Goal: Task Accomplishment & Management: Use online tool/utility

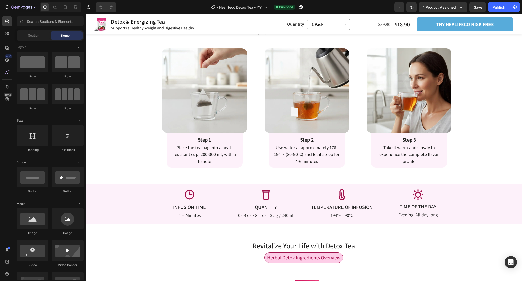
scroll to position [832, 0]
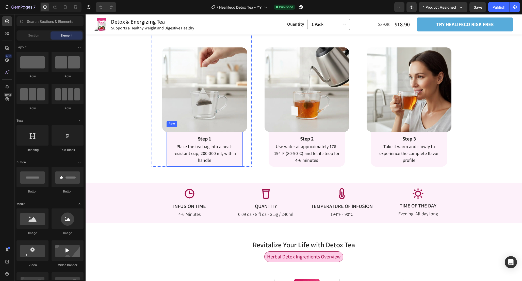
click at [241, 133] on div "Step 1 Text Block Place the tea bag into a heat-resistant cup, 200-300 ml, with…" at bounding box center [204, 147] width 76 height 40
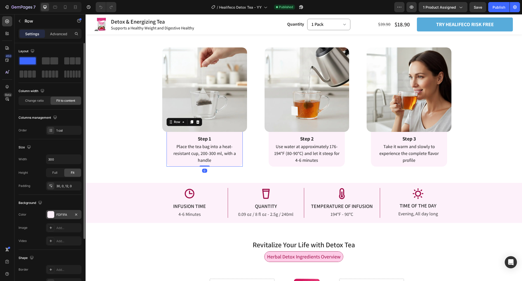
click at [50, 215] on div at bounding box center [50, 214] width 7 height 7
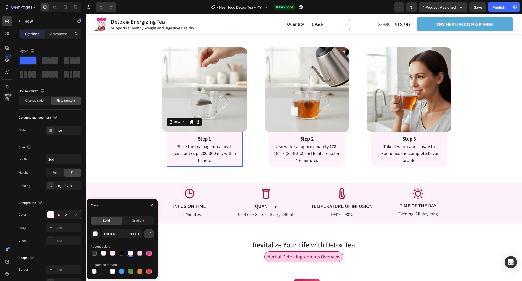
click at [152, 232] on button "button" at bounding box center [148, 233] width 9 height 9
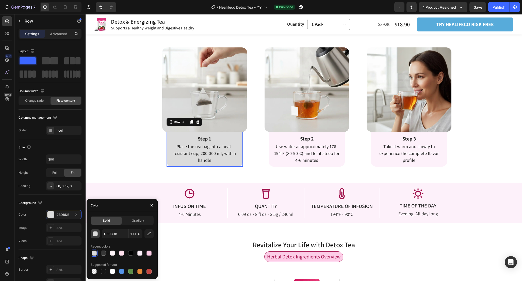
click at [95, 231] on button "button" at bounding box center [95, 233] width 9 height 9
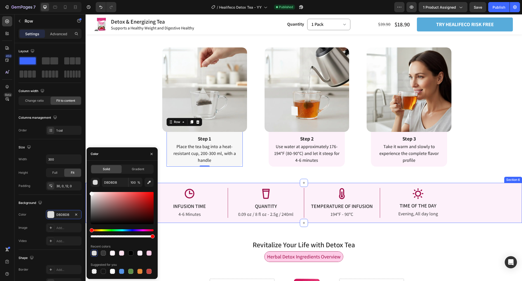
type input "F7F7F7"
drag, startPoint x: 179, startPoint y: 209, endPoint x: 86, endPoint y: 193, distance: 94.7
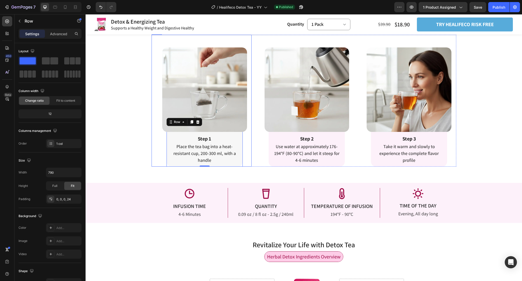
click at [251, 153] on div "Image Row Step 1 Text Block Place the tea bag into a heat-resistant cup, 200-30…" at bounding box center [205, 101] width 94 height 132
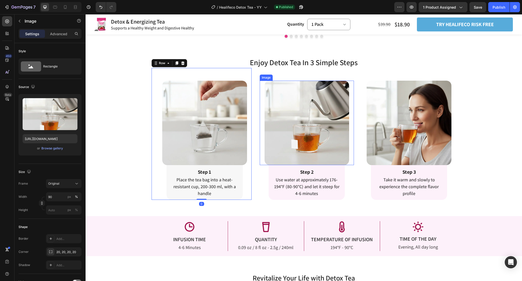
click at [261, 154] on div at bounding box center [307, 123] width 94 height 85
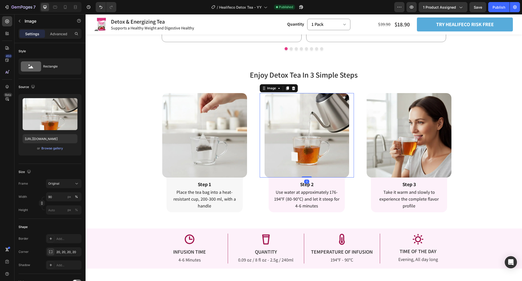
scroll to position [801, 0]
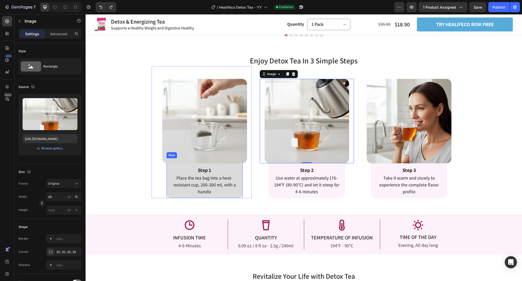
click at [241, 165] on div "Step 1 Text Block Place the tea bag into a heat-resistant cup, 200-300 ml, with…" at bounding box center [204, 178] width 76 height 40
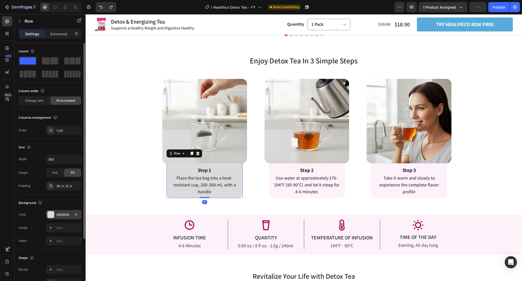
click at [51, 216] on div at bounding box center [50, 214] width 7 height 7
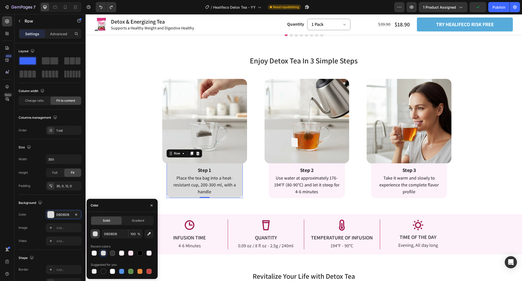
click at [95, 234] on div "button" at bounding box center [95, 234] width 5 height 5
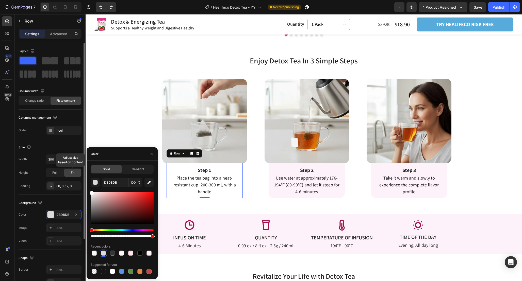
drag, startPoint x: 105, startPoint y: 197, endPoint x: 61, endPoint y: 167, distance: 53.1
click at [61, 167] on div "450 Beta Sections(18) Elements(84) Section Element Hero Section Product Detail …" at bounding box center [43, 147] width 86 height 267
type input "FFFFFF"
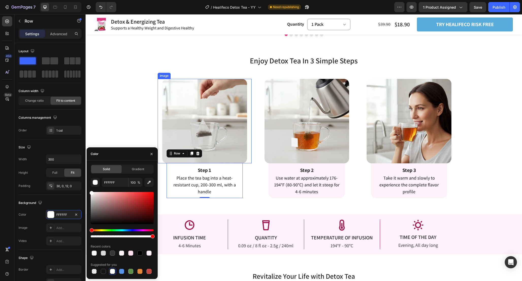
click at [258, 159] on div "Image Row Step 2 Text Block Use water at approximately 176-194°F (80-90°C) and …" at bounding box center [304, 132] width 100 height 132
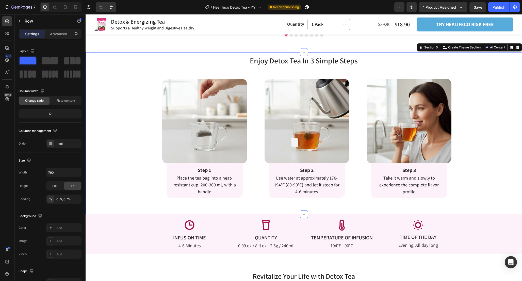
click at [255, 207] on div "Enjoy Detox Tea In 3 Simple Steps Heading Enjoy Detox Tea In 3 Simple Steps Hea…" at bounding box center [304, 133] width 436 height 162
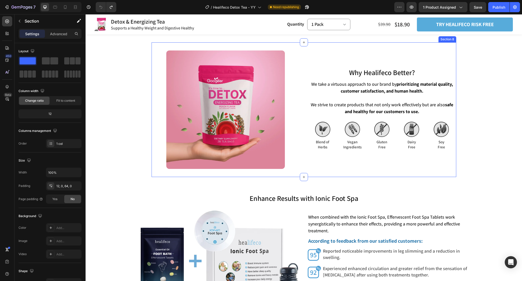
scroll to position [1288, 0]
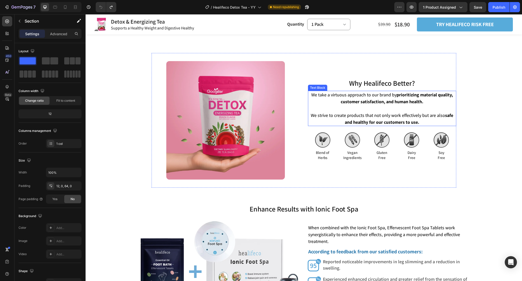
click at [421, 121] on p "We strive to create products that not only work effectively but are also safe a…" at bounding box center [381, 119] width 147 height 14
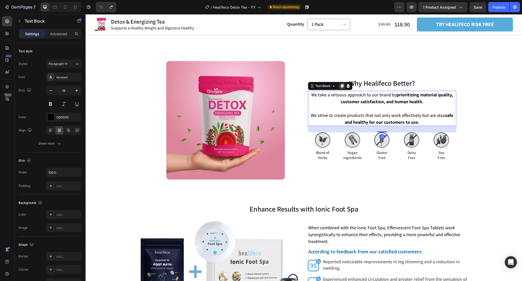
click at [341, 88] on div at bounding box center [342, 86] width 6 height 6
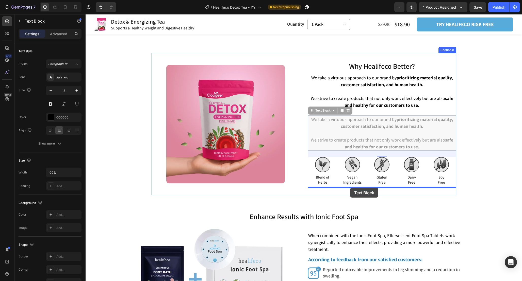
drag, startPoint x: 312, startPoint y: 112, endPoint x: 350, endPoint y: 188, distance: 84.9
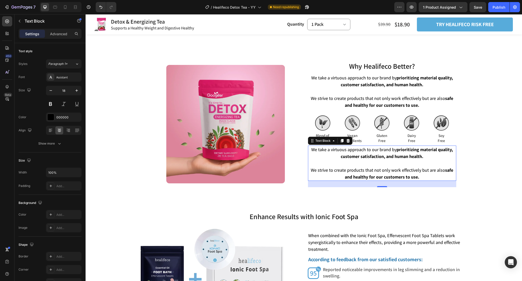
click at [400, 184] on div "25" at bounding box center [382, 184] width 148 height 6
click at [408, 174] on strong "safe and healthy for our customers to use." at bounding box center [399, 173] width 108 height 13
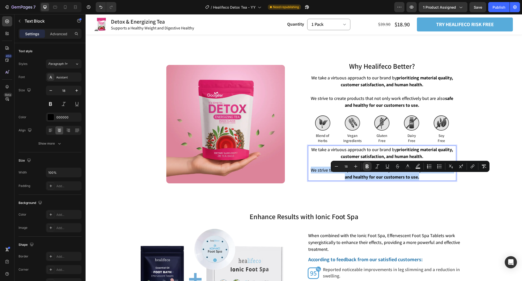
click at [408, 174] on strong "safe and healthy for our customers to use." at bounding box center [399, 173] width 108 height 13
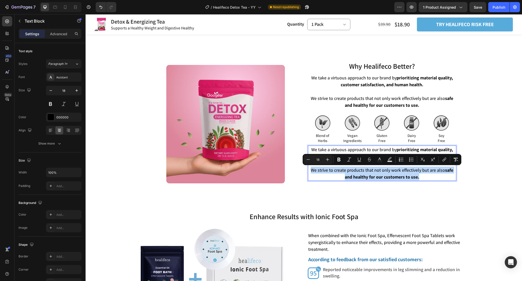
click at [424, 176] on p "We strive to create products that not only work effectively but are also safe a…" at bounding box center [381, 174] width 147 height 14
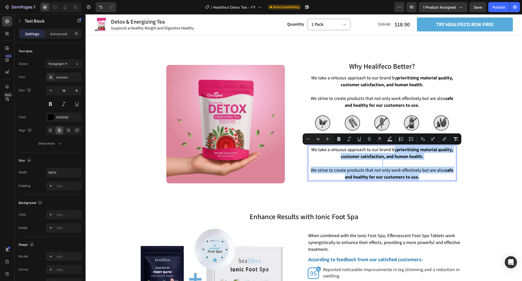
drag, startPoint x: 428, startPoint y: 177, endPoint x: 393, endPoint y: 149, distance: 45.1
click at [393, 149] on div "We take a virtuous approach to our brand by prioritizing material quality, cust…" at bounding box center [382, 163] width 148 height 35
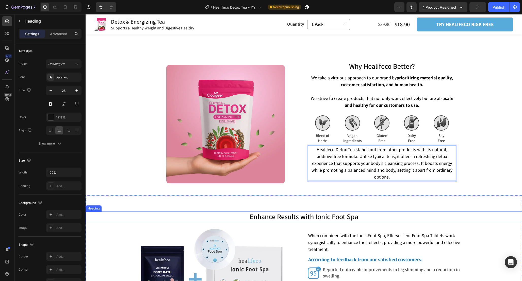
click at [461, 212] on h2 "Enhance Results with Ionic Foot Spa" at bounding box center [304, 217] width 436 height 10
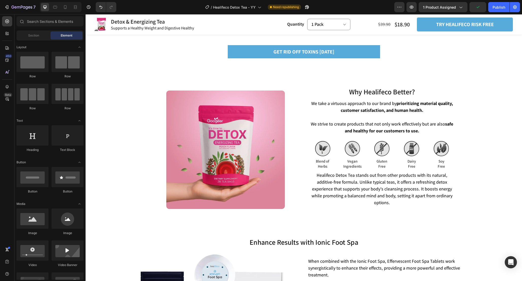
scroll to position [1263, 0]
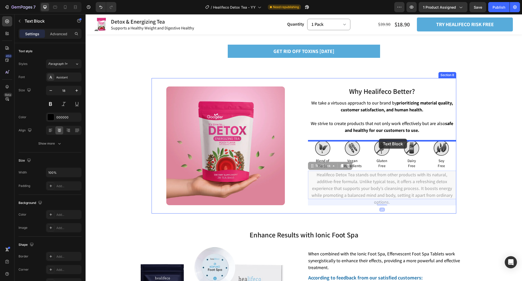
drag, startPoint x: 318, startPoint y: 169, endPoint x: 379, endPoint y: 139, distance: 68.0
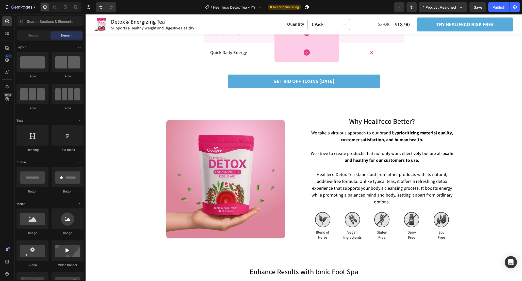
scroll to position [1235, 0]
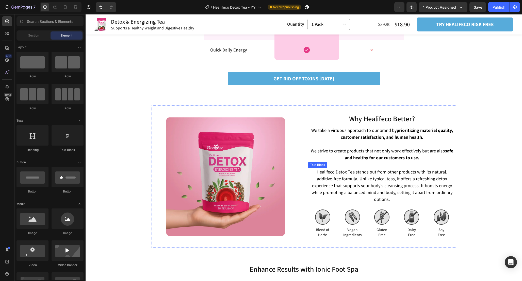
click at [377, 176] on p "Healifeco Detox Tea stands out from other products with its natural, additive-f…" at bounding box center [381, 186] width 147 height 34
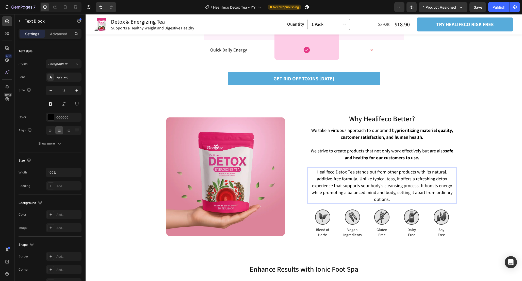
click at [396, 179] on span "Healifeco Detox Tea stands out from other products with its natural, additive-f…" at bounding box center [381, 185] width 141 height 33
click at [418, 162] on div "We take a virtuous approach to our brand by prioritizing material quality, cust…" at bounding box center [382, 143] width 148 height 35
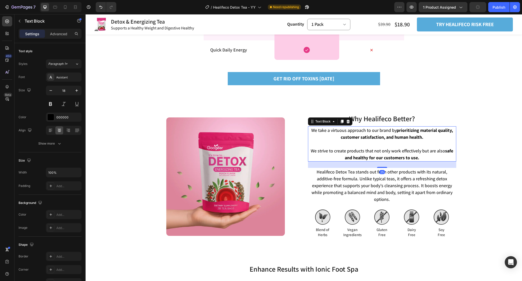
click at [416, 143] on p at bounding box center [381, 144] width 147 height 7
click at [421, 170] on span "Healifeco Detox Tea stands out from other products with its natural, additive-f…" at bounding box center [381, 185] width 141 height 33
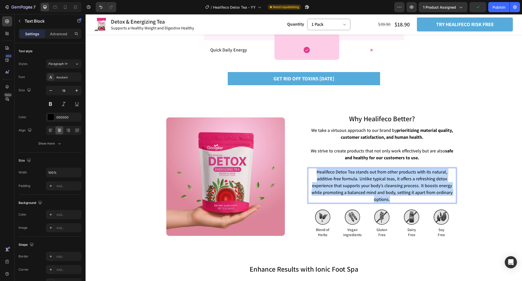
click at [421, 170] on span "Healifeco Detox Tea stands out from other products with its natural, additive-f…" at bounding box center [381, 185] width 141 height 33
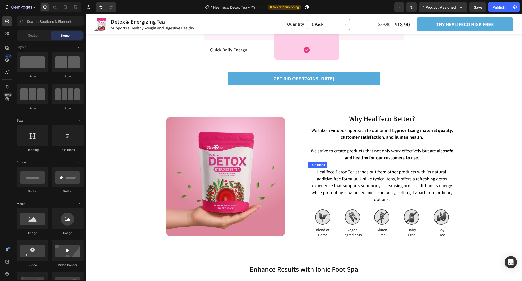
click at [435, 183] on span "Healifeco Detox Tea stands out from other products with its natural, additive-f…" at bounding box center [381, 185] width 141 height 33
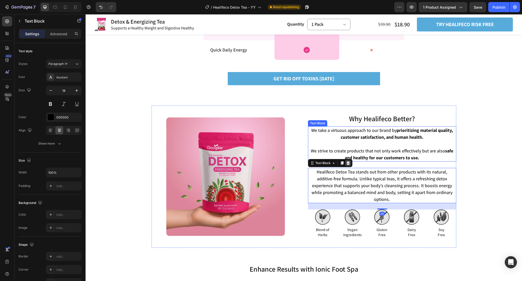
click at [349, 163] on icon at bounding box center [348, 163] width 4 height 4
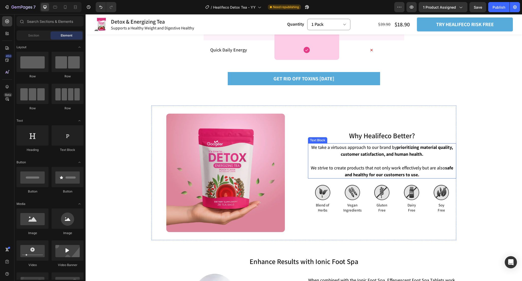
click at [432, 171] on span "We strive to create products that not only work effectively but are also safe a…" at bounding box center [382, 171] width 142 height 13
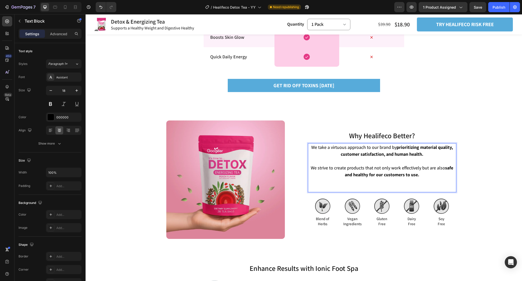
scroll to position [1218, 0]
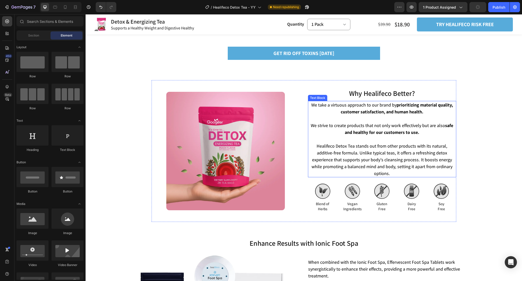
scroll to position [1261, 0]
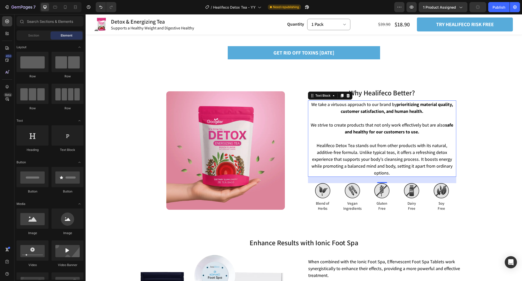
click at [354, 150] on span "Healifeco Detox Tea stands out from other products with its natural, additive-f…" at bounding box center [381, 159] width 141 height 33
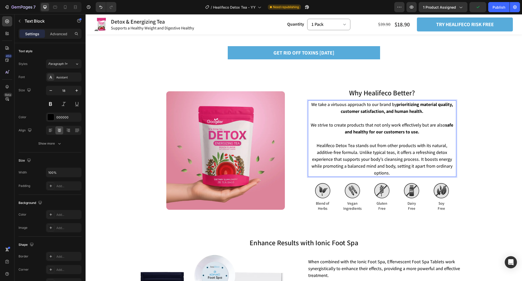
click at [380, 147] on span "Healifeco Detox Tea stands out from other products with its natural, additive-f…" at bounding box center [381, 159] width 141 height 33
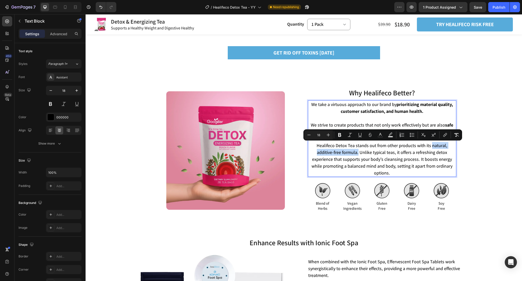
drag, startPoint x: 422, startPoint y: 146, endPoint x: 335, endPoint y: 154, distance: 87.2
click at [335, 154] on span "Healifeco Detox Tea stands out from other products with its natural, additive-f…" at bounding box center [381, 159] width 141 height 33
click at [338, 133] on icon "Editor contextual toolbar" at bounding box center [339, 135] width 3 height 4
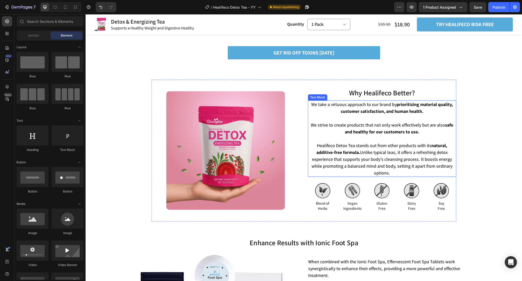
click at [412, 157] on span "Healifeco Detox Tea stands out from other products with its natural, additive-f…" at bounding box center [381, 159] width 141 height 33
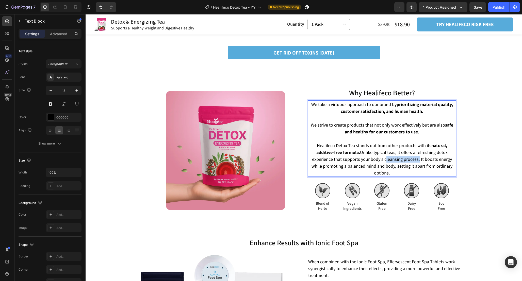
drag, startPoint x: 384, startPoint y: 160, endPoint x: 419, endPoint y: 161, distance: 34.3
click at [419, 161] on span "Healifeco Detox Tea stands out from other products with its natural, additive-f…" at bounding box center [381, 159] width 141 height 33
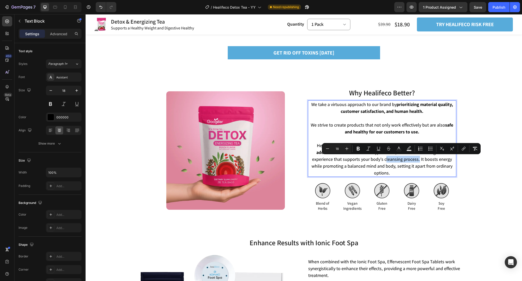
click at [408, 159] on span "Healifeco Detox Tea stands out from other products with its natural, additive-f…" at bounding box center [381, 159] width 141 height 33
drag, startPoint x: 385, startPoint y: 160, endPoint x: 419, endPoint y: 162, distance: 34.8
click at [419, 162] on p "We strive to create products that not only work effectively but are also safe a…" at bounding box center [381, 149] width 147 height 55
click at [359, 148] on icon "Editor contextual toolbar" at bounding box center [358, 148] width 5 height 5
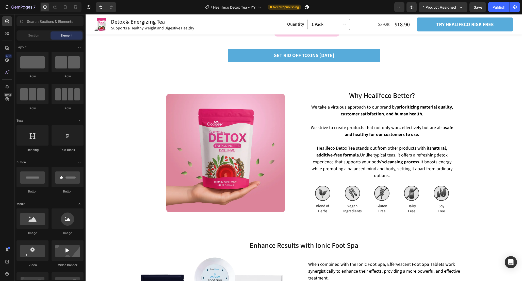
scroll to position [1259, 0]
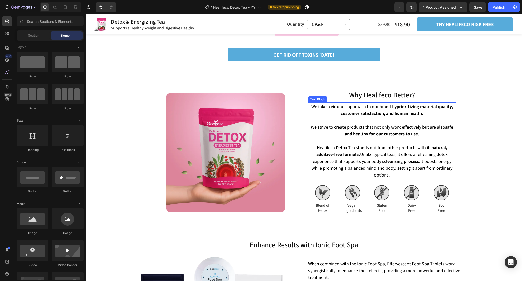
click at [311, 146] on p "We strive to create products that not only work effectively but are also safe a…" at bounding box center [381, 151] width 147 height 55
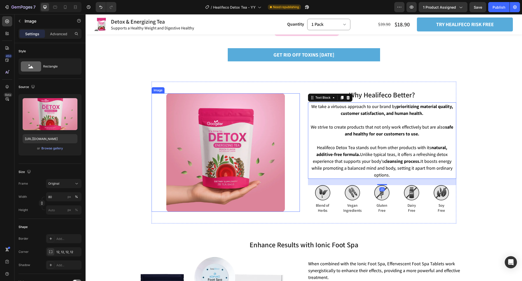
click at [299, 140] on div at bounding box center [226, 152] width 148 height 119
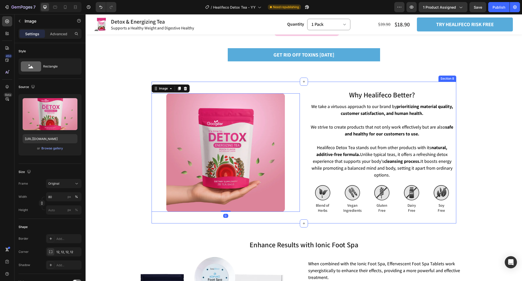
click at [303, 141] on div "Why Healifeco Better? Heading Why Healifeco Better? Heading We take a virtuous …" at bounding box center [304, 153] width 305 height 142
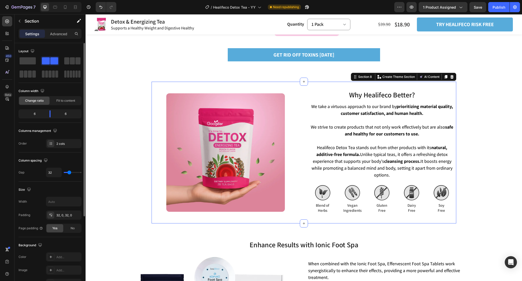
type input "27"
type input "26"
type input "22"
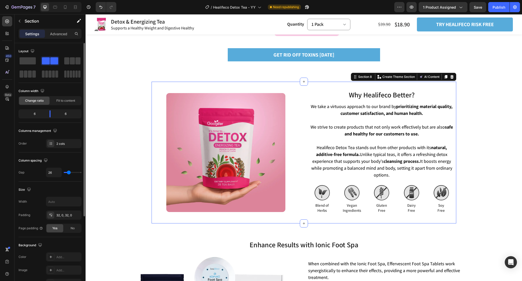
type input "22"
type input "15"
type input "14"
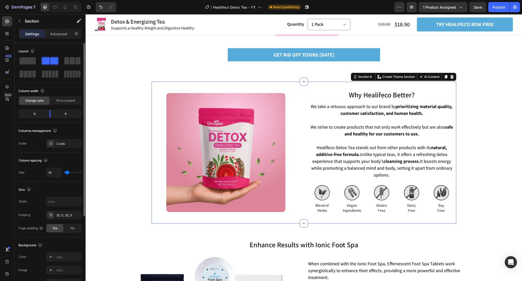
type input "13"
type input "11"
type input "10"
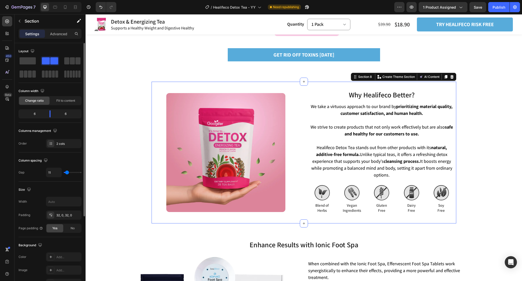
type input "10"
type input "9"
type input "8"
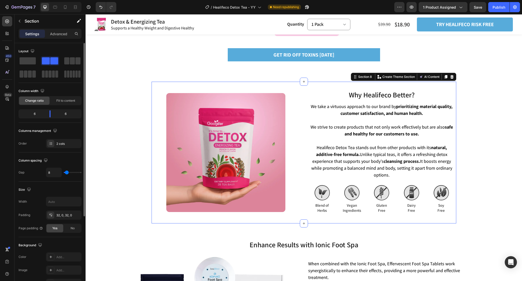
type input "7"
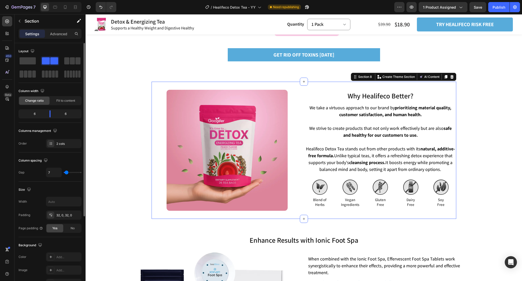
type input "5"
type input "3"
type input "2"
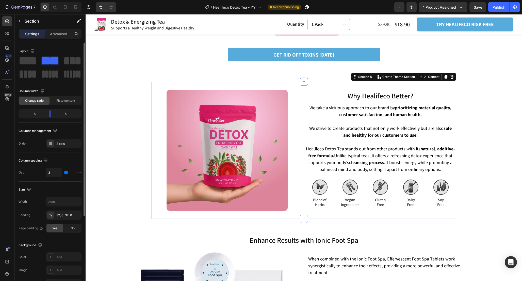
type input "2"
type input "0"
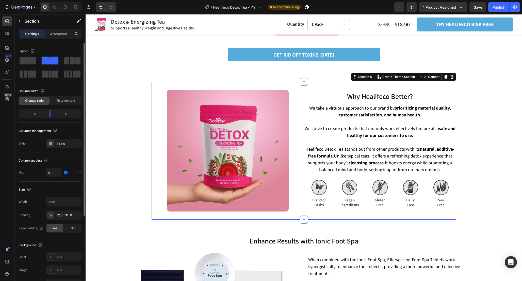
type input "3"
type input "4"
type input "5"
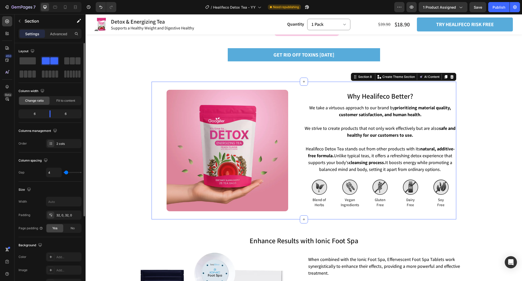
type input "5"
type input "6"
type input "7"
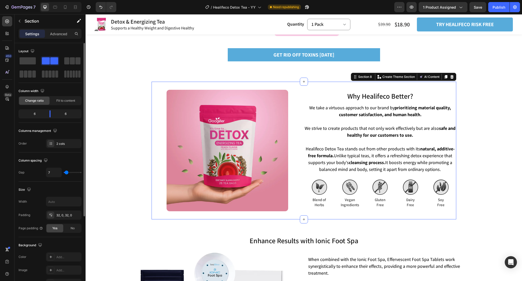
type input "8"
type input "10"
type input "15"
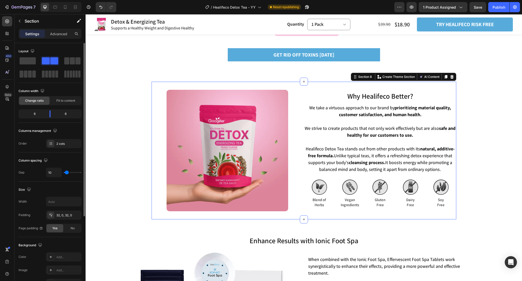
type input "15"
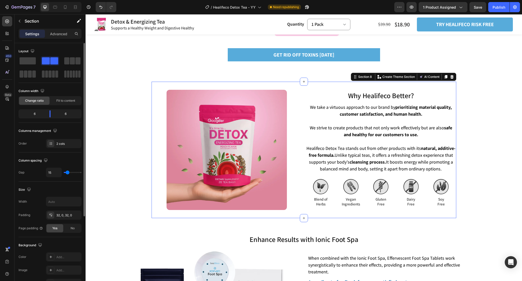
type input "17"
type input "18"
type input "14"
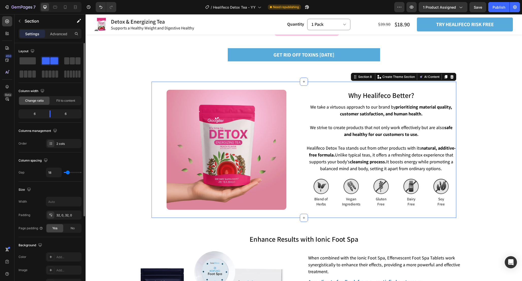
type input "14"
type input "13"
type input "12"
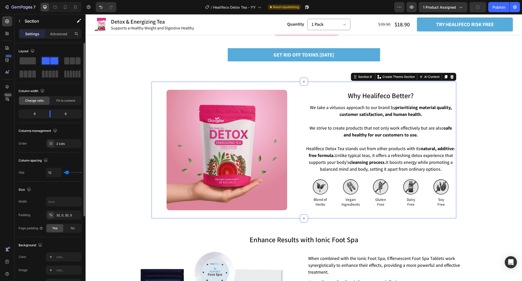
type input "13"
type input "14"
type input "16"
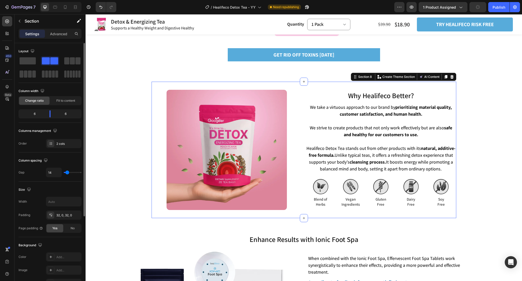
type input "16"
type input "17"
type input "18"
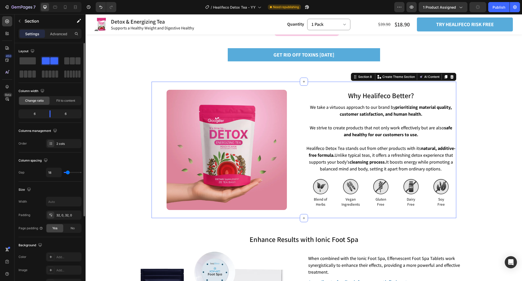
type input "19"
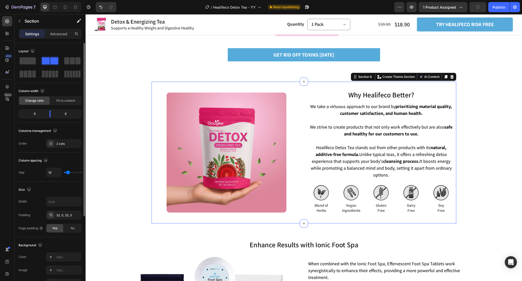
type input "16"
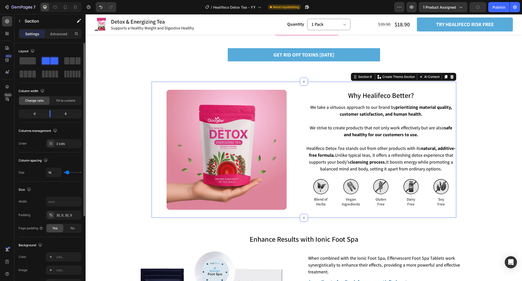
type input "15"
type input "14"
type input "13"
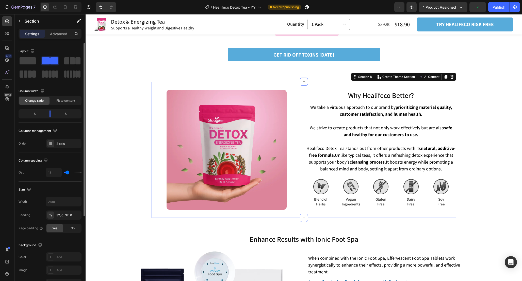
type input "13"
type input "14"
type input "15"
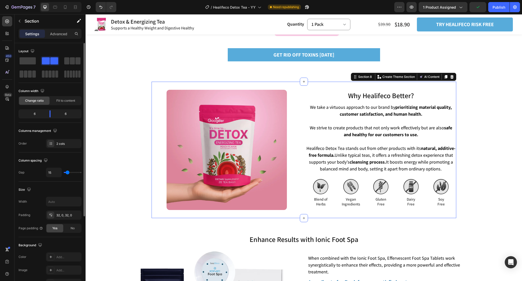
type input "16"
type input "18"
type input "19"
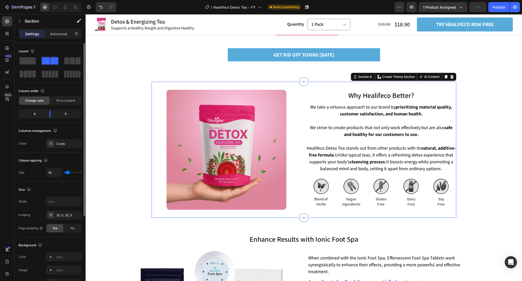
type input "19"
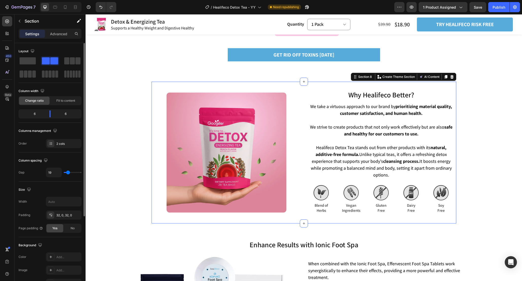
type input "20"
type input "21"
type input "22"
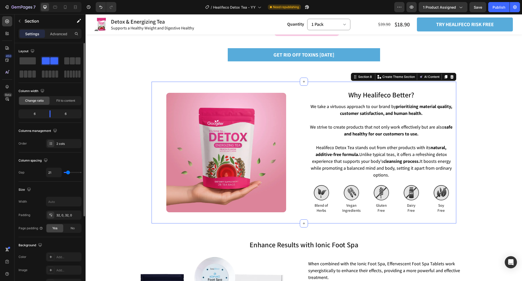
type input "22"
type input "23"
type input "24"
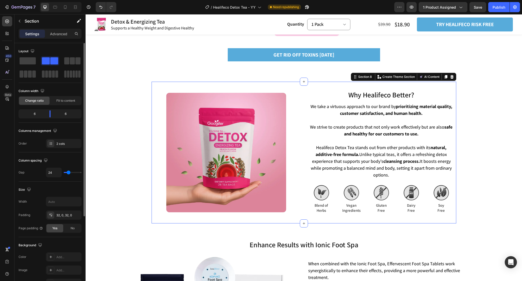
type input "25"
type input "24"
type input "22"
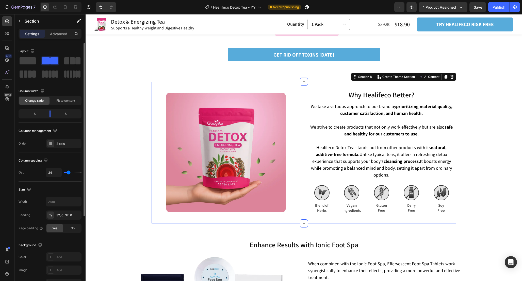
type input "22"
type input "20"
type input "19"
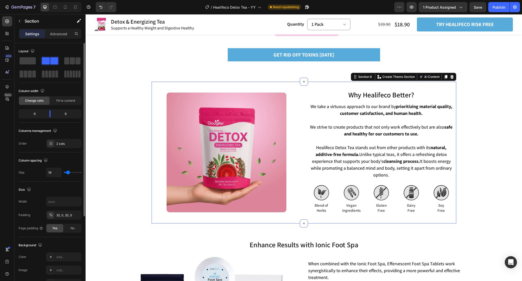
type input "18"
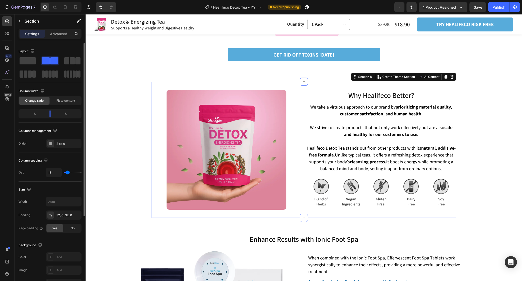
type input "17"
click at [68, 173] on input "range" at bounding box center [73, 172] width 18 height 1
click at [55, 174] on input "17" at bounding box center [53, 172] width 15 height 9
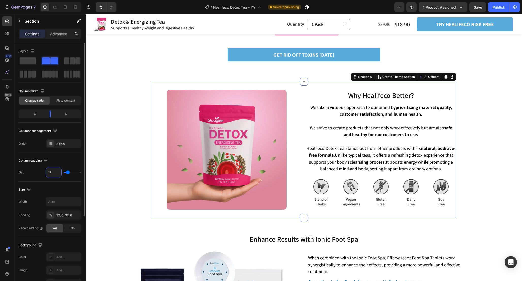
type input "1"
type input "15"
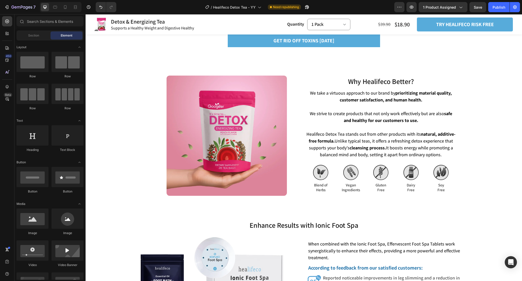
scroll to position [1291, 0]
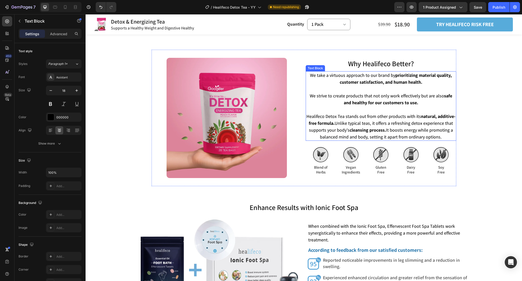
click at [453, 140] on p "We strive to create products that not only work effectively but are also safe a…" at bounding box center [380, 116] width 149 height 48
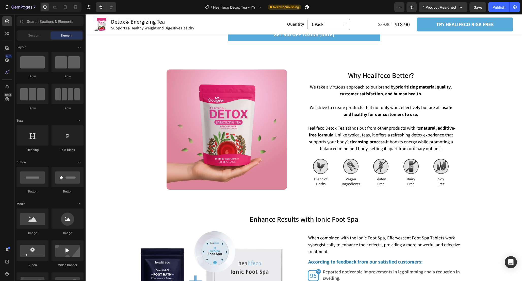
scroll to position [1279, 0]
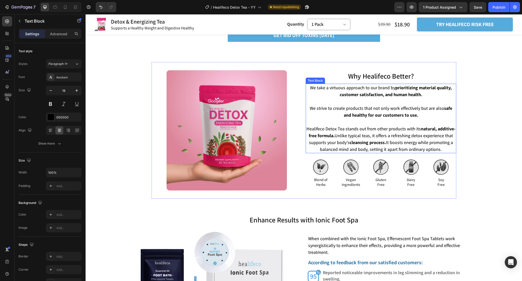
click at [452, 153] on p "We strive to create products that not only work effectively but are also safe a…" at bounding box center [380, 129] width 149 height 48
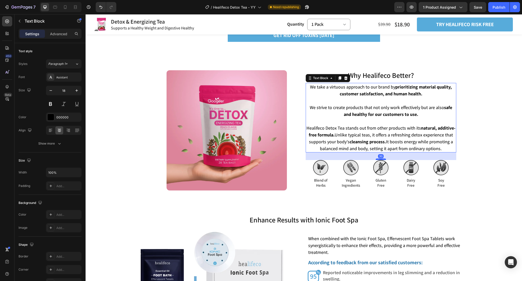
click at [383, 160] on div at bounding box center [381, 160] width 10 height 2
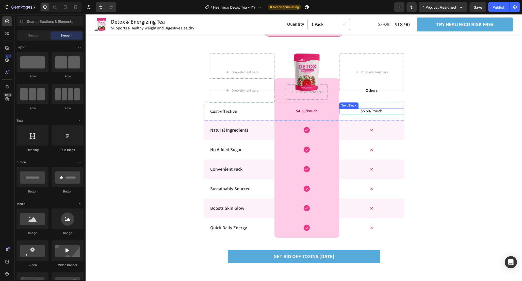
scroll to position [1058, 0]
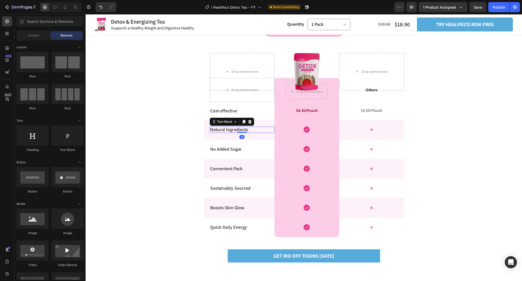
click at [245, 129] on p "Natural Ingredients" at bounding box center [242, 130] width 64 height 6
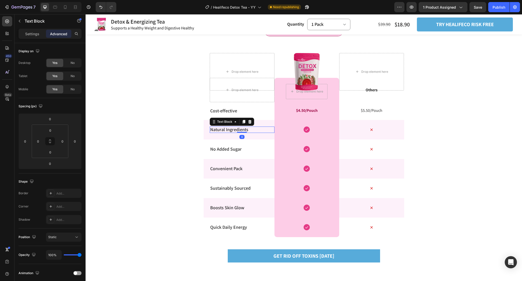
click at [245, 129] on p "Natural Ingredients" at bounding box center [242, 130] width 64 height 6
click at [238, 147] on p "No Added Sugar" at bounding box center [242, 149] width 64 height 6
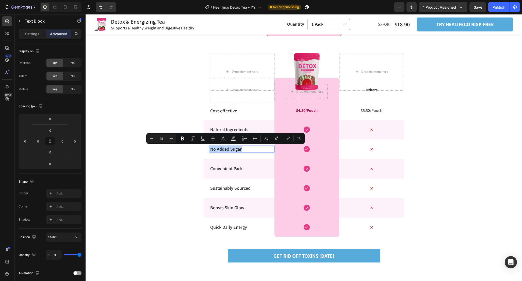
copy p "No Added Sugar"
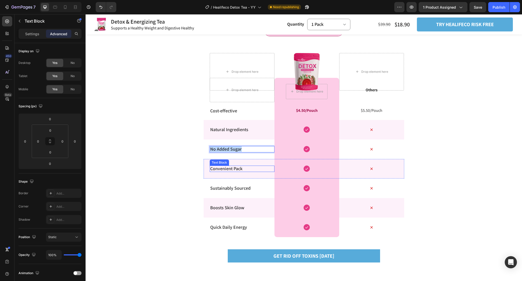
click at [242, 169] on p "Convenient Pack" at bounding box center [242, 169] width 64 height 6
copy p "Convenient Pack"
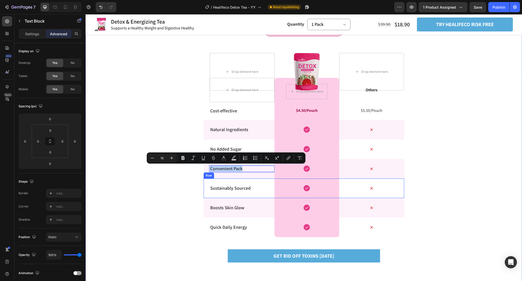
click at [234, 190] on p "Sustainably Sourced" at bounding box center [242, 188] width 64 height 6
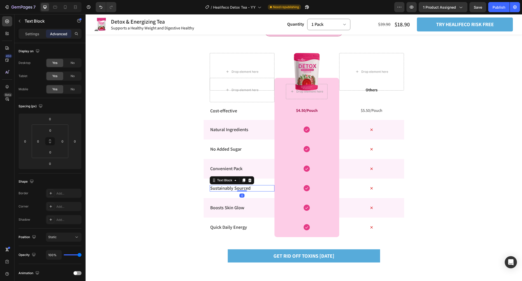
click at [234, 190] on p "Sustainably Sourced" at bounding box center [242, 188] width 64 height 6
copy p "Sustainably Sourced"
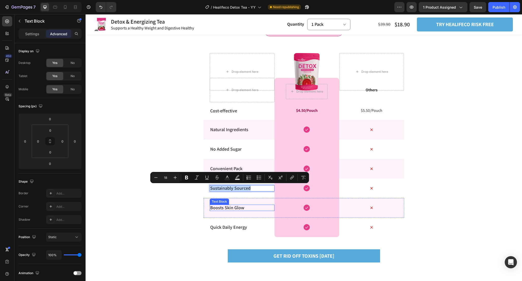
click at [234, 208] on p "Boosts Skin Glow" at bounding box center [242, 208] width 64 height 6
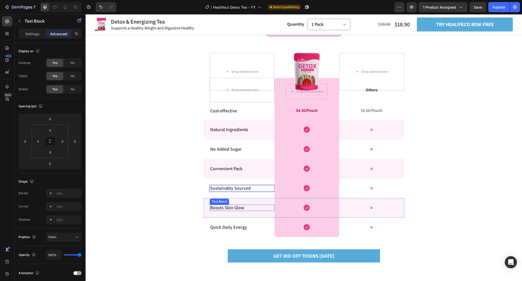
click at [234, 208] on p "Boosts Skin Glow" at bounding box center [242, 208] width 64 height 6
copy p "Boosts Skin Glow"
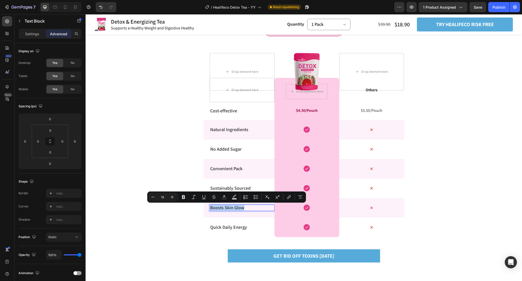
click at [240, 208] on p "Boosts Skin Glow" at bounding box center [242, 208] width 64 height 6
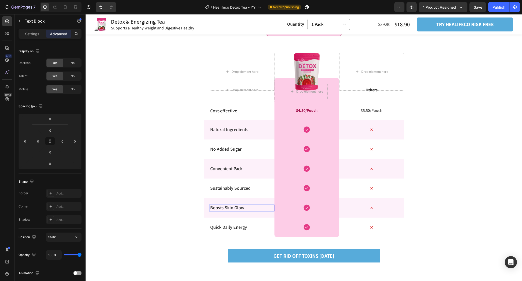
click at [232, 207] on p "Boosts Skin Glow" at bounding box center [242, 208] width 64 height 6
drag, startPoint x: 225, startPoint y: 208, endPoint x: 247, endPoint y: 210, distance: 22.4
click at [247, 210] on p "Boosts Skin Glow" at bounding box center [242, 208] width 64 height 6
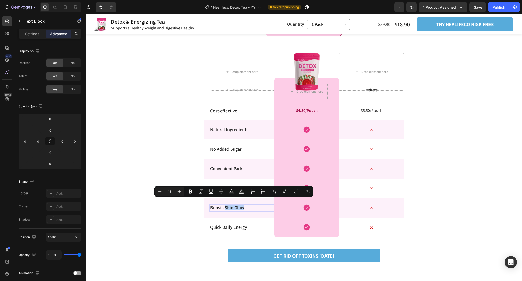
scroll to position [1068, 0]
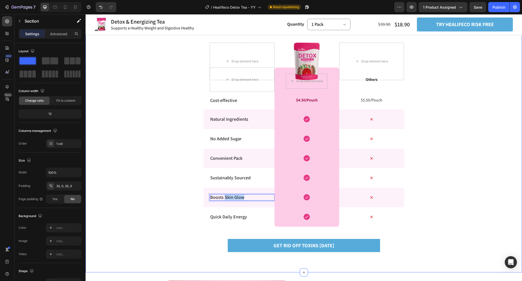
click at [213, 231] on div "Revitalize Your Life with Detox Tea Heading Row Herbal Detox Ingredients Overvi…" at bounding box center [304, 130] width 436 height 270
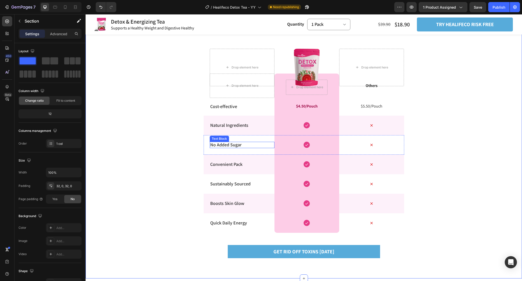
click at [247, 144] on p "No Added Sugar" at bounding box center [242, 145] width 64 height 6
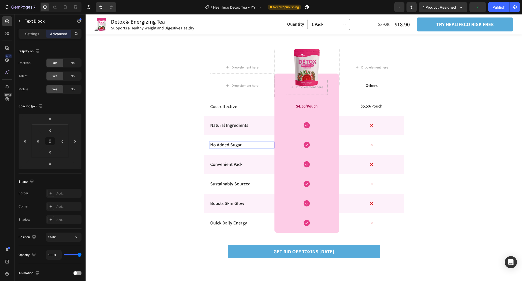
click at [243, 145] on p "No Added Sugar" at bounding box center [242, 145] width 64 height 6
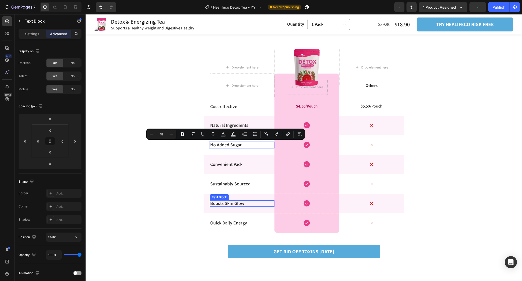
click at [241, 203] on p "Boosts Skin Glow" at bounding box center [242, 204] width 64 height 6
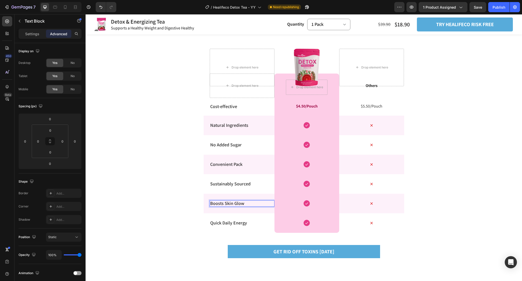
click at [248, 204] on p "Boosts Skin Glow" at bounding box center [242, 204] width 64 height 6
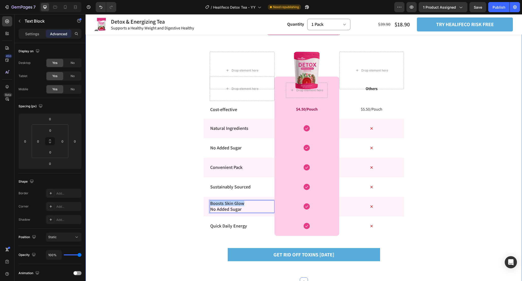
drag, startPoint x: 247, startPoint y: 205, endPoint x: 201, endPoint y: 203, distance: 47.0
click at [201, 203] on div "Revitalize Your Life with Detox Tea Heading Row Herbal Detox Ingredients Overvi…" at bounding box center [304, 139] width 436 height 270
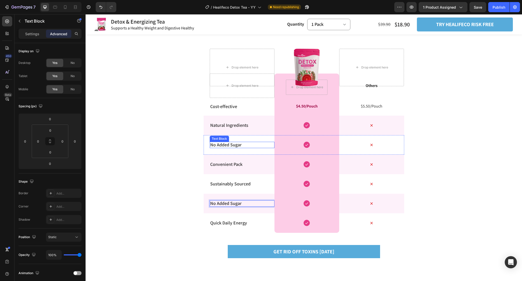
click at [240, 144] on p "No Added Sugar" at bounding box center [242, 145] width 64 height 6
click at [243, 146] on p "Boosts Skin Glow" at bounding box center [242, 145] width 64 height 6
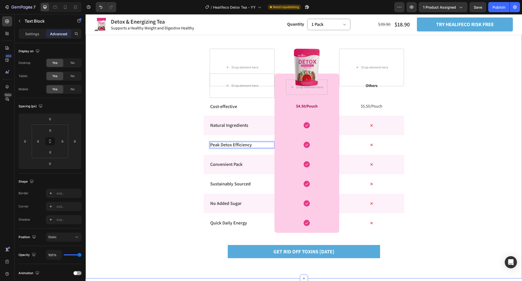
click at [162, 149] on div "Revitalize Your Life with Detox Tea Heading Row Herbal Detox Ingredients Overvi…" at bounding box center [304, 136] width 436 height 270
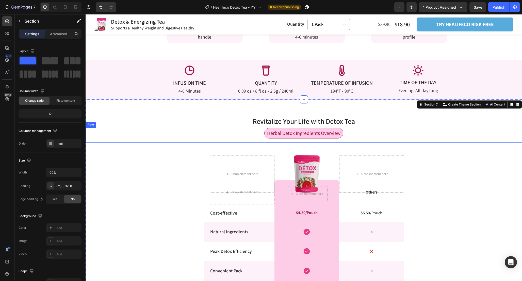
scroll to position [953, 0]
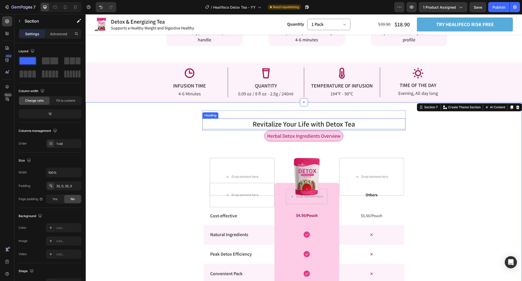
click at [351, 124] on span "Revitalize Your Life with Detox Tea" at bounding box center [304, 123] width 102 height 9
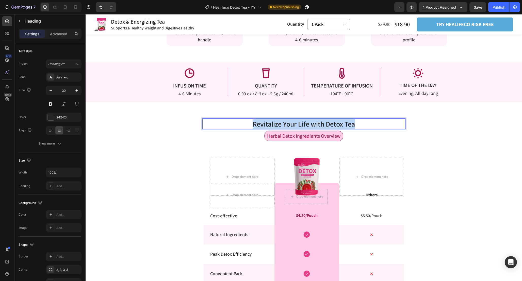
click at [351, 124] on span "Revitalize Your Life with Detox Tea" at bounding box center [304, 123] width 102 height 9
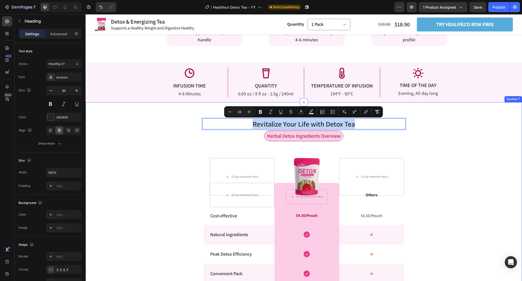
click at [444, 149] on div "Revitalize Your Life with Detox Tea Heading 5 Row Herbal Detox Ingredients Over…" at bounding box center [304, 245] width 436 height 270
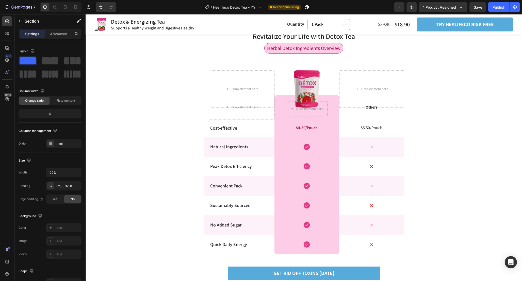
scroll to position [1039, 0]
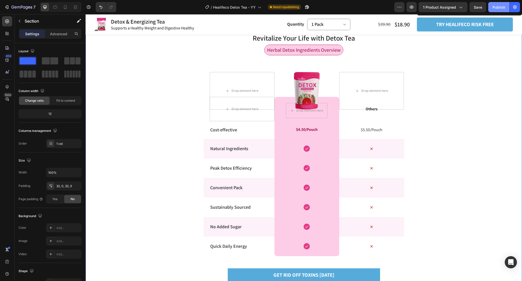
click at [503, 11] on button "Publish" at bounding box center [498, 7] width 21 height 10
click at [300, 8] on icon "button" at bounding box center [299, 8] width 1 height 1
click at [307, 51] on span "Herbal Detox Ingredients Overview" at bounding box center [303, 50] width 73 height 7
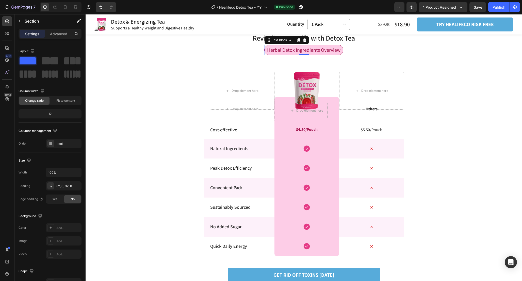
click at [307, 51] on span "Herbal Detox Ingredients Overview" at bounding box center [303, 50] width 73 height 7
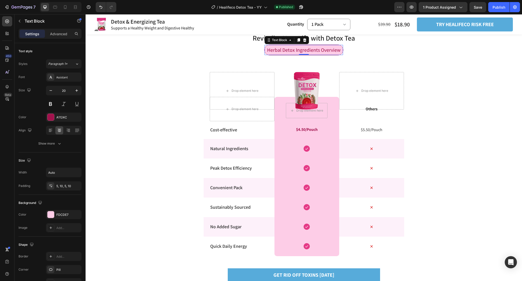
click at [307, 51] on span "Herbal Detox Ingredients Overview" at bounding box center [303, 50] width 73 height 7
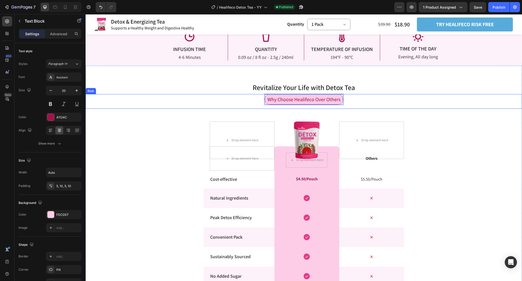
scroll to position [989, 0]
click at [304, 90] on span "Revitalize Your Life with Detox Tea" at bounding box center [304, 87] width 102 height 9
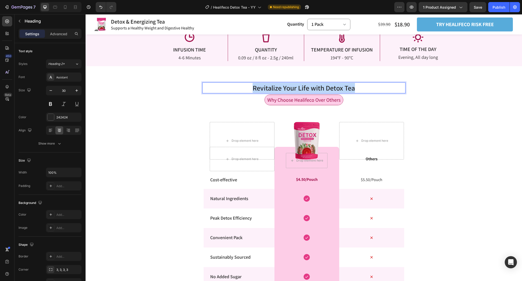
click at [304, 90] on span "Revitalize Your Life with Detox Tea" at bounding box center [304, 87] width 102 height 9
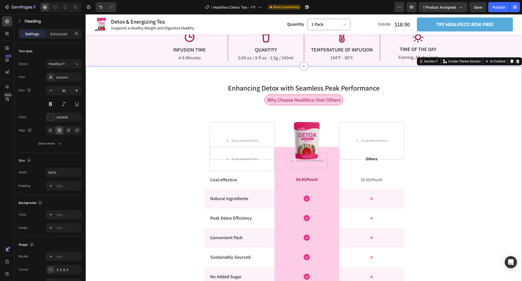
click at [443, 111] on div "⁠⁠⁠⁠⁠⁠⁠ Enhancing Detox with Seamless Peak Performance Heading Row Why Choose H…" at bounding box center [304, 209] width 436 height 270
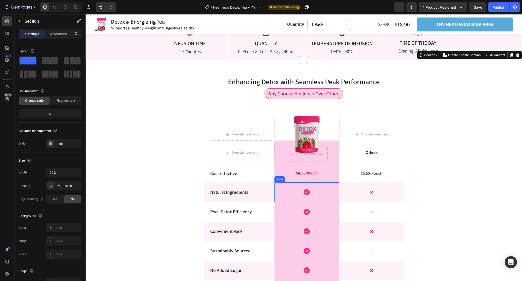
scroll to position [970, 0]
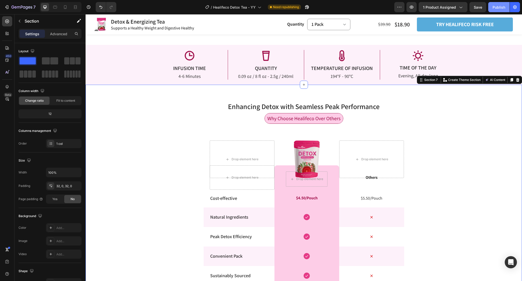
click at [500, 7] on div "Publish" at bounding box center [498, 7] width 13 height 5
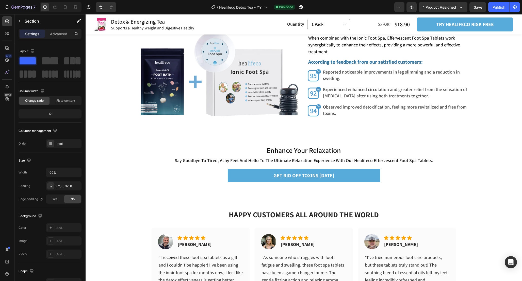
scroll to position [1479, 0]
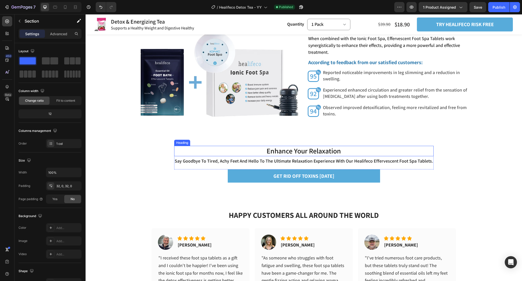
click at [334, 148] on span "Enhance Your Relaxation" at bounding box center [303, 150] width 74 height 9
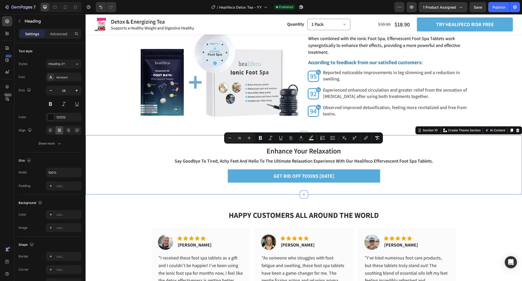
click at [439, 176] on div "⁠⁠⁠⁠⁠⁠⁠ Enhance Your Relaxation Heading say goodbye to tired, achy feet and hel…" at bounding box center [304, 164] width 436 height 59
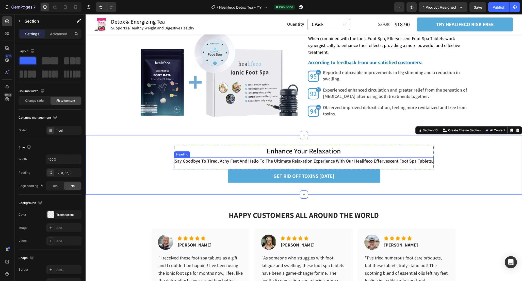
click at [410, 161] on h2 "say goodbye to tired, achy feet and hello to the ultimate relaxation experience…" at bounding box center [303, 161] width 259 height 7
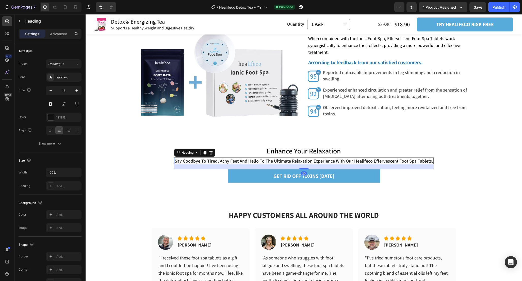
click at [410, 161] on h2 "say goodbye to tired, achy feet and hello to the ultimate relaxation experience…" at bounding box center [303, 161] width 259 height 7
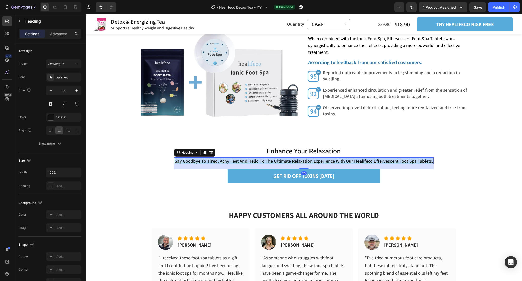
click at [410, 161] on p "say goodbye to tired, achy feet and hello to the ultimate relaxation experience…" at bounding box center [304, 161] width 258 height 6
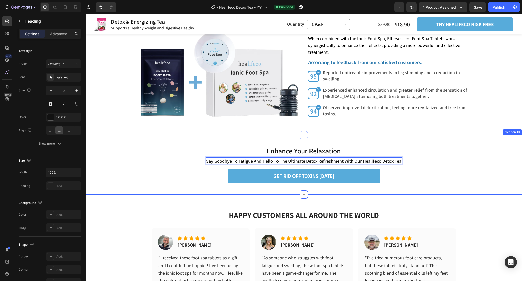
click at [437, 185] on div "⁠⁠⁠⁠⁠⁠⁠ Enhance Your Relaxation Heading Say goodbye to fatigue and hello to the…" at bounding box center [304, 164] width 436 height 59
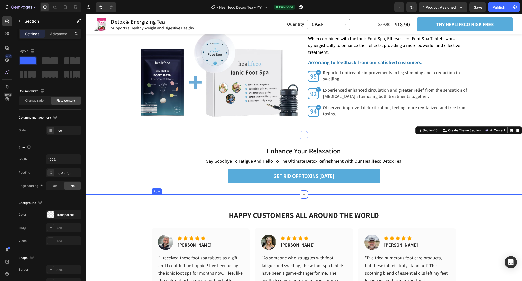
scroll to position [1487, 0]
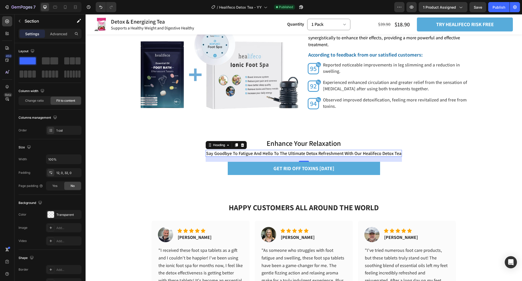
click at [357, 153] on p "Say goodbye to fatigue and hello to the ultimate detox refreshment with our Hea…" at bounding box center [303, 154] width 195 height 6
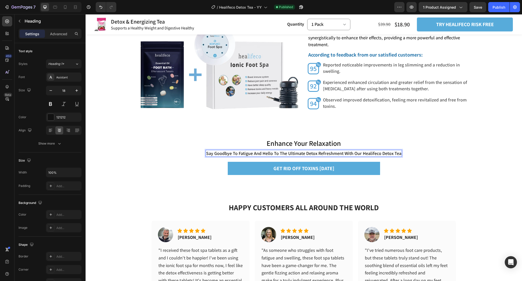
click at [358, 153] on p "Say goodbye to fatigue and hello to the ultimate detox refreshment with our Hea…" at bounding box center [303, 154] width 195 height 6
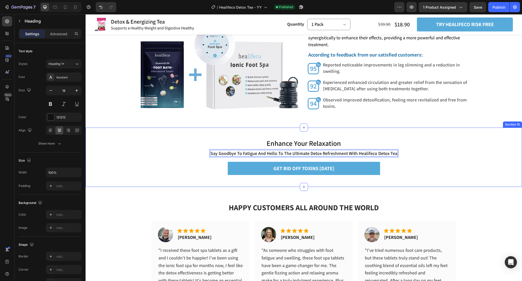
click at [455, 187] on div "HAPPY CUSTOMERS ALL AROUND THE WORLD Heading Image Icon Icon Icon Icon Icon Ico…" at bounding box center [304, 250] width 305 height 127
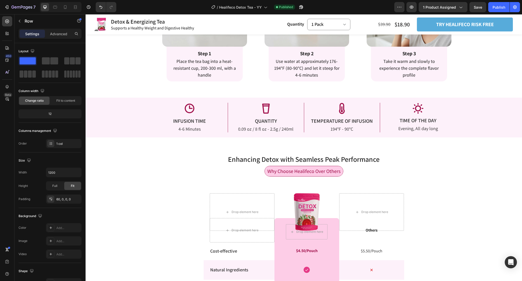
scroll to position [942, 0]
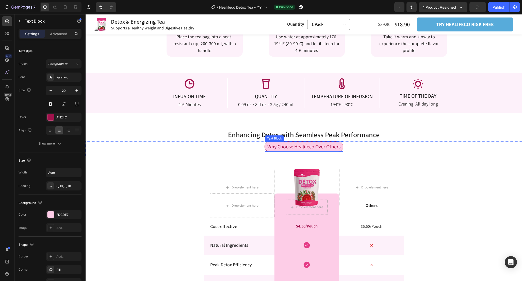
click at [340, 145] on div "Why Choose Healifeco Over Others" at bounding box center [304, 147] width 78 height 10
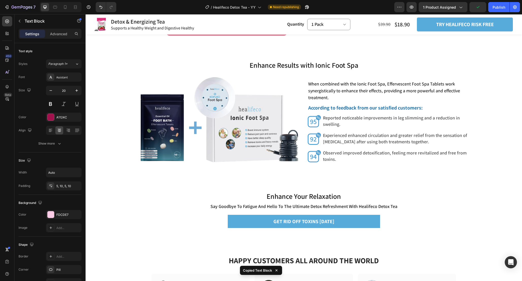
scroll to position [1440, 0]
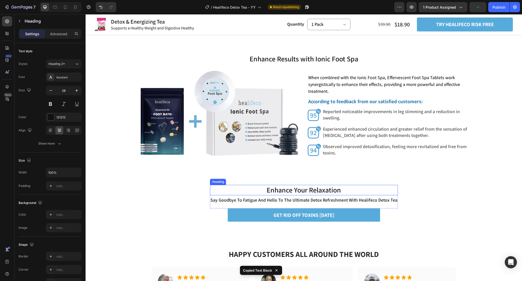
click at [353, 190] on h2 "Enhance Your Relaxation" at bounding box center [304, 190] width 188 height 10
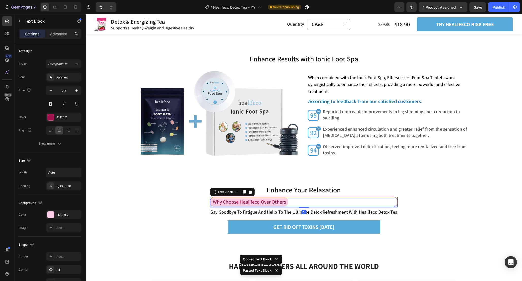
click at [299, 202] on div "Why Choose Healifeco Over Others" at bounding box center [303, 202] width 187 height 10
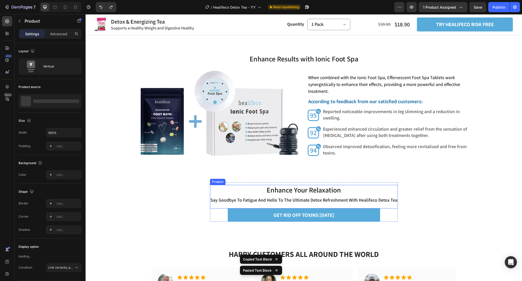
click at [376, 204] on div "Enhance Your Relaxation Heading say goodbye to fatigue and hello to the ultimat…" at bounding box center [304, 197] width 188 height 24
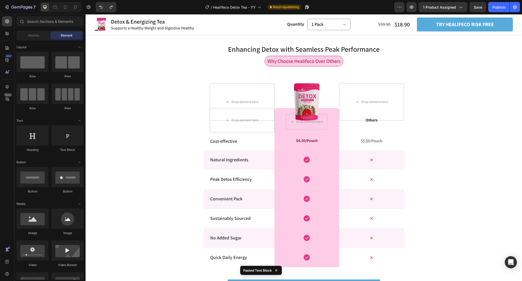
scroll to position [941, 0]
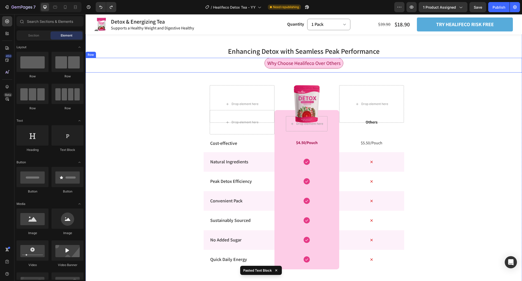
click at [366, 65] on div "Why Choose Healifeco Over Others Text Block Row" at bounding box center [304, 65] width 436 height 15
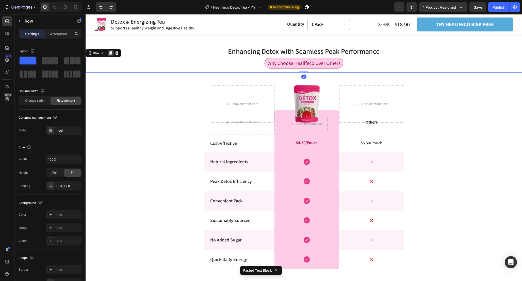
click at [111, 54] on icon at bounding box center [110, 54] width 3 height 4
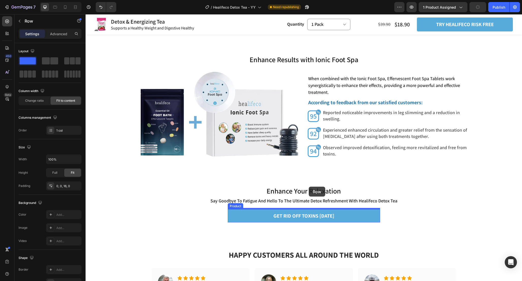
scroll to position [1420, 0]
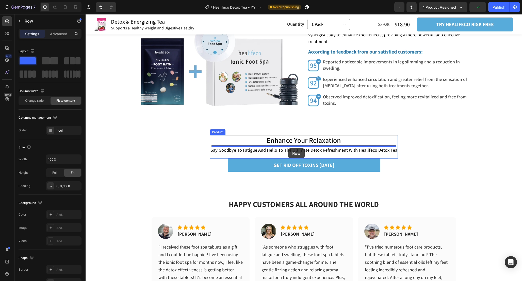
drag, startPoint x: 91, startPoint y: 70, endPoint x: 288, endPoint y: 148, distance: 211.9
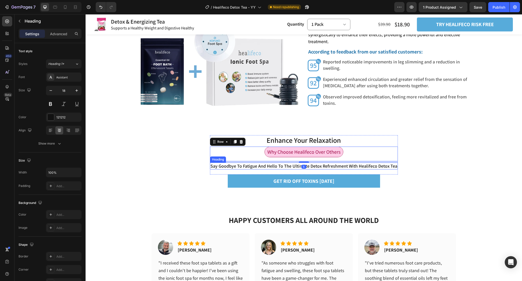
click at [341, 165] on h2 "say goodbye to fatigue and hello to the ultimate detox refreshment with healife…" at bounding box center [304, 166] width 188 height 7
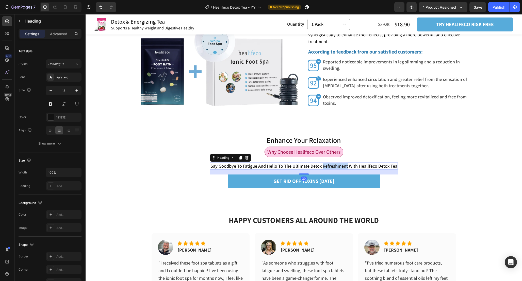
click at [341, 165] on h2 "say goodbye to fatigue and hello to the ultimate detox refreshment with healife…" at bounding box center [304, 166] width 188 height 7
click at [341, 165] on p "say goodbye to fatigue and hello to the ultimate detox refreshment with healife…" at bounding box center [303, 166] width 187 height 6
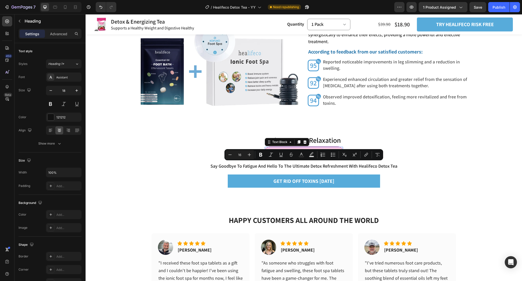
click at [321, 147] on div "Why Choose Healifeco Over Others Text Block 0" at bounding box center [303, 152] width 79 height 11
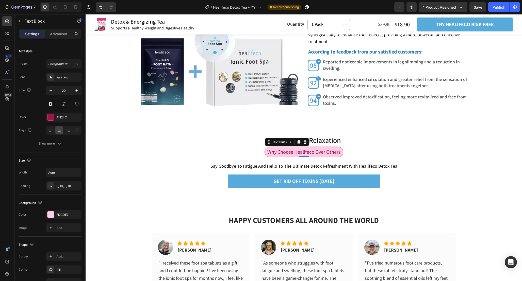
click at [323, 151] on span "Why Choose Healifeco Over Others" at bounding box center [303, 152] width 73 height 7
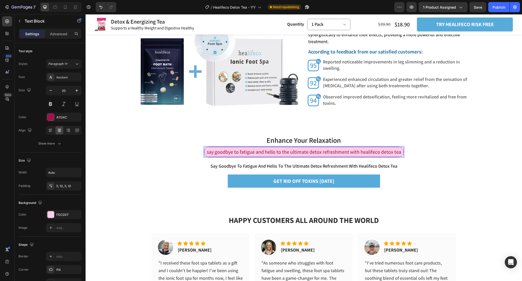
click at [208, 151] on span "say goodbye to fatigue and hello to the ultimate detox refreshment with healife…" at bounding box center [304, 152] width 194 height 7
click at [184, 195] on div "Enhance Your Relaxation Heading Say goodbye to fatigue and hello to the ultimat…" at bounding box center [304, 162] width 436 height 75
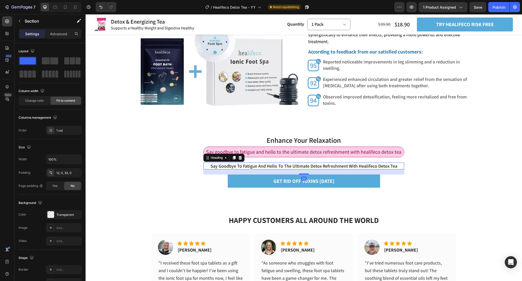
click at [395, 167] on p "say goodbye to fatigue and hello to the ultimate detox refreshment with healife…" at bounding box center [304, 166] width 200 height 6
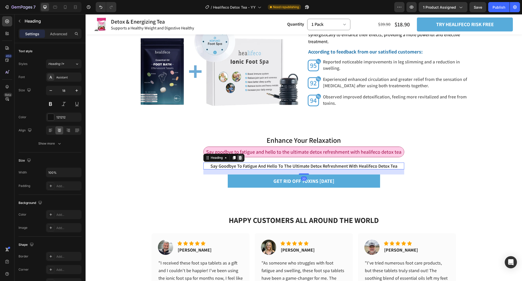
click at [242, 157] on icon at bounding box center [240, 158] width 4 height 4
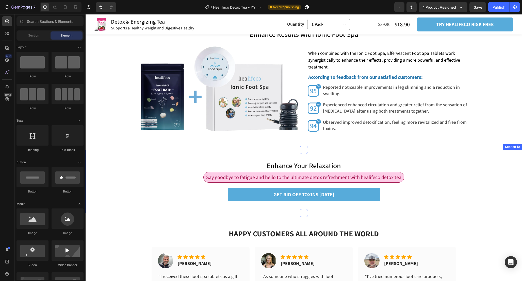
scroll to position [1392, 0]
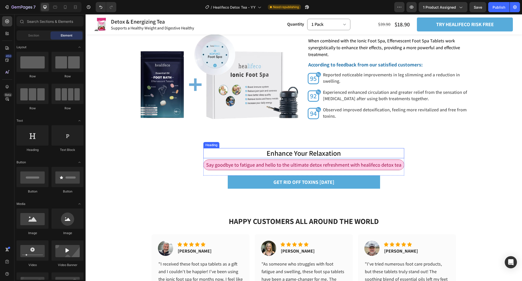
click at [338, 153] on span "Enhance Your Relaxation" at bounding box center [303, 152] width 74 height 9
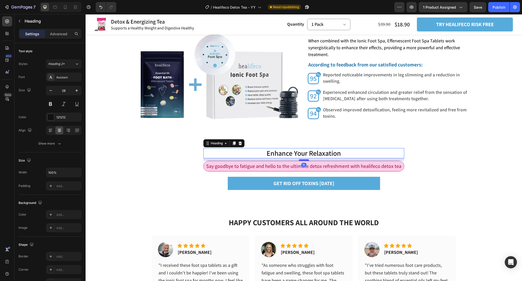
click at [304, 160] on div at bounding box center [304, 160] width 10 height 2
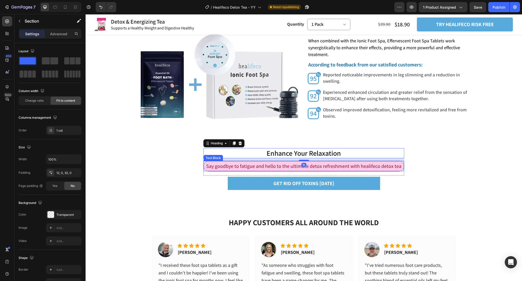
click at [446, 182] on div "Enhance Your Relaxation Heading 10 Say goodbye to fatigue and hello to the ulti…" at bounding box center [304, 170] width 436 height 64
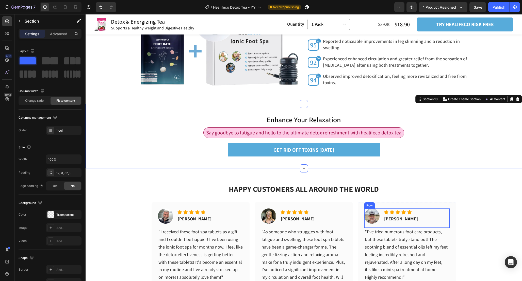
scroll to position [1427, 0]
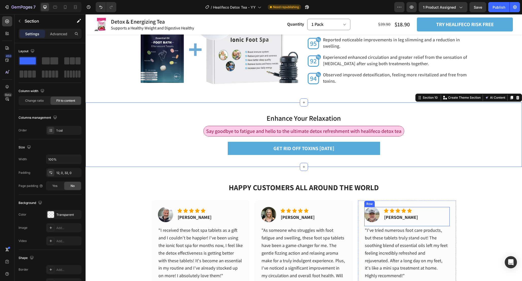
click at [470, 211] on div "HAPPY CUSTOMERS ALL AROUND THE WORLD Heading Image Icon Icon Icon Icon Icon Ico…" at bounding box center [304, 230] width 436 height 127
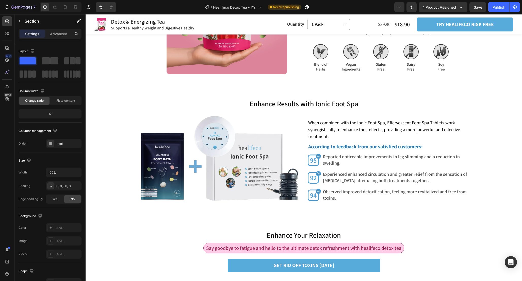
scroll to position [1325, 0]
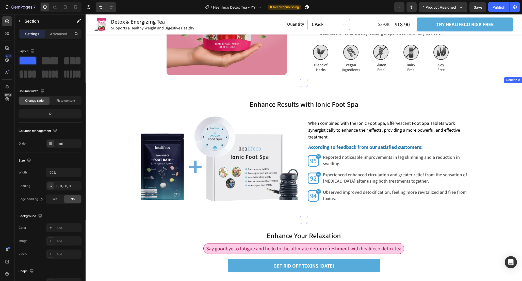
click at [321, 213] on div "Enhance Results with Ionic Foot Spa Heading Enhance Results with Ionic Foot Spa…" at bounding box center [304, 151] width 436 height 137
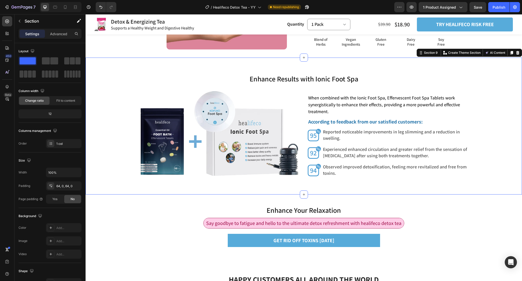
scroll to position [1356, 0]
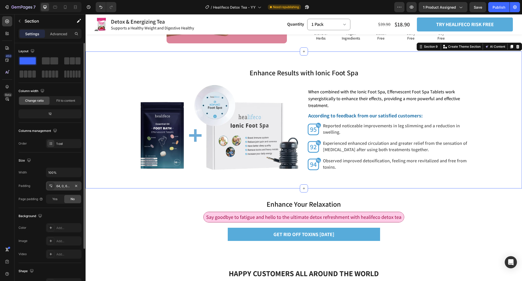
click at [72, 184] on div "64, 0, 64, 0" at bounding box center [64, 185] width 36 height 9
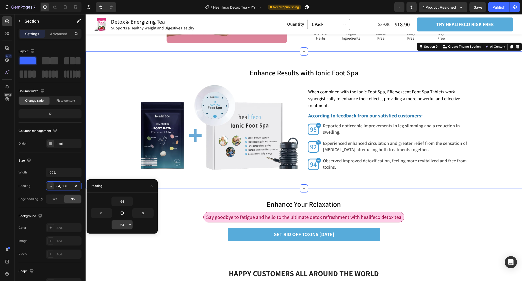
click at [124, 227] on input "64" at bounding box center [122, 224] width 21 height 9
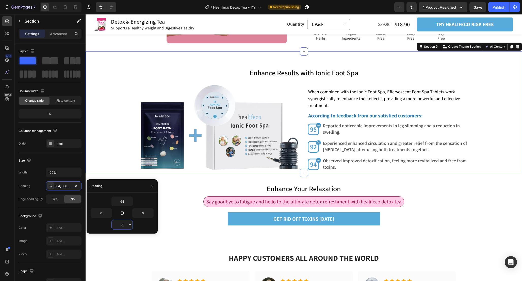
type input "32"
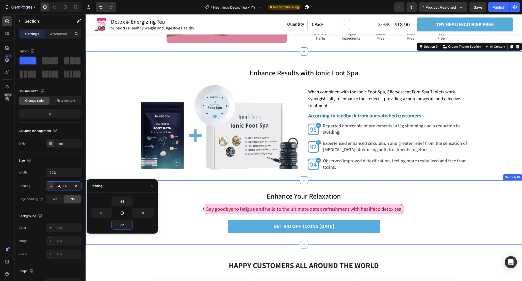
click at [426, 242] on div "Enhance Your Relaxation Heading Say goodbye to fatigue and hello to the ultimat…" at bounding box center [304, 212] width 436 height 64
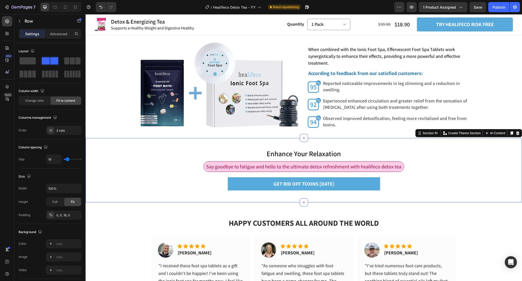
click at [426, 243] on div "Image Icon Icon Icon Icon Icon Icon List [PERSON_NAME] Text block Row" at bounding box center [407, 252] width 86 height 19
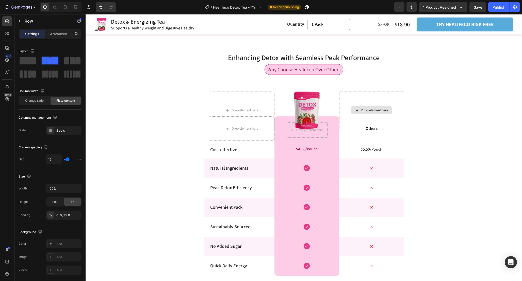
scroll to position [916, 0]
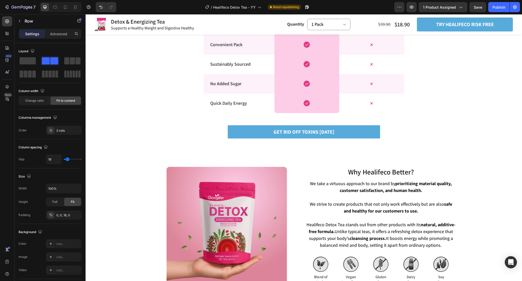
scroll to position [1172, 0]
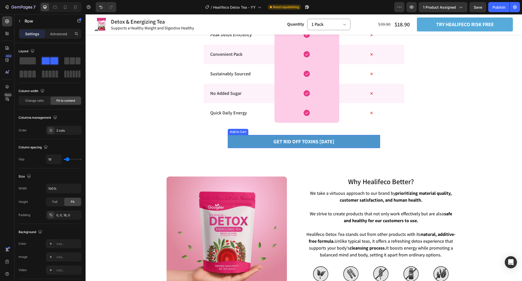
click at [367, 142] on button "GET RID OFF TOXINS [DATE]" at bounding box center [304, 141] width 152 height 13
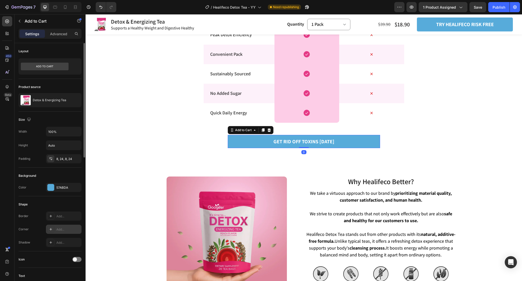
click at [73, 229] on div "Add..." at bounding box center [68, 229] width 24 height 5
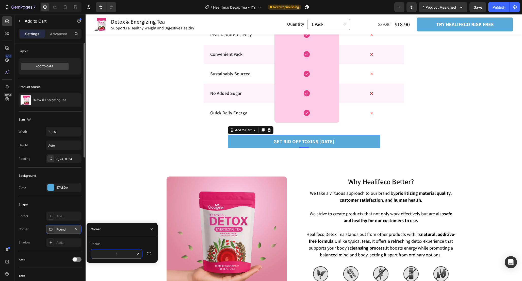
type input "12"
click at [153, 152] on div "Enhancing Detox with Seamless Peak Performance Heading Row Why Choose Healifeco…" at bounding box center [304, 26] width 436 height 270
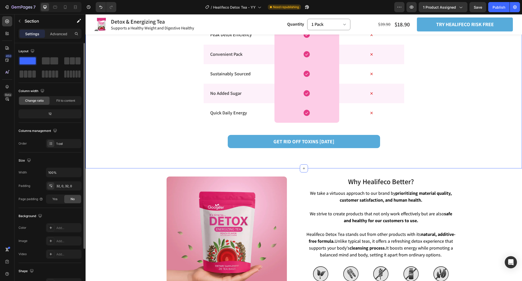
scroll to position [1153, 0]
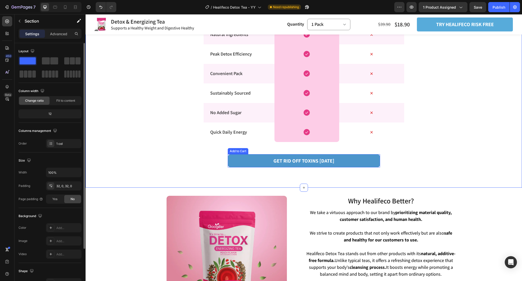
click at [250, 160] on button "GET RID OFF TOXINS [DATE]" at bounding box center [304, 160] width 152 height 13
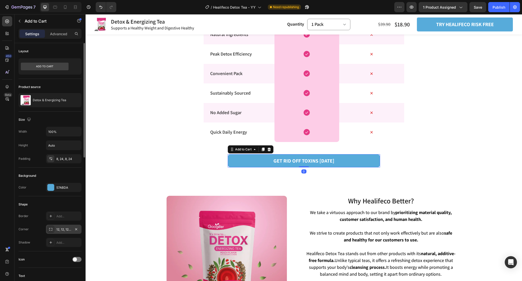
click at [68, 228] on div "12, 12, 12, 12" at bounding box center [63, 229] width 15 height 5
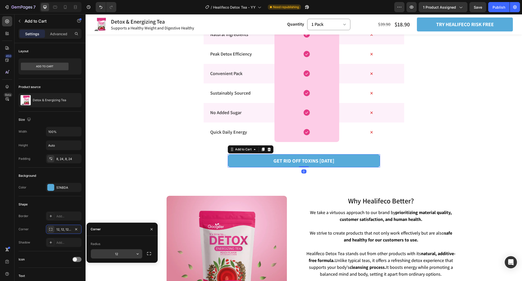
click at [123, 254] on input "12" at bounding box center [116, 253] width 51 height 9
type input "6"
click at [172, 160] on div "Enhancing Detox with Seamless Peak Performance Heading Row Why Choose Healifeco…" at bounding box center [304, 45] width 436 height 270
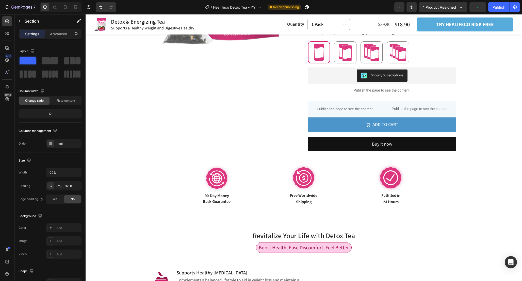
scroll to position [147, 0]
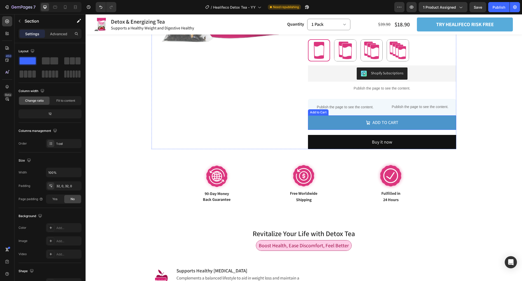
click at [326, 122] on button "Add to cart" at bounding box center [382, 122] width 148 height 14
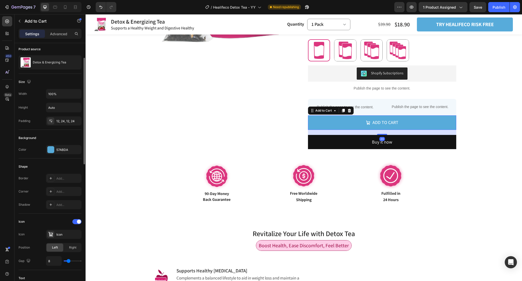
scroll to position [44, 0]
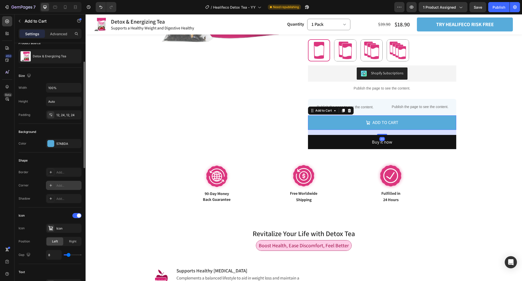
click at [62, 187] on div "Add..." at bounding box center [68, 186] width 24 height 5
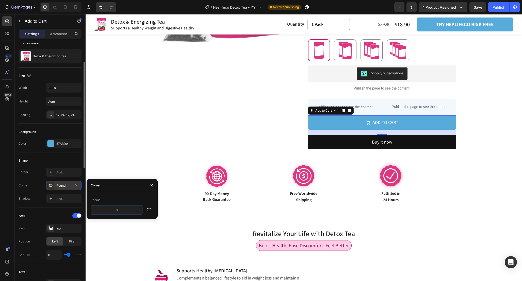
click at [154, 210] on div "Radius 8" at bounding box center [122, 205] width 71 height 19
click at [150, 210] on icon "button" at bounding box center [148, 209] width 5 height 5
click at [107, 209] on input "8" at bounding box center [103, 210] width 24 height 9
type input "0"
click at [130, 210] on input "8" at bounding box center [130, 210] width 24 height 9
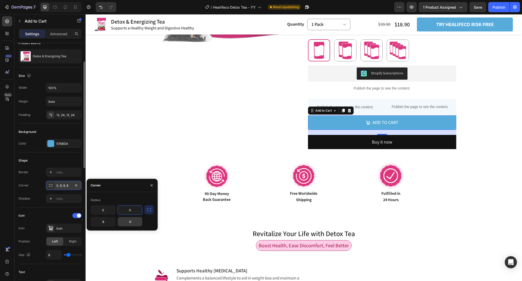
type input "0"
click at [135, 223] on input "8" at bounding box center [130, 221] width 24 height 9
type input "6"
click at [105, 223] on input "8" at bounding box center [103, 221] width 24 height 9
type input "6"
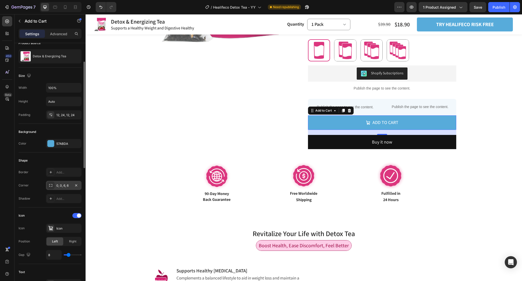
click at [58, 161] on div "Shape" at bounding box center [50, 161] width 63 height 8
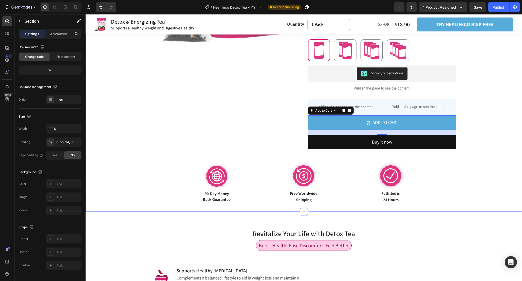
click at [497, 131] on div "Product Images Detox & Energizing Tea Product Title Supports a Healthy Weight a…" at bounding box center [303, 47] width 411 height 313
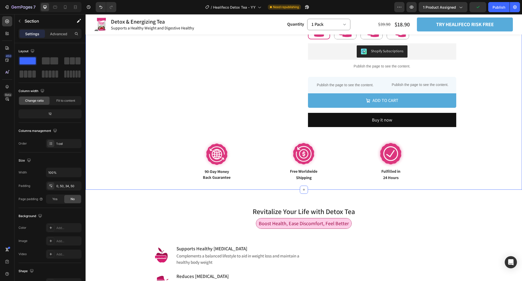
scroll to position [167, 0]
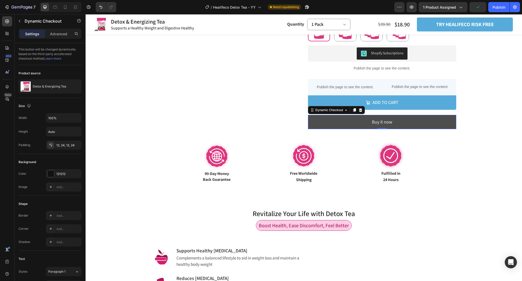
click at [423, 122] on button "Buy it now" at bounding box center [382, 122] width 148 height 14
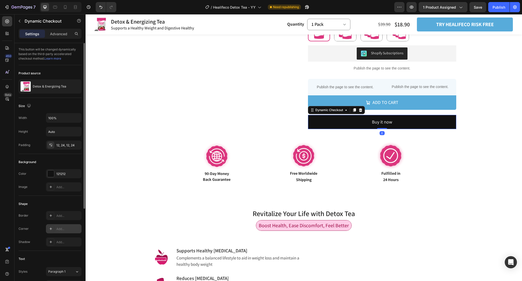
click at [65, 227] on div "Add..." at bounding box center [68, 229] width 24 height 5
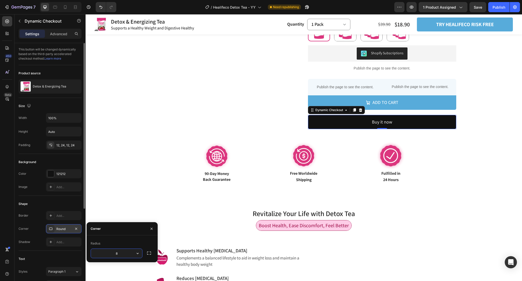
type input "6"
click at [173, 166] on div "Image" at bounding box center [202, 156] width 100 height 28
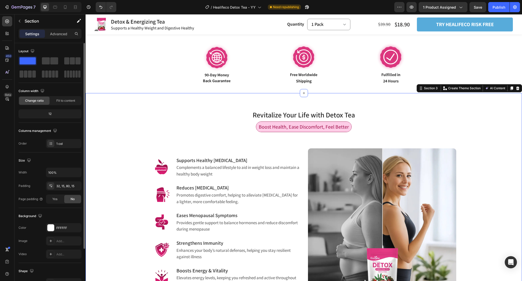
click at [476, 200] on div "Revitalize Your Life with Detox Tea Heading Row Boost Health, Ease Discomfort, …" at bounding box center [303, 198] width 429 height 195
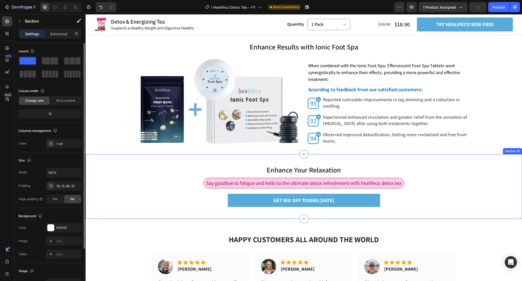
scroll to position [1440, 0]
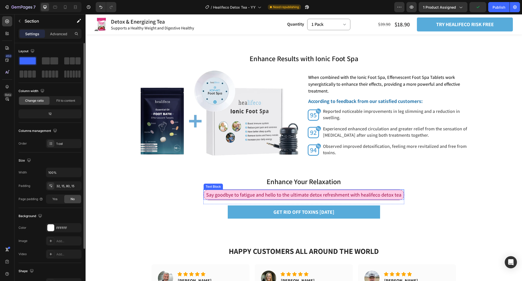
click at [392, 196] on span "Say goodbye to fatigue and hello to the ultimate detox refreshment with healife…" at bounding box center [303, 195] width 195 height 7
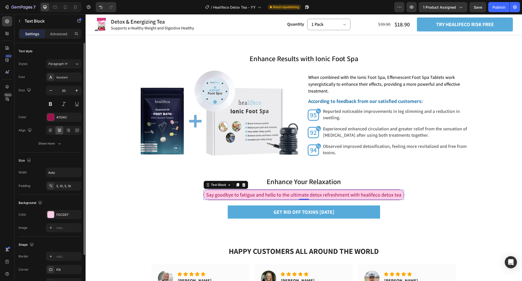
click at [392, 196] on span "Say goodbye to fatigue and hello to the ultimate detox refreshment with healife…" at bounding box center [303, 195] width 195 height 7
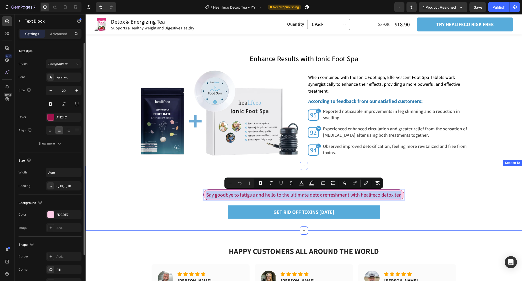
click at [444, 195] on div "Enhance Your Relaxation Heading Say goodbye to fatigue and hello to the ultimat…" at bounding box center [304, 198] width 436 height 64
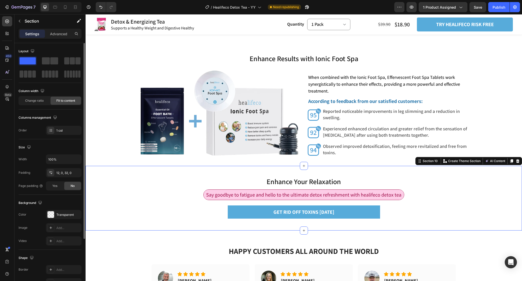
click at [464, 227] on div "Enhance Your Relaxation Heading Say goodbye to fatigue and hello to the ultimat…" at bounding box center [304, 198] width 436 height 64
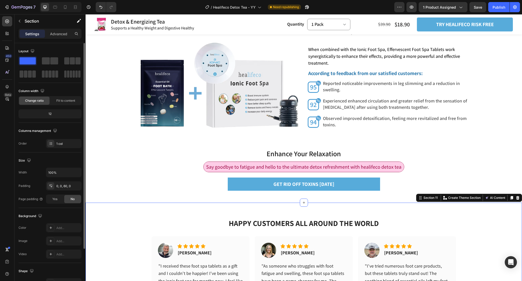
scroll to position [1471, 0]
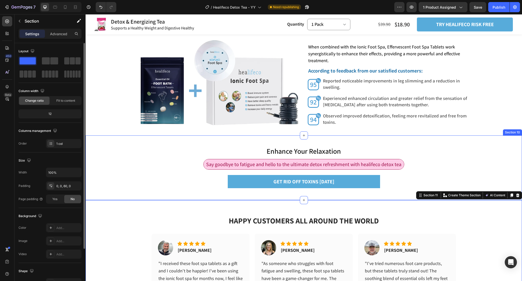
click at [446, 159] on div "Enhance Your Relaxation Heading Say goodbye to fatigue and hello to the ultimat…" at bounding box center [304, 168] width 436 height 64
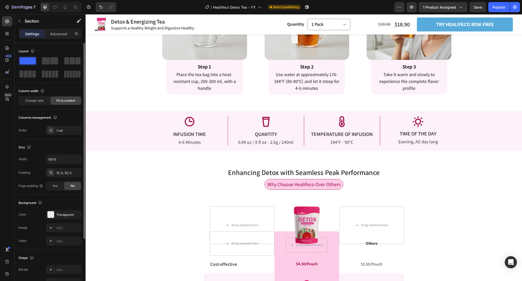
scroll to position [905, 0]
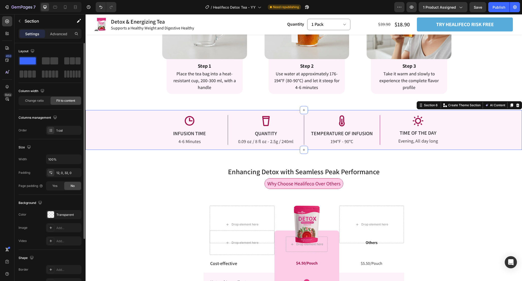
click at [138, 113] on div "Icon INFUSION TIME Text Block 4-6 Minutes Text Block Icon QUANTITY Text Block 0…" at bounding box center [304, 130] width 436 height 40
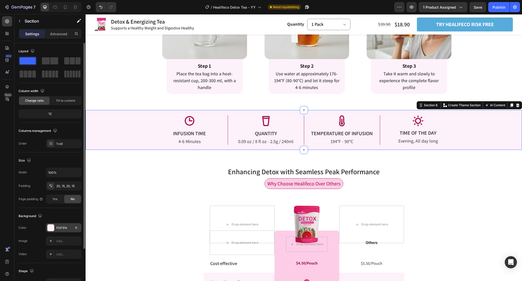
click at [63, 228] on div "FDF1FA" at bounding box center [63, 228] width 15 height 5
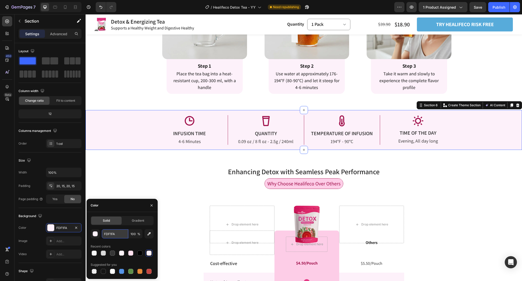
click at [119, 237] on input "FDF1FA" at bounding box center [115, 233] width 26 height 9
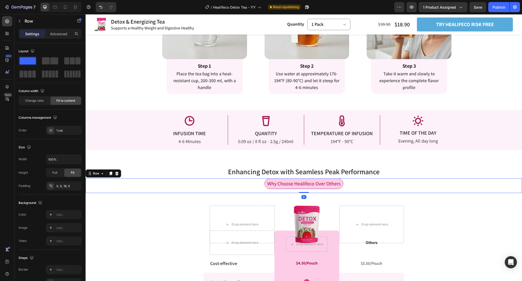
click at [191, 185] on div "Why Choose Healifeco Over Others Text Block Row 0" at bounding box center [304, 185] width 436 height 15
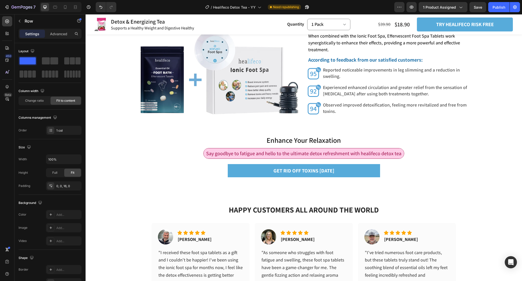
scroll to position [1480, 0]
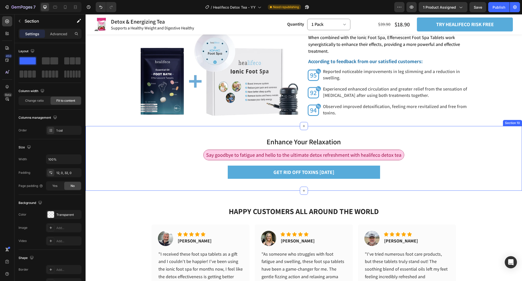
click at [185, 130] on div "Enhance Your Relaxation Heading Say goodbye to fatigue and hello to the ultimat…" at bounding box center [304, 158] width 436 height 64
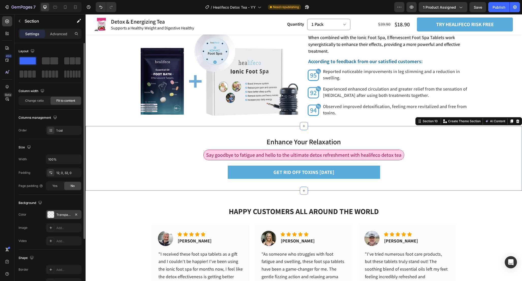
click at [65, 216] on div "Transparent" at bounding box center [63, 215] width 15 height 5
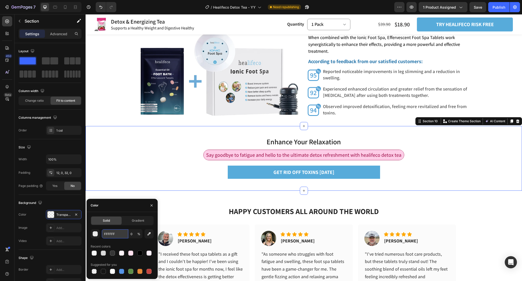
click at [123, 235] on input "FFFFFF" at bounding box center [115, 233] width 26 height 9
paste input "DF1FA"
type input "FDF1FA"
click at [138, 236] on span "%" at bounding box center [138, 234] width 3 height 5
click at [134, 233] on input "0" at bounding box center [135, 233] width 14 height 9
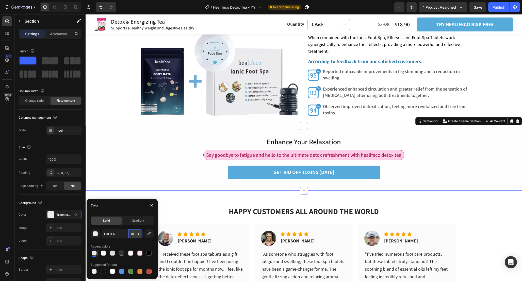
type input "100"
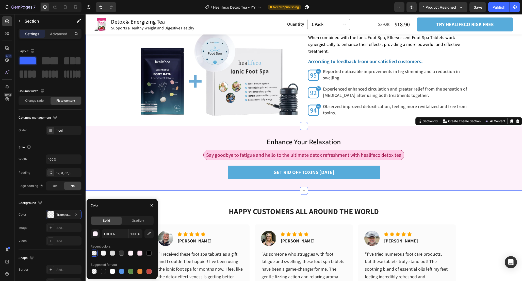
click at [112, 98] on div "Enhance Results with Ionic Foot Spa Heading Enhance Results with Ionic Foot Spa…" at bounding box center [304, 66] width 436 height 104
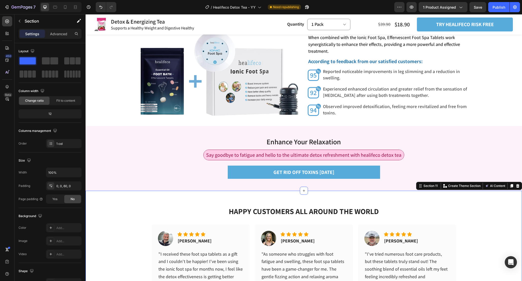
click at [494, 207] on div "HAPPY CUSTOMERS ALL AROUND THE WORLD Heading Image Icon Icon Icon Icon Icon Ico…" at bounding box center [304, 254] width 436 height 127
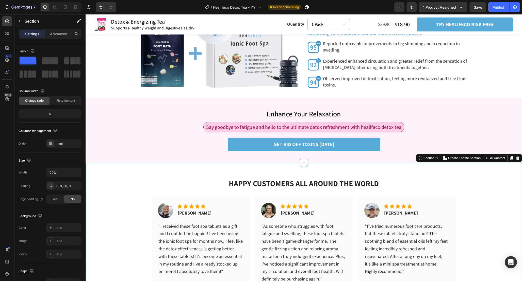
click at [482, 240] on div "HAPPY CUSTOMERS ALL AROUND THE WORLD Heading Image Icon Icon Icon Icon Icon Ico…" at bounding box center [304, 226] width 436 height 127
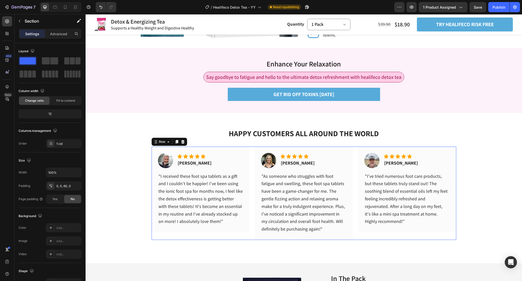
click at [409, 235] on div "Image Icon Icon Icon Icon Icon Icon List Bart W. Text block Row "I've tried num…" at bounding box center [407, 193] width 98 height 93
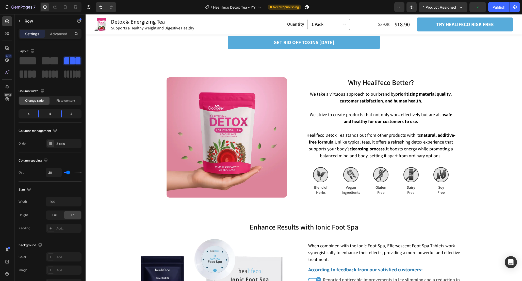
scroll to position [1273, 0]
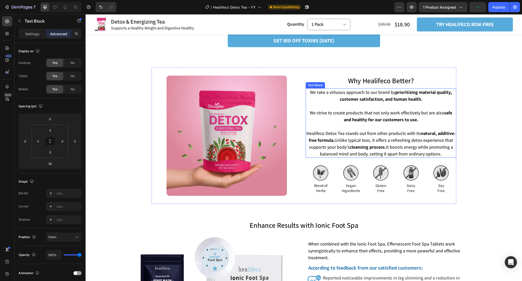
click at [393, 148] on span "Healifeco Detox Tea stands out from other products with its natural, additive-f…" at bounding box center [380, 143] width 149 height 26
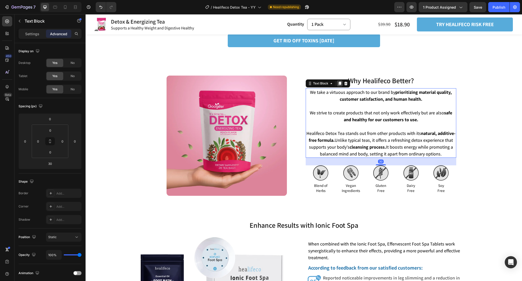
click at [340, 84] on icon at bounding box center [339, 84] width 3 height 4
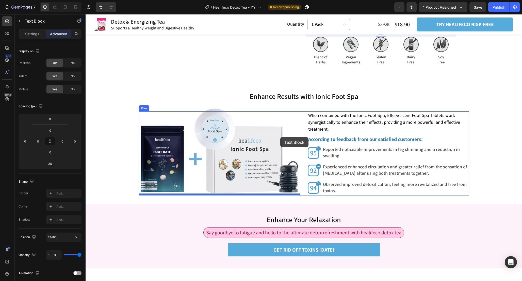
scroll to position [1531, 0]
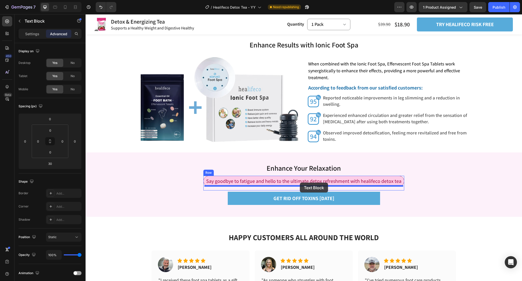
drag, startPoint x: 310, startPoint y: 160, endPoint x: 300, endPoint y: 183, distance: 24.9
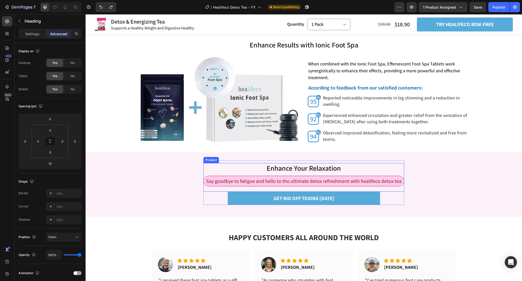
click at [342, 171] on h2 "Enhance Your Relaxation" at bounding box center [303, 168] width 201 height 10
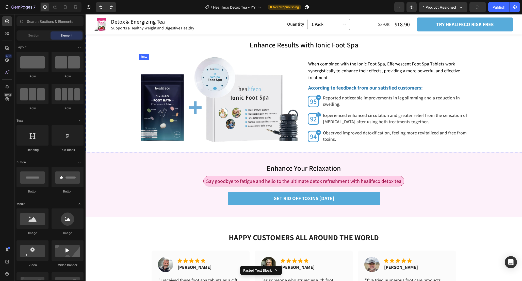
scroll to position [1514, 0]
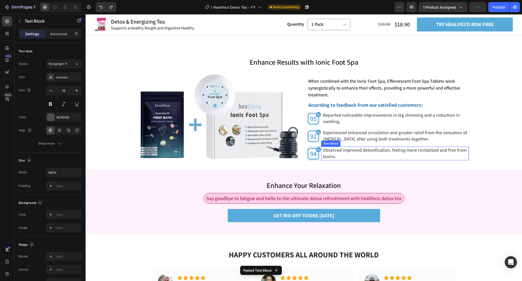
click at [378, 148] on span "Observed improved detoxification, feeling more revitalized and free from toxins." at bounding box center [395, 153] width 144 height 12
click at [355, 141] on icon at bounding box center [355, 142] width 3 height 4
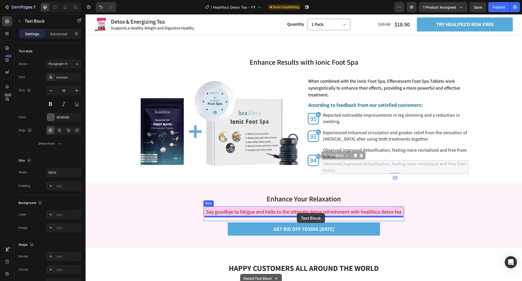
drag, startPoint x: 327, startPoint y: 156, endPoint x: 297, endPoint y: 213, distance: 64.4
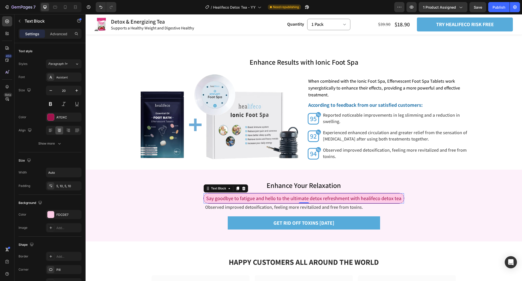
click at [338, 199] on span "Say goodbye to fatigue and hello to the ultimate detox refreshment with healife…" at bounding box center [303, 198] width 195 height 7
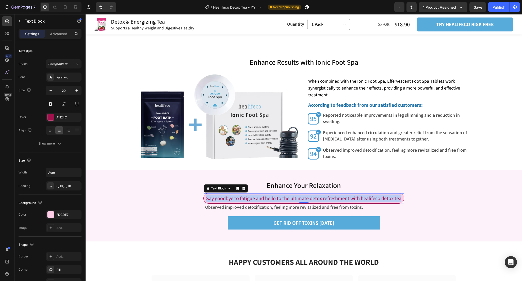
click at [338, 199] on span "Say goodbye to fatigue and hello to the ultimate detox refreshment with healife…" at bounding box center [303, 198] width 195 height 7
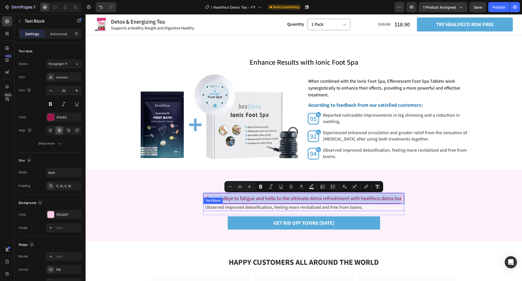
click at [339, 204] on span "Observed improved detoxification, feeling more revitalized and free from toxins." at bounding box center [284, 207] width 158 height 6
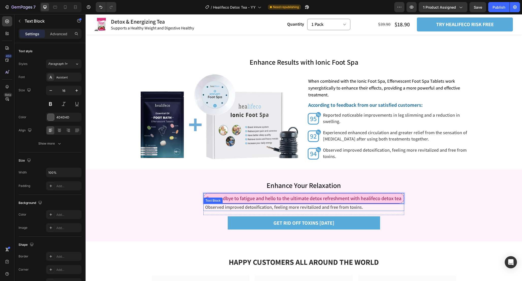
click at [339, 204] on span "Observed improved detoxification, feeling more revitalized and free from toxins." at bounding box center [284, 207] width 158 height 6
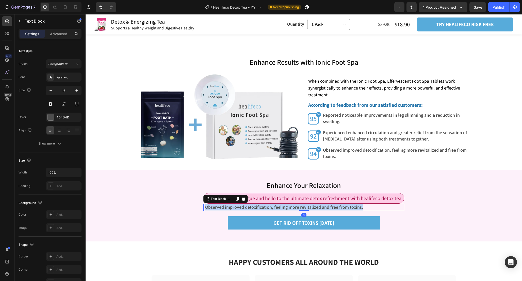
click at [339, 204] on span "Observed improved detoxification, feeling more revitalized and free from toxins." at bounding box center [284, 207] width 158 height 6
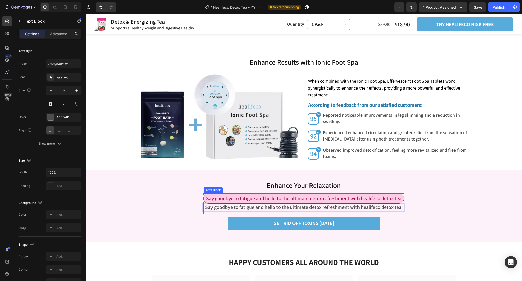
click at [390, 193] on div "Say goodbye to fatigue and hello to the ultimate detox refreshment with healife…" at bounding box center [303, 198] width 201 height 11
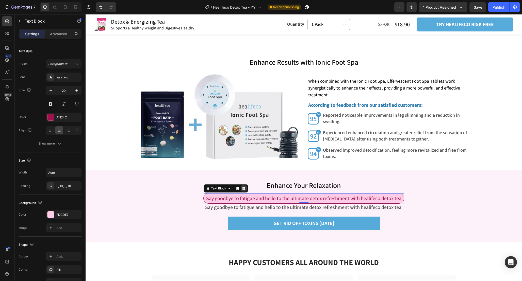
click at [245, 188] on icon at bounding box center [243, 189] width 3 height 4
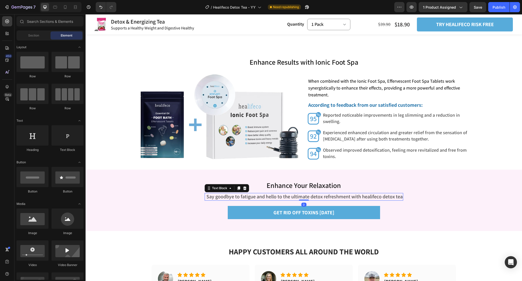
click at [397, 197] on span "Say goodbye to fatigue and hello to the ultimate detox refreshment with healife…" at bounding box center [304, 196] width 196 height 7
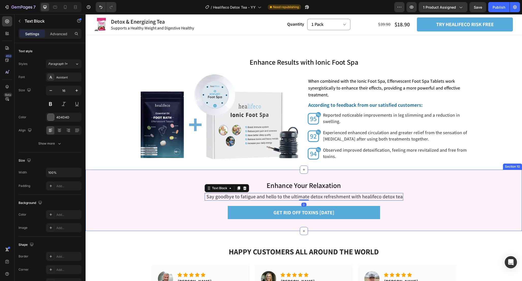
click at [443, 203] on div "Enhance Your Relaxation Heading Say goodbye to fatigue and hello to the ultimat…" at bounding box center [304, 200] width 436 height 61
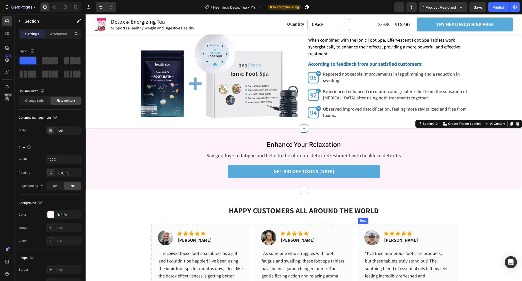
click at [470, 224] on div "HAPPY CUSTOMERS ALL AROUND THE WORLD Heading Image Icon Icon Icon Icon Icon Ico…" at bounding box center [304, 253] width 436 height 127
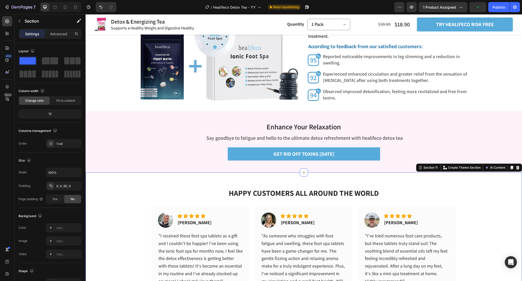
scroll to position [1572, 0]
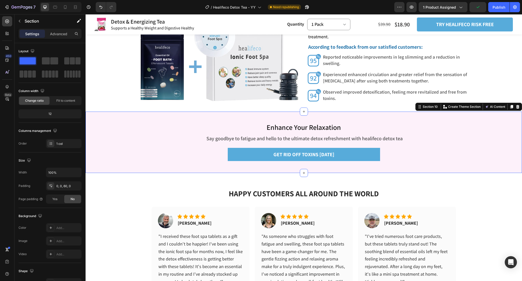
click at [411, 114] on div "Enhance Your Relaxation Heading Say goodbye to fatigue and hello to the ultimat…" at bounding box center [304, 142] width 436 height 61
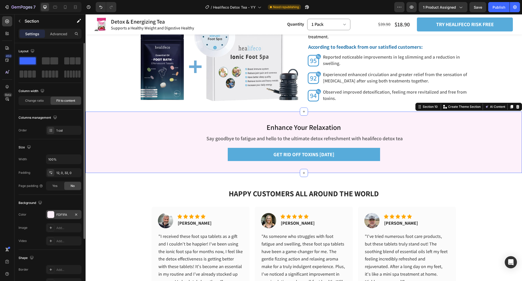
click at [48, 216] on div at bounding box center [50, 214] width 7 height 7
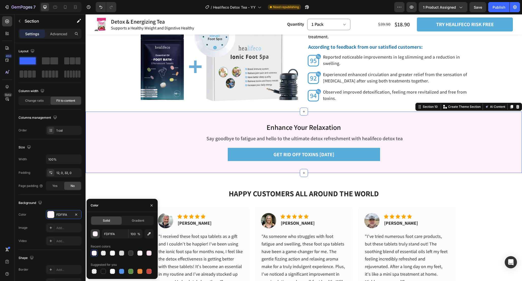
click at [94, 234] on div "button" at bounding box center [95, 234] width 5 height 5
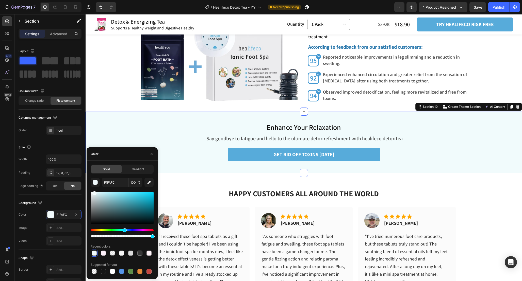
drag, startPoint x: 145, startPoint y: 230, endPoint x: 124, endPoint y: 230, distance: 21.3
click at [124, 230] on div "Hue" at bounding box center [125, 230] width 4 height 4
type input "F1FBFC"
click at [482, 194] on div "HAPPY CUSTOMERS ALL AROUND THE WORLD Heading Image Icon Icon Icon Icon Icon Ico…" at bounding box center [304, 236] width 436 height 127
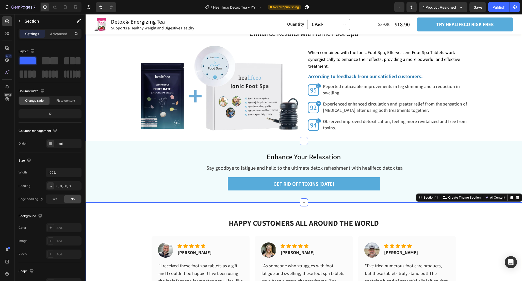
click at [471, 72] on div "Enhance Results with Ionic Foot Spa Heading Enhance Results with Ionic Foot Spa…" at bounding box center [304, 80] width 436 height 104
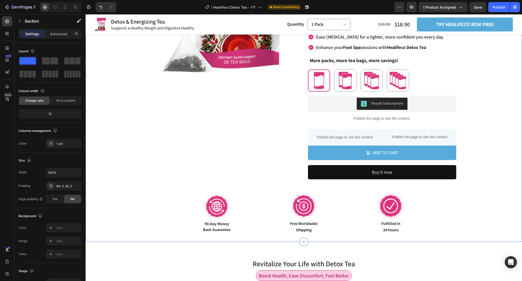
scroll to position [114, 0]
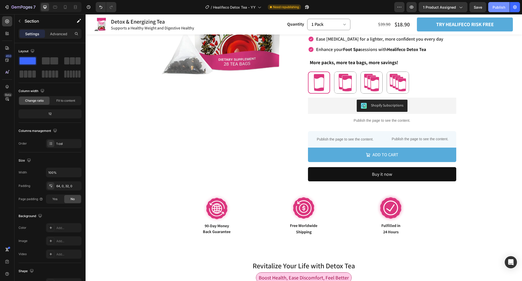
click at [501, 7] on div "Publish" at bounding box center [498, 7] width 13 height 5
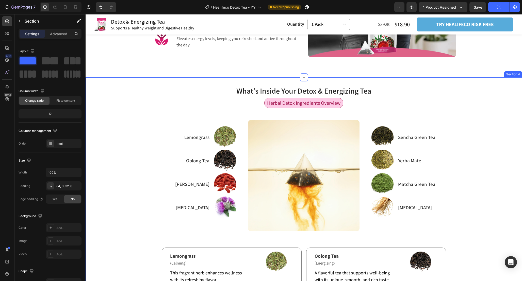
scroll to position [583, 0]
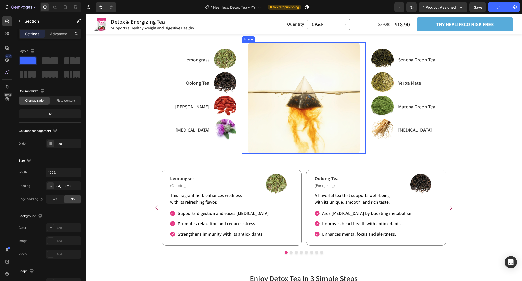
click at [346, 126] on img at bounding box center [303, 97] width 111 height 111
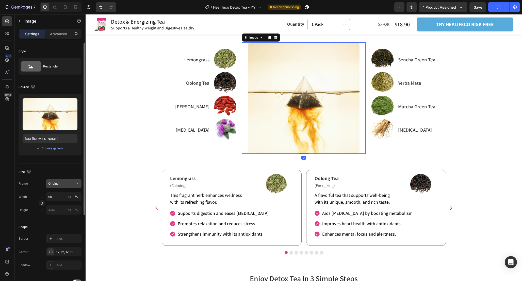
click at [78, 183] on icon at bounding box center [76, 183] width 5 height 5
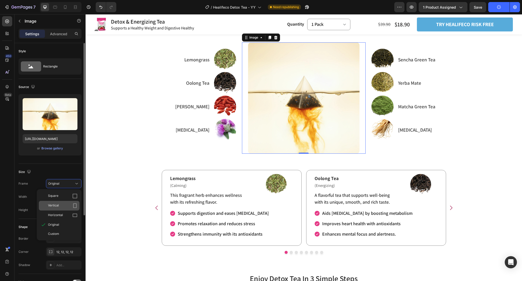
click at [74, 206] on icon at bounding box center [74, 205] width 5 height 5
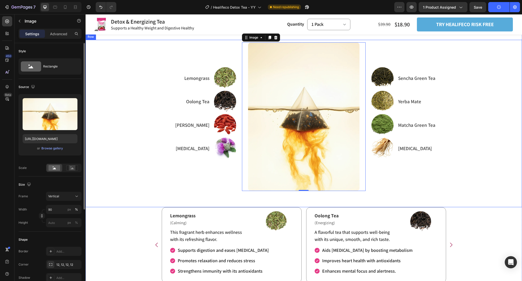
scroll to position [577, 0]
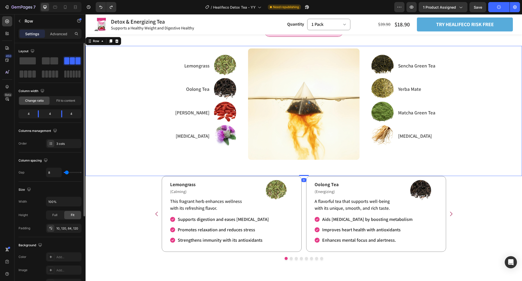
click at [384, 155] on div "Refresh Your Body and Relieve Exhaustion Heading Image Sencha Green Tea Text Bl…" at bounding box center [430, 103] width 124 height 111
click at [498, 202] on div "What’s Inside Your Detox & Energizing Tea Heading Herbal Detox Ingredients Over…" at bounding box center [304, 141] width 436 height 254
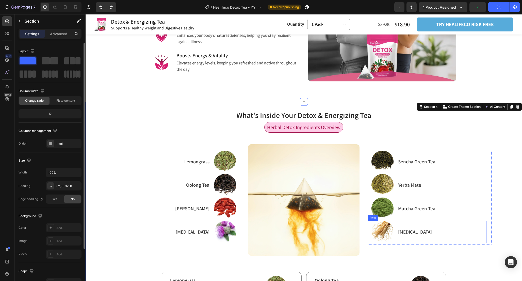
scroll to position [480, 0]
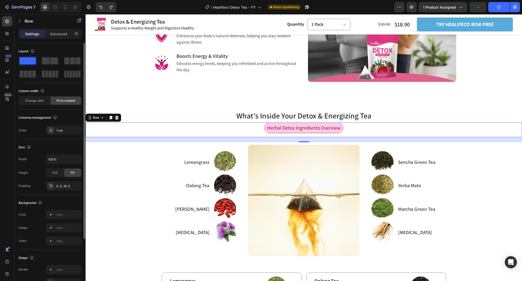
click at [372, 127] on div "Herbal Detox Ingredients Overview Text Block Row 0" at bounding box center [304, 130] width 436 height 15
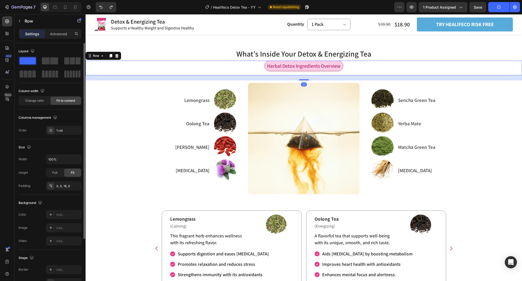
scroll to position [555, 0]
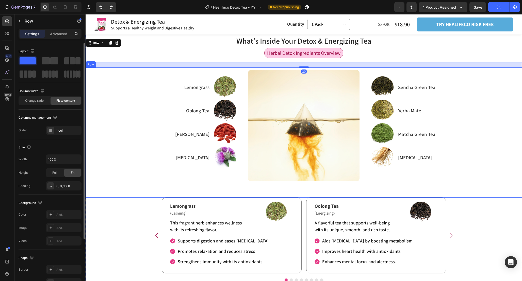
click at [355, 194] on div "Refresh Your Body and Relieve Exhaustion Heading Image Sencha Green Tea Text Bl…" at bounding box center [304, 133] width 436 height 130
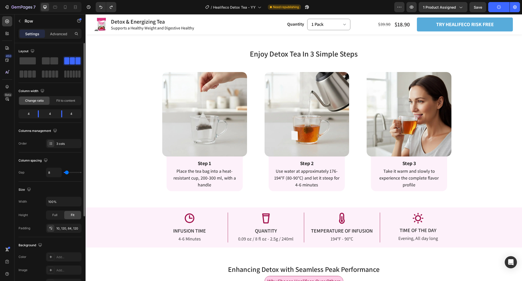
scroll to position [783, 0]
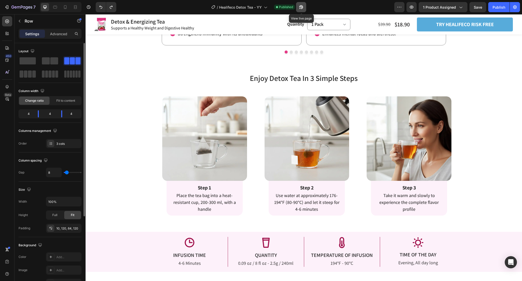
click at [302, 5] on icon "button" at bounding box center [300, 7] width 5 height 5
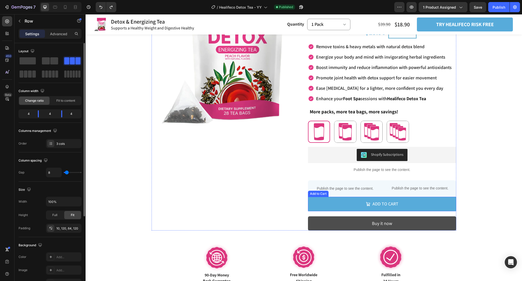
scroll to position [66, 0]
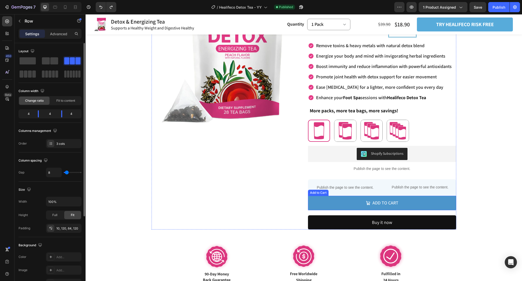
click at [446, 208] on button "Add to cart" at bounding box center [382, 203] width 148 height 14
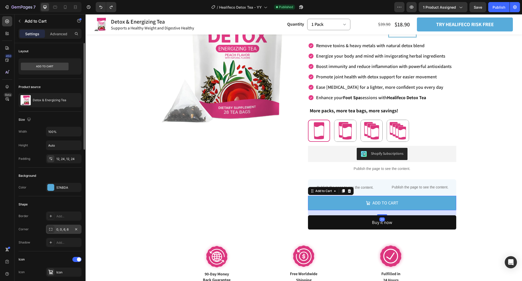
click at [60, 228] on div "0, 0, 6, 6" at bounding box center [63, 229] width 15 height 5
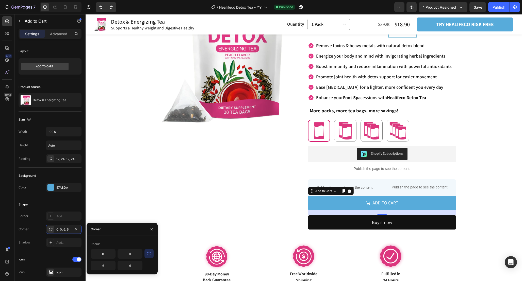
click at [147, 256] on icon "button" at bounding box center [148, 253] width 5 height 5
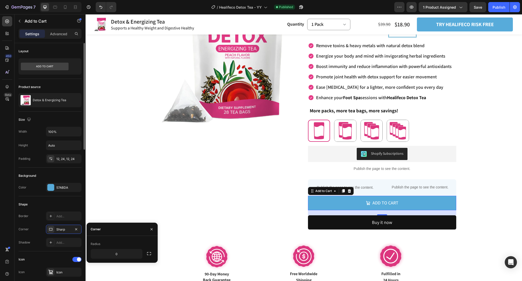
click at [59, 207] on div "Shape" at bounding box center [50, 205] width 63 height 8
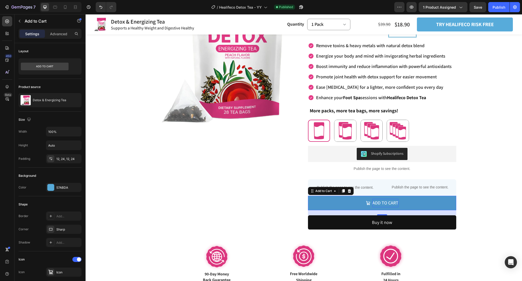
click at [383, 201] on div "Add to cart" at bounding box center [385, 203] width 26 height 8
click at [383, 201] on p "Add to cart" at bounding box center [385, 203] width 26 height 8
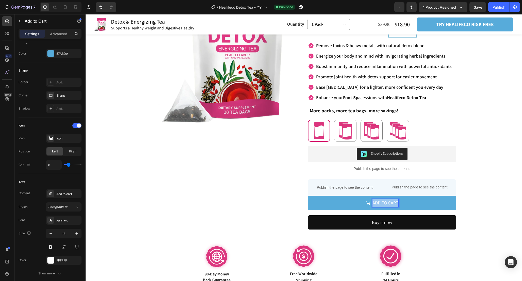
scroll to position [141, 0]
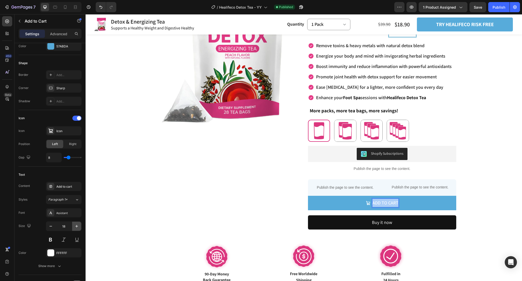
click at [77, 224] on icon "button" at bounding box center [76, 226] width 5 height 5
type input "20"
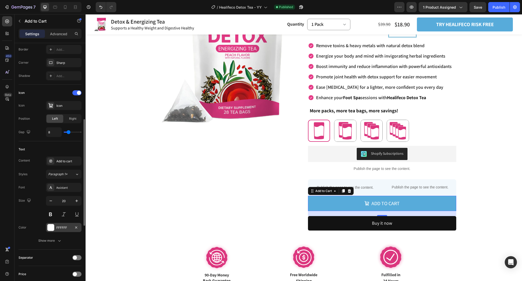
scroll to position [174, 0]
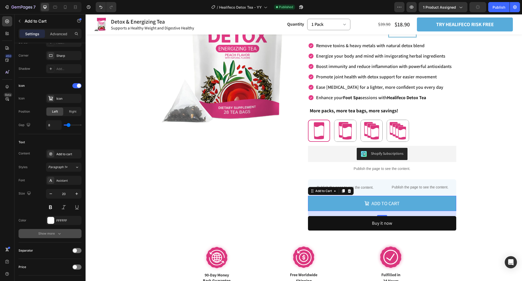
click at [56, 234] on div "Show more" at bounding box center [50, 233] width 24 height 5
click at [70, 235] on div "Medium" at bounding box center [61, 233] width 26 height 5
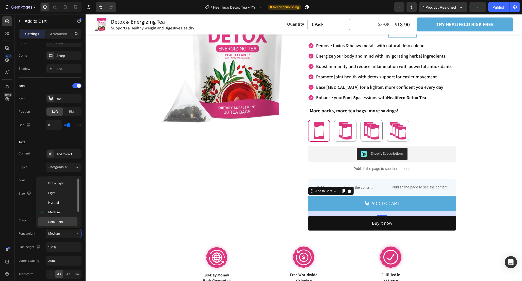
click at [65, 223] on p "Semi Bold" at bounding box center [61, 222] width 27 height 5
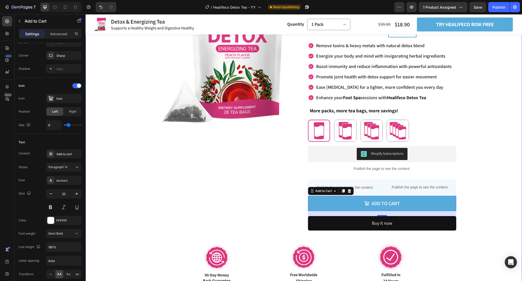
click at [499, 186] on div "Product Images Detox & Energizing Tea Product Title Supports a Healthy Weight a…" at bounding box center [303, 128] width 411 height 314
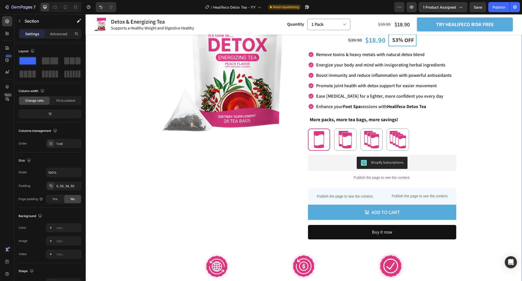
scroll to position [62, 0]
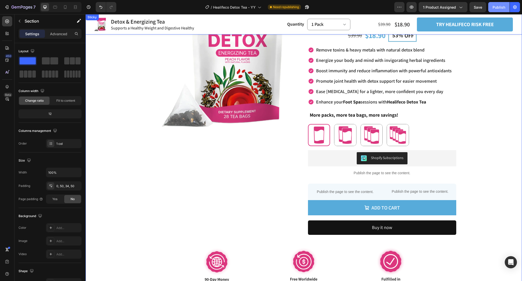
click at [500, 7] on div "Publish" at bounding box center [498, 7] width 13 height 5
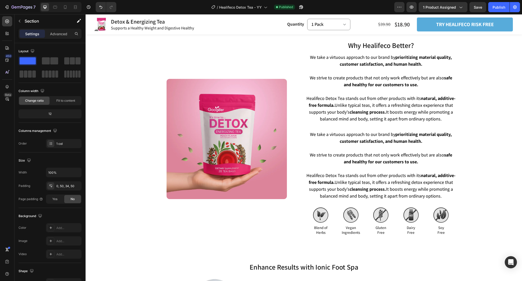
scroll to position [1312, 0]
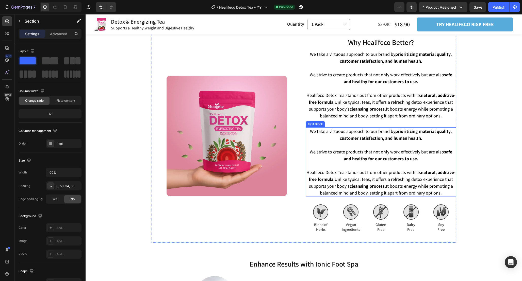
click at [427, 178] on span "Healifeco Detox Tea stands out from other products with its natural, additive-f…" at bounding box center [380, 183] width 149 height 26
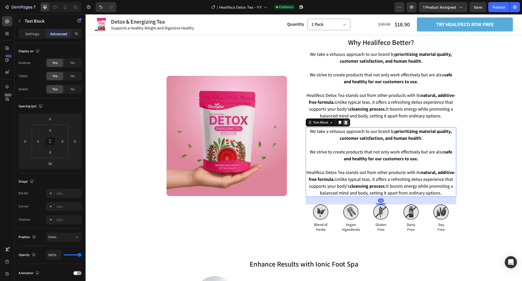
click at [346, 125] on div at bounding box center [346, 123] width 6 height 6
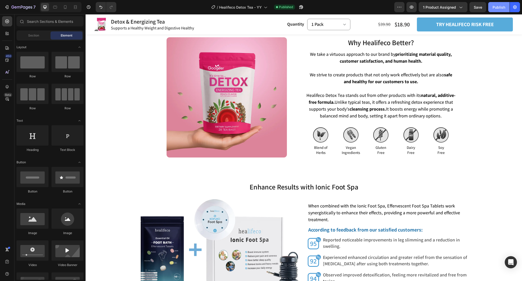
click at [494, 11] on button "Publish" at bounding box center [498, 7] width 21 height 10
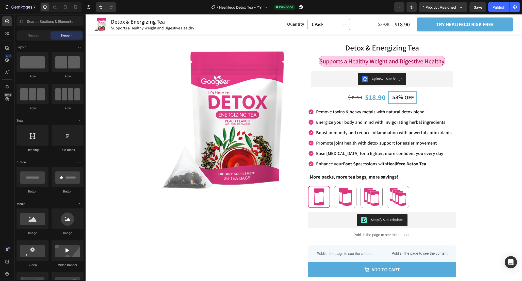
scroll to position [147, 0]
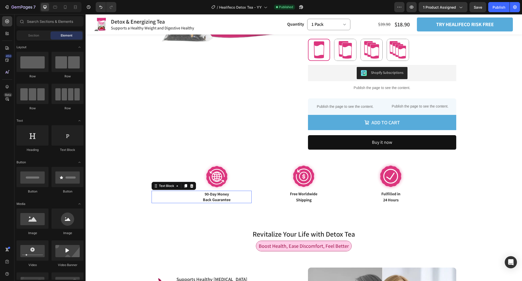
click at [226, 199] on span "Back Guarantee" at bounding box center [217, 199] width 28 height 5
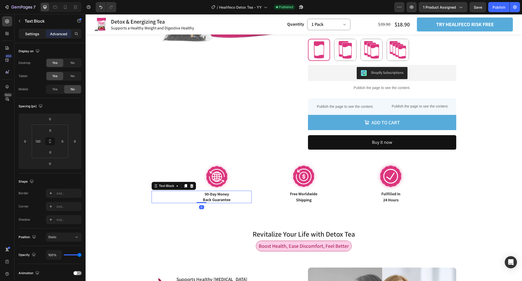
click at [28, 37] on div "Settings" at bounding box center [32, 34] width 25 height 8
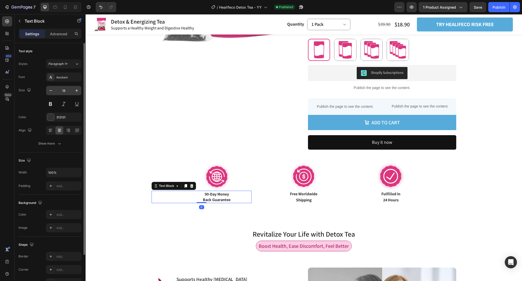
click at [68, 92] on input "18" at bounding box center [63, 90] width 17 height 9
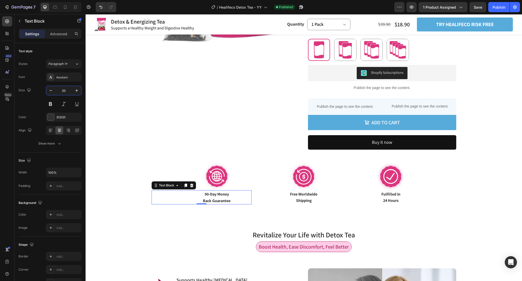
type input "20"
click at [228, 199] on span "Back Guarantee" at bounding box center [217, 200] width 28 height 5
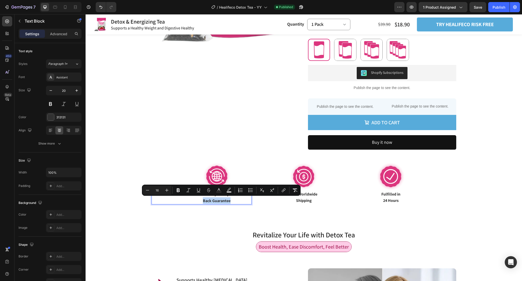
click at [228, 199] on span "Back Guarantee" at bounding box center [217, 200] width 28 height 5
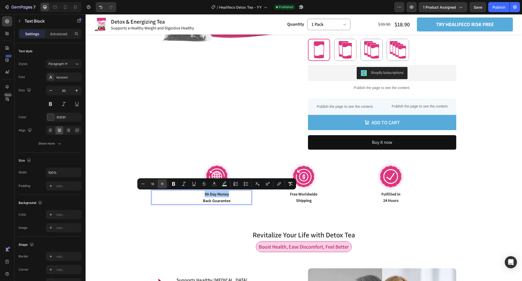
click at [166, 182] on button "Plus" at bounding box center [162, 183] width 9 height 9
click at [164, 182] on button "Plus" at bounding box center [162, 183] width 9 height 9
click at [164, 182] on icon "Editor contextual toolbar" at bounding box center [162, 183] width 5 height 5
type input "20"
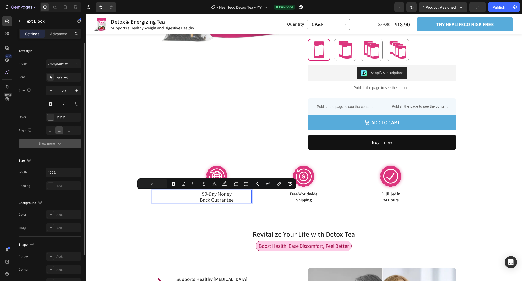
click at [66, 142] on button "Show more" at bounding box center [50, 143] width 63 height 9
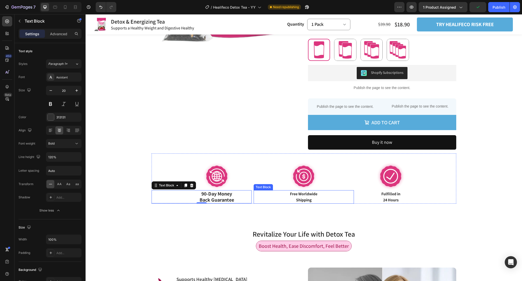
click at [294, 195] on span "Free Worldwide" at bounding box center [303, 193] width 27 height 5
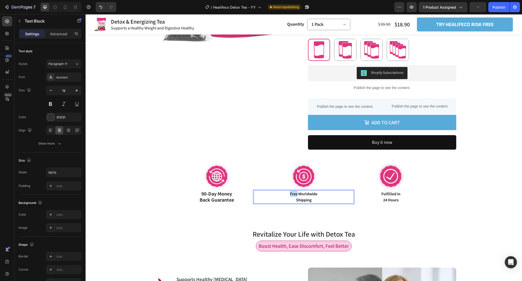
click at [294, 195] on span "Free Worldwide" at bounding box center [303, 193] width 27 height 5
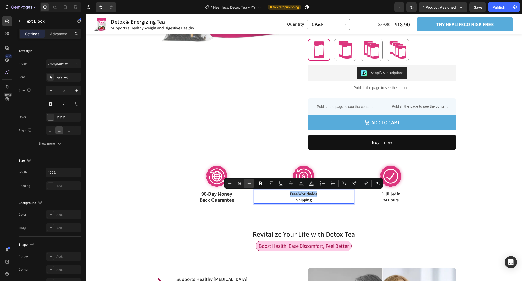
click at [251, 183] on icon "Editor contextual toolbar" at bounding box center [248, 183] width 5 height 5
type input "20"
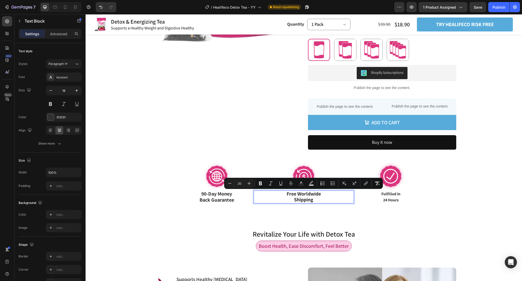
click at [317, 198] on p "Shipping" at bounding box center [303, 200] width 99 height 6
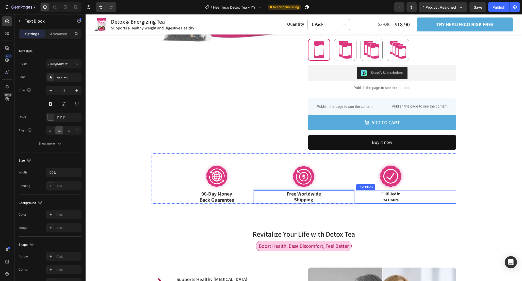
click at [404, 198] on p "24 Hours" at bounding box center [390, 200] width 69 height 6
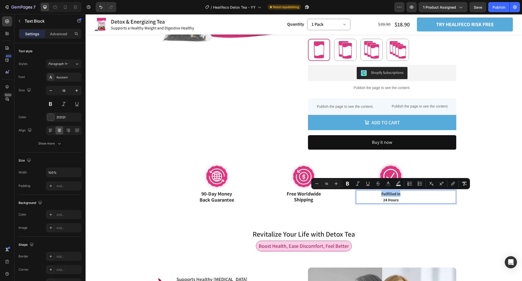
click at [341, 182] on div "Minus 16 Plus Bold Italic Underline Strikethrough Text Color Text Background Co…" at bounding box center [390, 183] width 157 height 9
click at [335, 182] on icon "Editor contextual toolbar" at bounding box center [336, 183] width 5 height 5
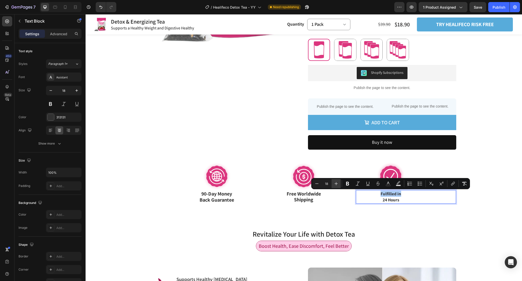
click at [335, 182] on icon "Editor contextual toolbar" at bounding box center [336, 183] width 5 height 5
type input "20"
click at [424, 197] on p "24 Hours" at bounding box center [390, 200] width 69 height 6
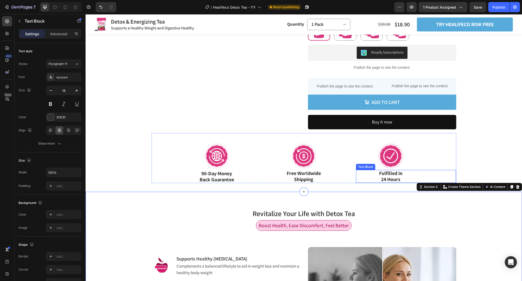
click at [401, 175] on span "Fulfilled in" at bounding box center [390, 173] width 23 height 7
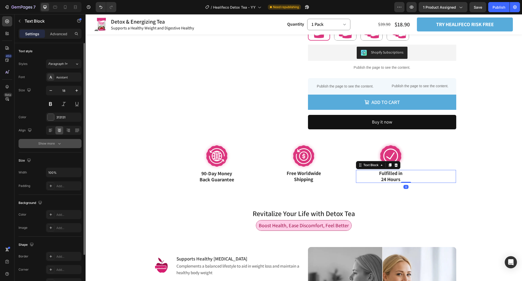
click at [65, 145] on button "Show more" at bounding box center [50, 143] width 63 height 9
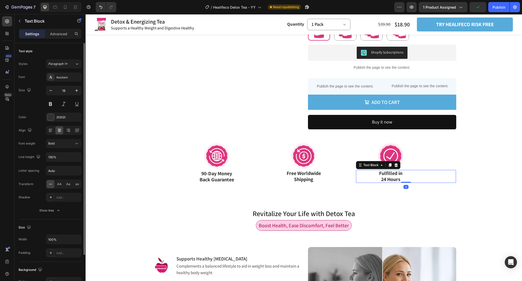
click at [73, 148] on div "Font Assistant Size 18 Color 313131 Align Font weight Bold Line height 130% Let…" at bounding box center [50, 144] width 63 height 143
click at [73, 145] on div "Bold" at bounding box center [61, 143] width 26 height 5
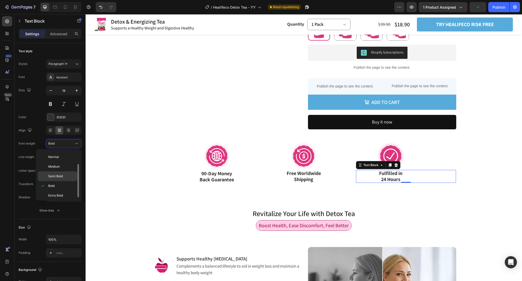
click at [66, 179] on div "Semi Bold" at bounding box center [58, 177] width 40 height 10
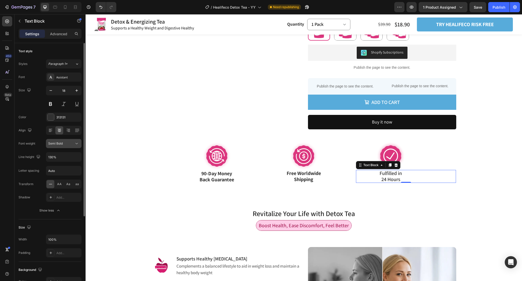
click at [64, 143] on div "Semi Bold" at bounding box center [61, 143] width 26 height 5
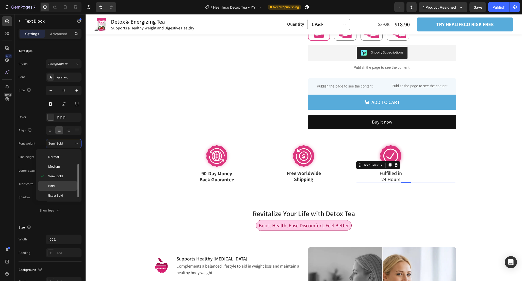
click at [67, 184] on p "Bold" at bounding box center [61, 186] width 27 height 5
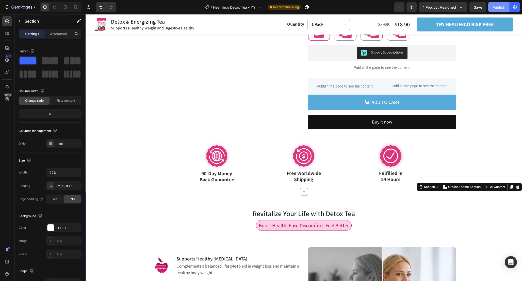
click at [499, 5] on div "Publish" at bounding box center [498, 7] width 13 height 5
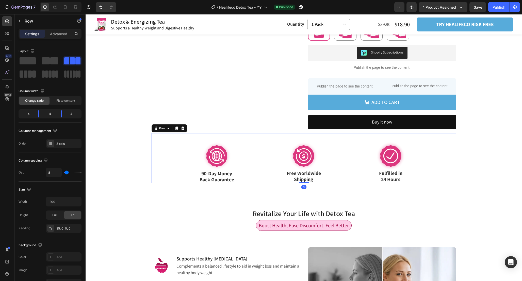
click at [360, 139] on div "Image 90-Day Money Back Guarantee Text Block 90-Day Money Back Guarantee Text B…" at bounding box center [304, 158] width 305 height 50
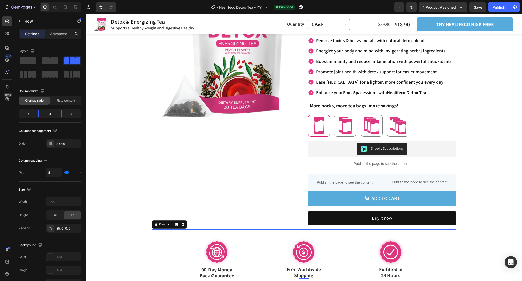
scroll to position [71, 0]
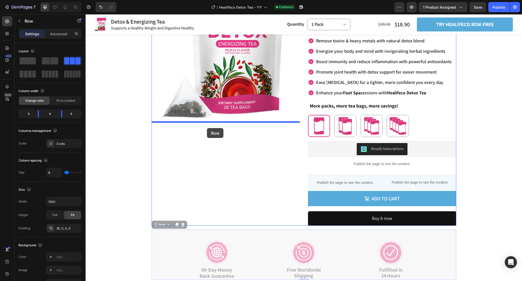
drag, startPoint x: 155, startPoint y: 226, endPoint x: 207, endPoint y: 128, distance: 110.9
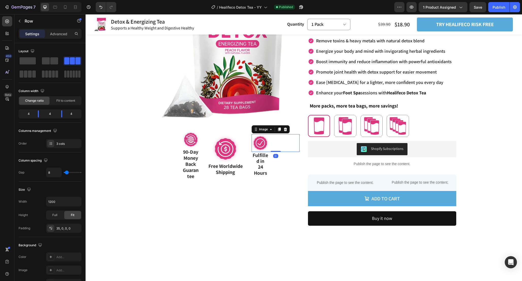
click at [273, 146] on div "Image 0" at bounding box center [276, 143] width 48 height 18
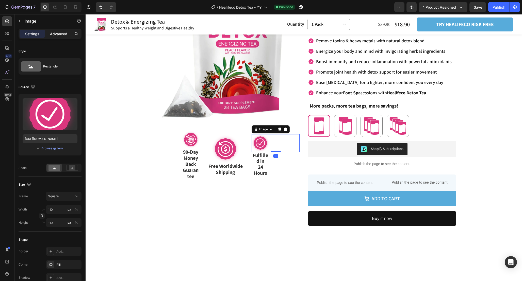
click at [63, 32] on p "Advanced" at bounding box center [58, 33] width 17 height 5
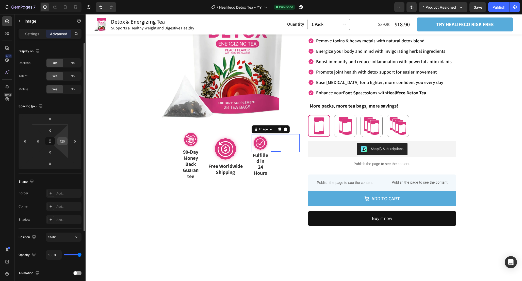
click at [63, 144] on input "120" at bounding box center [63, 142] width 8 height 8
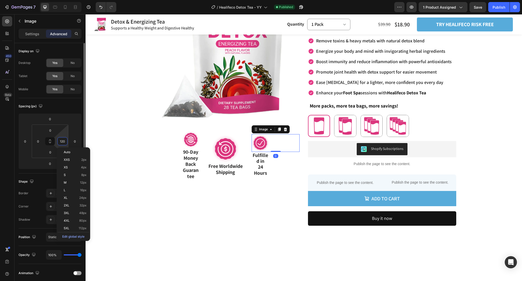
type input "0"
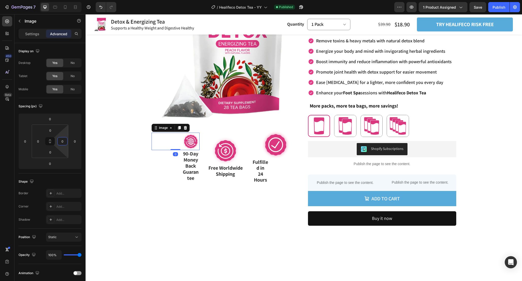
click at [186, 142] on img at bounding box center [191, 142] width 18 height 18
click at [39, 143] on input "120" at bounding box center [38, 142] width 8 height 8
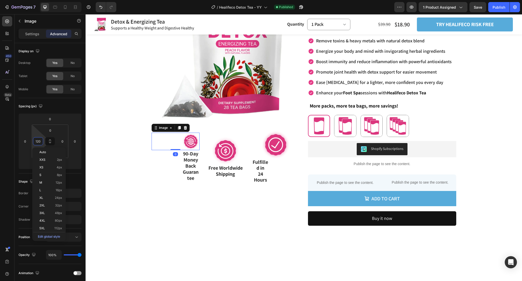
type input "0"
click at [202, 131] on div "Image Free Worldwide Shipping Text Block" at bounding box center [226, 157] width 48 height 53
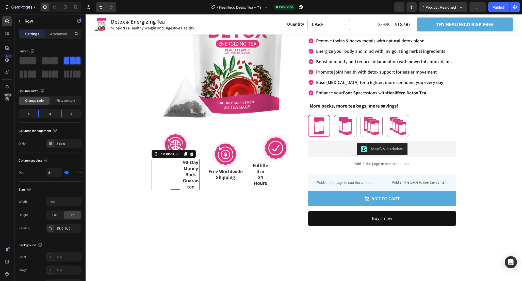
click at [175, 171] on div "90-Day Money Back Guarantee Text Block 0" at bounding box center [176, 174] width 48 height 31
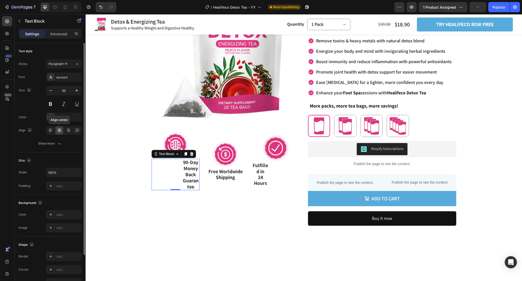
click at [60, 132] on icon at bounding box center [59, 132] width 3 height 1
click at [60, 38] on div "Settings Advanced" at bounding box center [50, 34] width 63 height 10
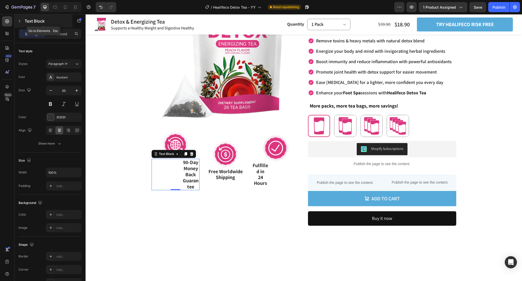
click at [20, 21] on icon "button" at bounding box center [20, 21] width 4 height 4
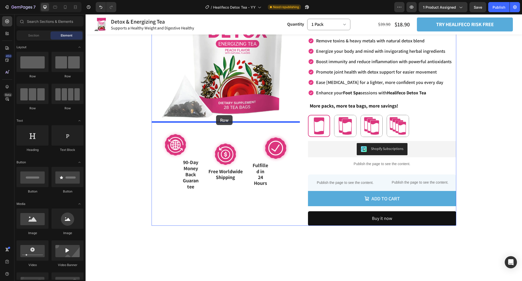
drag, startPoint x: 115, startPoint y: 107, endPoint x: 216, endPoint y: 115, distance: 101.6
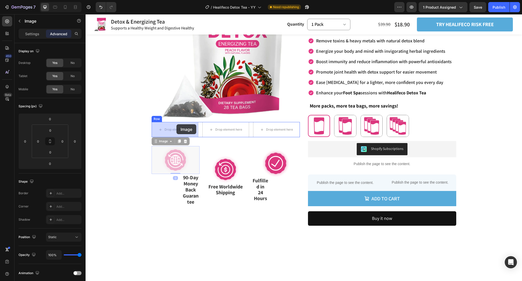
drag, startPoint x: 177, startPoint y: 161, endPoint x: 176, endPoint y: 125, distance: 36.8
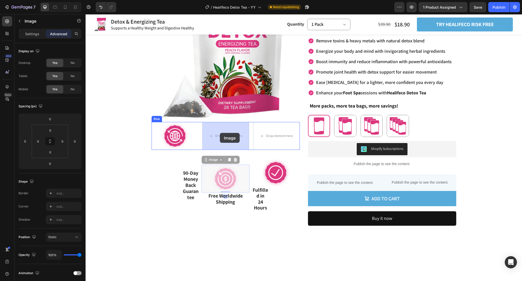
drag, startPoint x: 220, startPoint y: 179, endPoint x: 220, endPoint y: 133, distance: 45.9
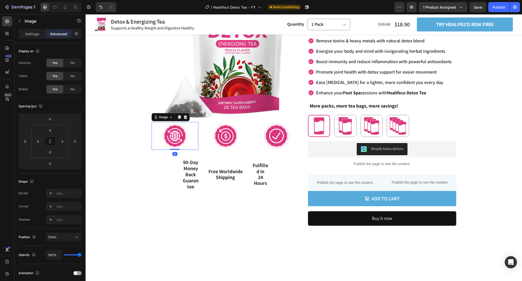
click at [178, 140] on img at bounding box center [175, 136] width 28 height 28
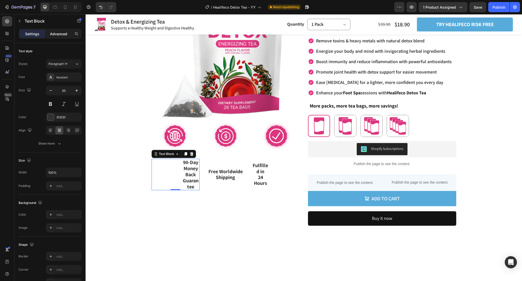
click at [64, 34] on p "Advanced" at bounding box center [58, 33] width 17 height 5
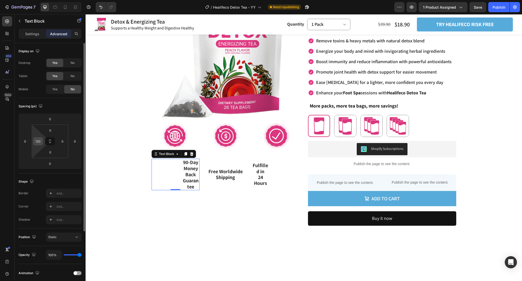
click at [37, 141] on input "120" at bounding box center [38, 142] width 8 height 8
type input "0"
click at [259, 174] on div "Fulfilled in 24 Hours" at bounding box center [261, 174] width 18 height 25
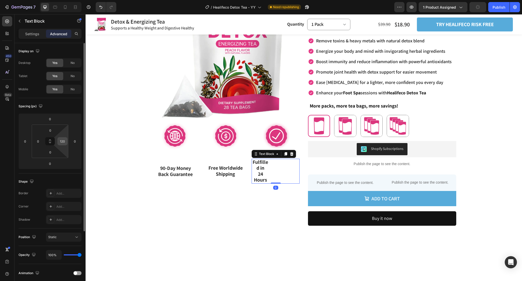
click at [67, 140] on div "120" at bounding box center [62, 141] width 10 height 8
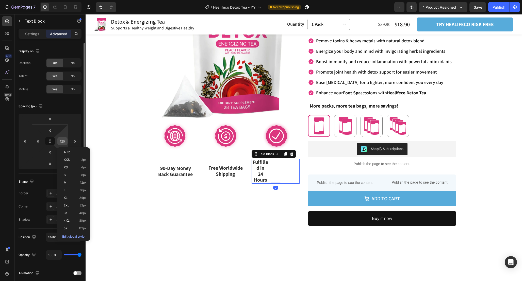
click at [65, 142] on input "120" at bounding box center [63, 142] width 8 height 8
type input "0"
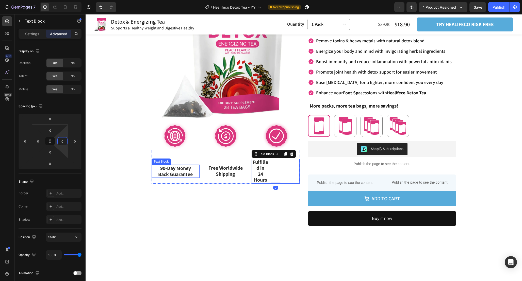
click at [180, 175] on div "Product Images Image Image Image Row 90-Day Money Back Guarantee Text Block 90-…" at bounding box center [226, 96] width 148 height 260
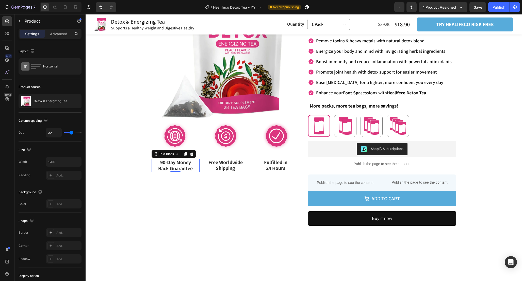
click at [197, 170] on p "Back Guarantee" at bounding box center [175, 168] width 47 height 6
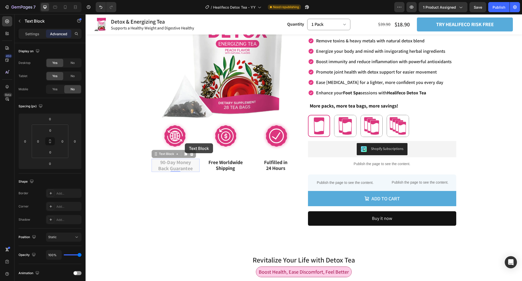
scroll to position [71, 0]
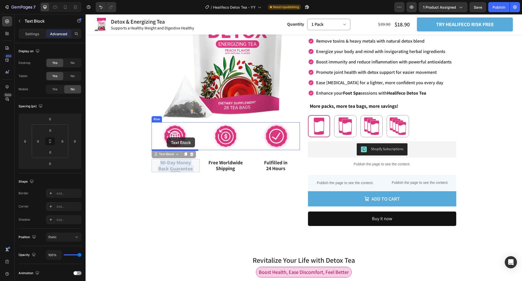
drag, startPoint x: 182, startPoint y: 165, endPoint x: 167, endPoint y: 138, distance: 31.8
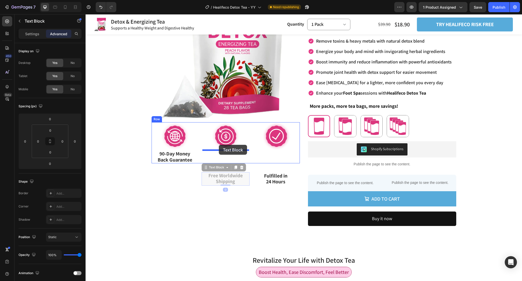
drag, startPoint x: 216, startPoint y: 180, endPoint x: 219, endPoint y: 145, distance: 34.9
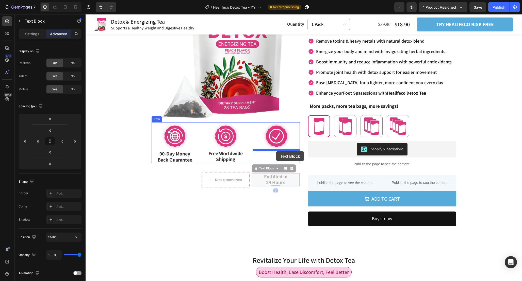
drag, startPoint x: 276, startPoint y: 178, endPoint x: 276, endPoint y: 151, distance: 27.7
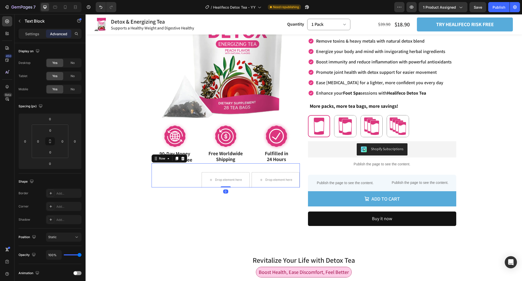
click at [249, 171] on div "90-Day Money Back Guarantee Text Block Drop element here Drop element here Row 0" at bounding box center [226, 175] width 148 height 24
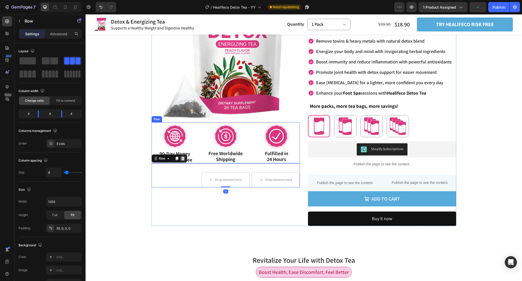
click at [182, 160] on icon at bounding box center [183, 159] width 4 height 4
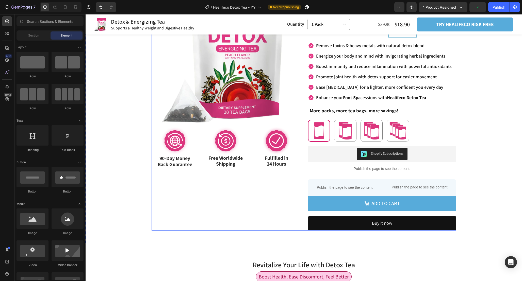
scroll to position [74, 0]
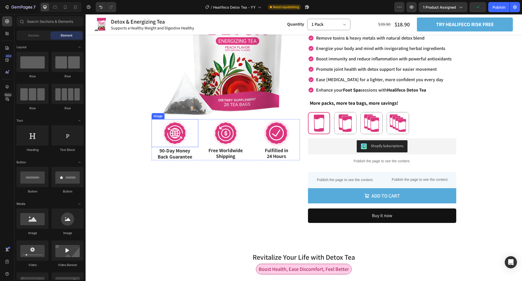
click at [182, 130] on img at bounding box center [175, 133] width 28 height 28
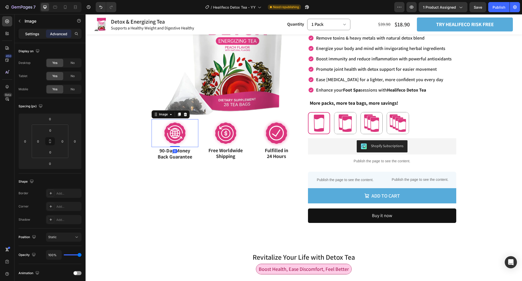
click at [30, 36] on p "Settings" at bounding box center [32, 33] width 14 height 5
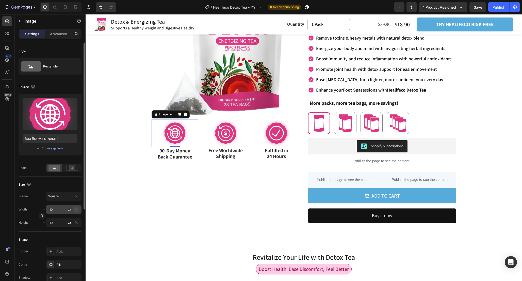
click at [75, 209] on div "%" at bounding box center [76, 209] width 3 height 5
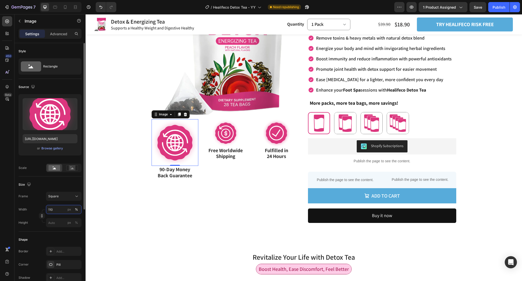
click at [60, 208] on input "110" at bounding box center [64, 209] width 36 height 9
drag, startPoint x: 61, startPoint y: 209, endPoint x: 31, endPoint y: 209, distance: 29.4
click at [35, 209] on div "Width 70 px %" at bounding box center [50, 209] width 63 height 9
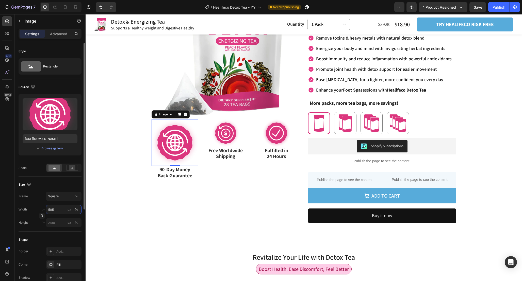
drag, startPoint x: 59, startPoint y: 210, endPoint x: 32, endPoint y: 209, distance: 27.4
click at [33, 210] on div "Width 505 px %" at bounding box center [50, 209] width 63 height 9
type input "60"
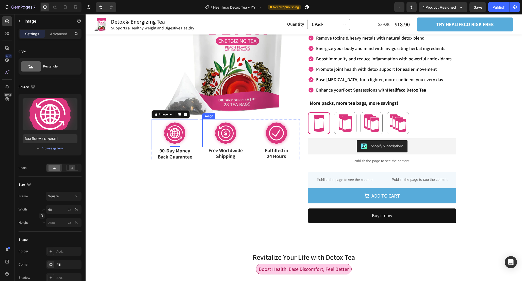
click at [223, 139] on img at bounding box center [226, 133] width 28 height 28
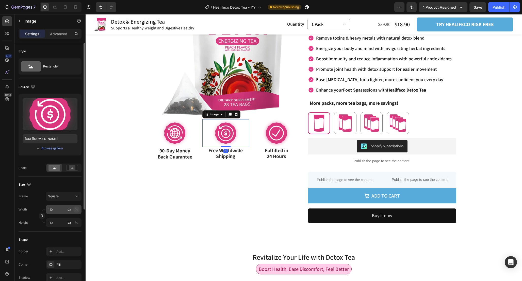
click at [77, 211] on div "%" at bounding box center [76, 209] width 3 height 5
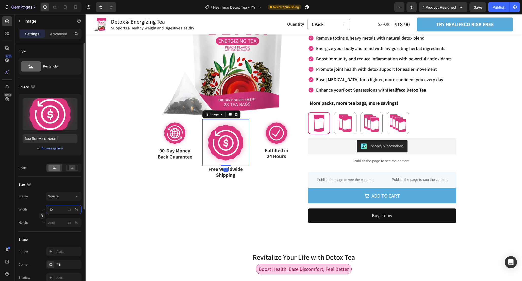
click at [56, 209] on input "110" at bounding box center [64, 209] width 36 height 9
click at [62, 209] on input "110" at bounding box center [64, 209] width 36 height 9
type input "60"
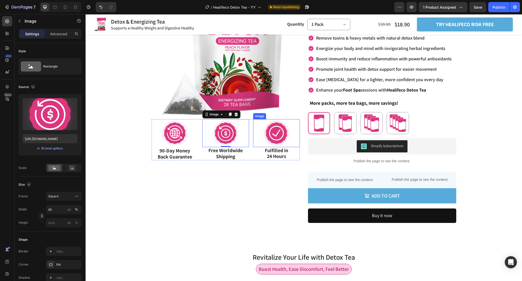
click at [282, 129] on img at bounding box center [276, 133] width 28 height 28
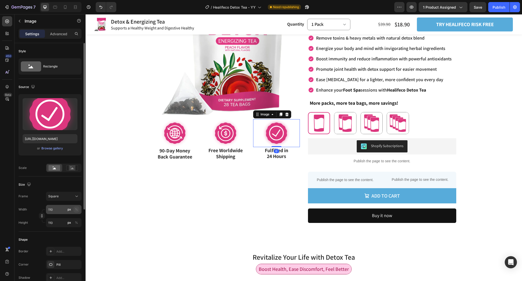
click at [75, 211] on div "%" at bounding box center [76, 209] width 3 height 5
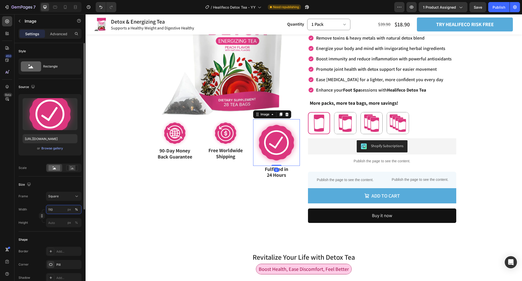
click at [60, 210] on input "110" at bounding box center [64, 209] width 36 height 9
type input "60"
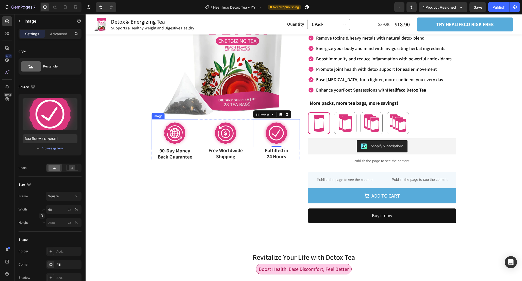
click at [173, 139] on img at bounding box center [175, 133] width 28 height 28
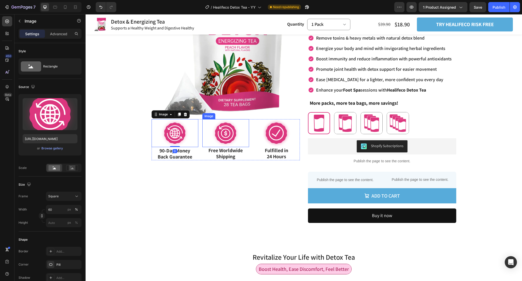
click at [220, 136] on img at bounding box center [225, 133] width 28 height 28
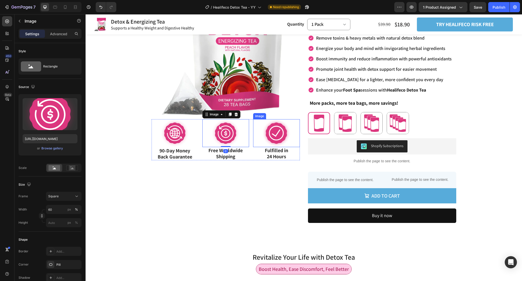
click at [277, 137] on img at bounding box center [276, 133] width 28 height 28
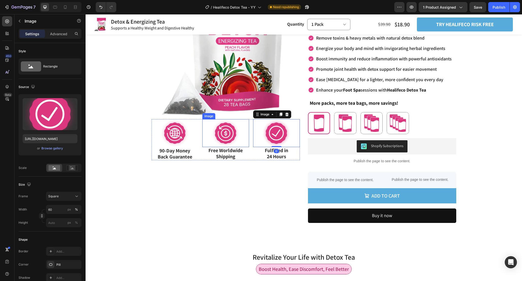
click at [228, 136] on img at bounding box center [225, 133] width 28 height 28
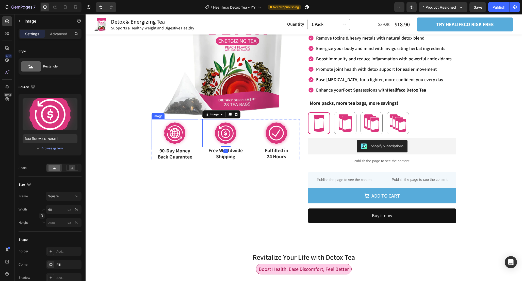
click at [175, 136] on img at bounding box center [175, 133] width 28 height 28
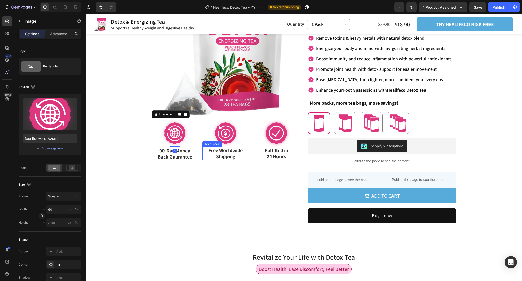
click at [218, 140] on img at bounding box center [225, 133] width 28 height 28
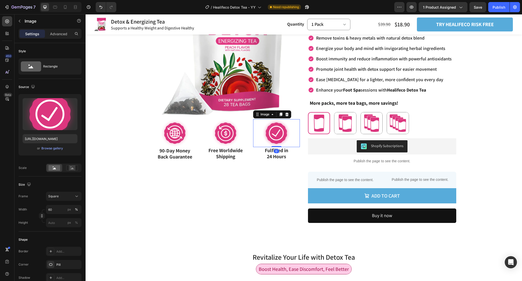
click at [260, 136] on div at bounding box center [276, 133] width 47 height 28
click at [230, 135] on img at bounding box center [225, 133] width 28 height 28
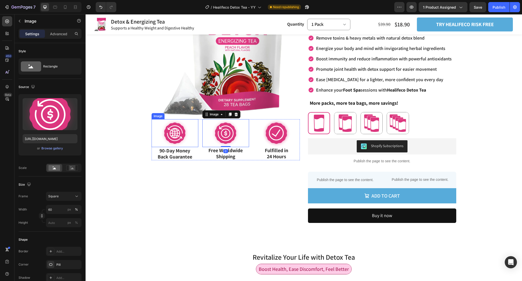
click at [181, 132] on img at bounding box center [175, 133] width 28 height 28
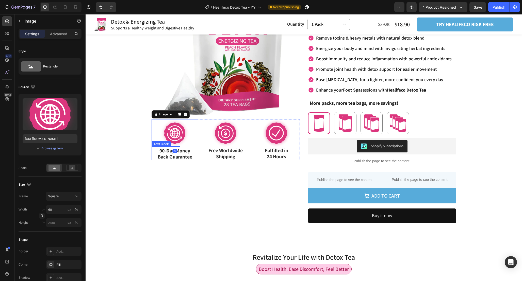
click at [185, 152] on span "90-Day Money" at bounding box center [174, 150] width 31 height 7
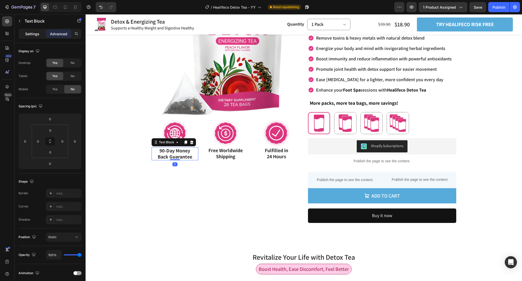
click at [32, 33] on p "Settings" at bounding box center [32, 33] width 14 height 5
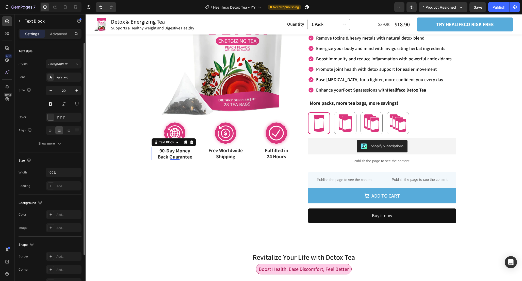
click at [67, 90] on input "20" at bounding box center [63, 90] width 17 height 9
type input "18"
click at [183, 154] on span "Back Guarantee" at bounding box center [175, 156] width 35 height 7
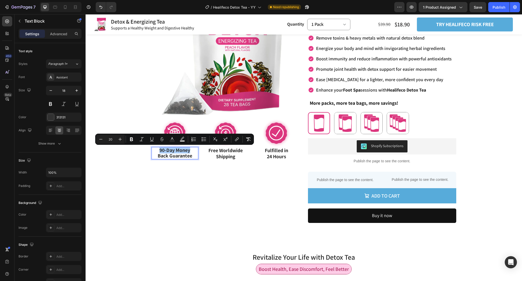
click at [112, 138] on input "20" at bounding box center [110, 139] width 10 height 6
type input "18"
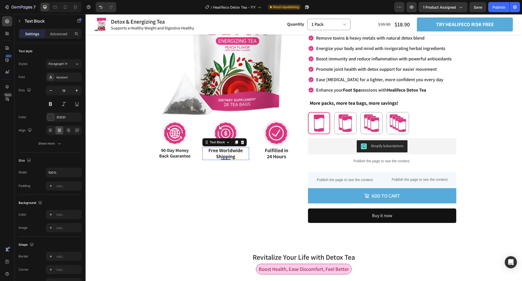
click at [235, 157] on p "Shipping" at bounding box center [226, 157] width 46 height 6
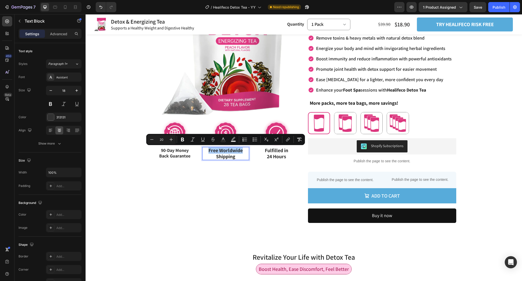
click at [163, 141] on input "20" at bounding box center [161, 140] width 10 height 6
type input "18"
click at [215, 156] on p "Shipping" at bounding box center [226, 157] width 46 height 6
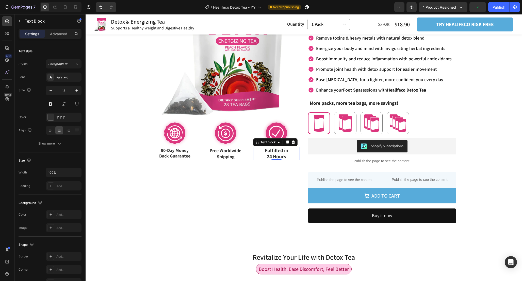
click at [269, 156] on span "24 Hours" at bounding box center [276, 156] width 19 height 7
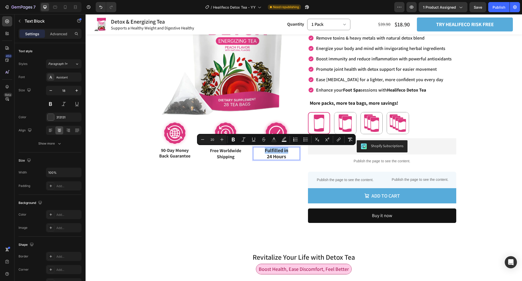
click at [217, 136] on div "Minus 20 Plus" at bounding box center [212, 139] width 28 height 9
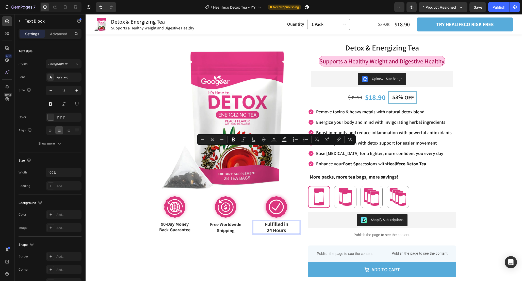
scroll to position [74, 0]
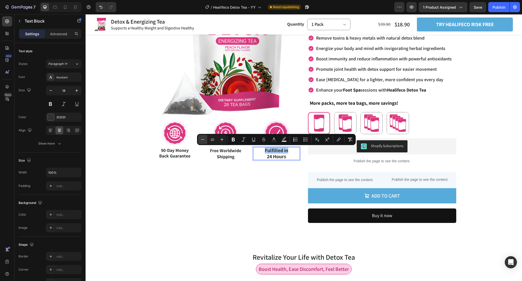
click at [204, 141] on icon "Editor contextual toolbar" at bounding box center [202, 139] width 5 height 5
type input "18"
click at [217, 172] on div "Product Images Image 90-Day Money Back Guarantee Text Block Image Free Worldwid…" at bounding box center [226, 93] width 148 height 260
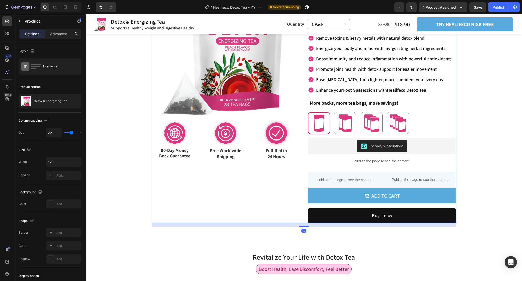
scroll to position [54, 0]
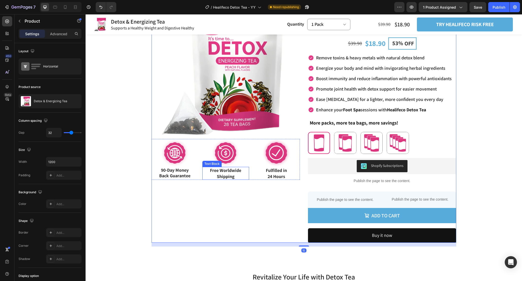
click at [243, 174] on p "Shipping" at bounding box center [226, 177] width 46 height 6
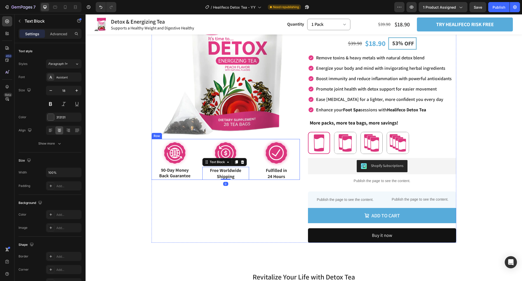
click at [251, 153] on div "Image 90-Day Money Back Guarantee Text Block Image Free Worldwide Shipping Text…" at bounding box center [226, 159] width 148 height 41
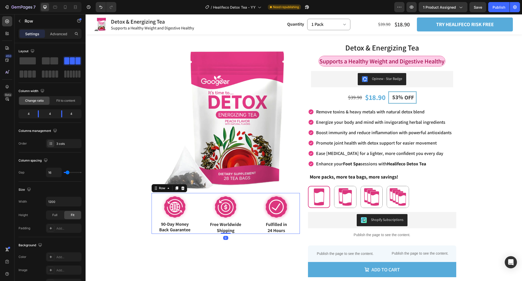
scroll to position [74, 0]
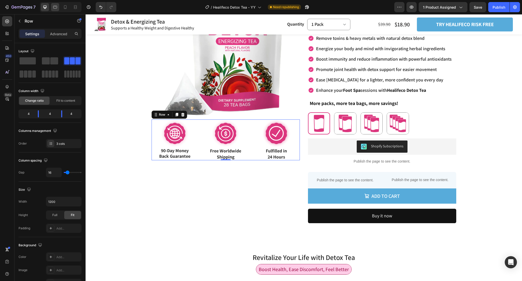
click at [55, 6] on icon at bounding box center [55, 7] width 5 height 5
type input "100%"
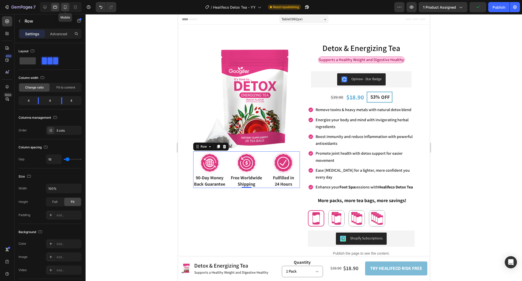
click at [68, 8] on icon at bounding box center [65, 7] width 5 height 5
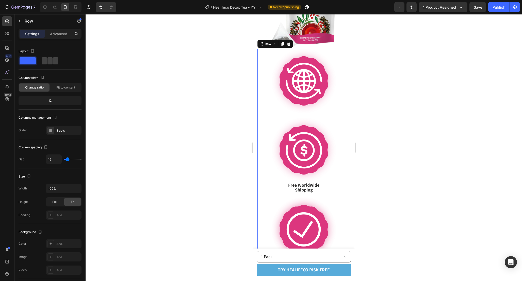
scroll to position [89, 0]
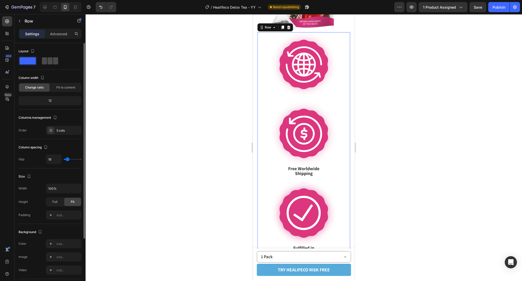
click at [53, 64] on span at bounding box center [55, 60] width 5 height 7
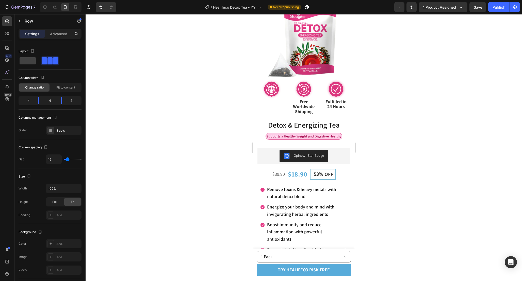
scroll to position [0, 0]
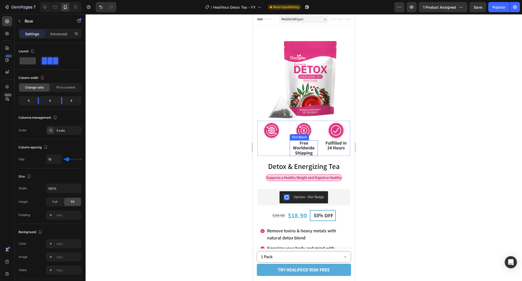
click at [309, 147] on span "Free Worldwide" at bounding box center [304, 145] width 22 height 11
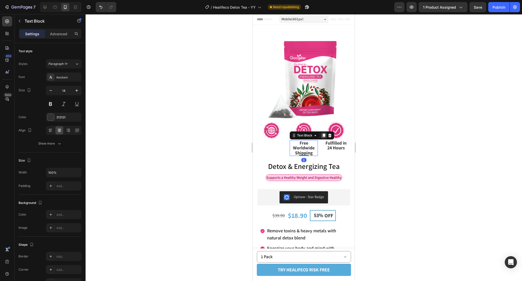
click at [322, 135] on icon at bounding box center [324, 136] width 4 height 4
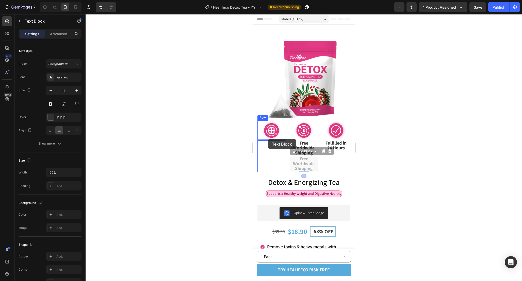
drag, startPoint x: 294, startPoint y: 152, endPoint x: 268, endPoint y: 139, distance: 29.4
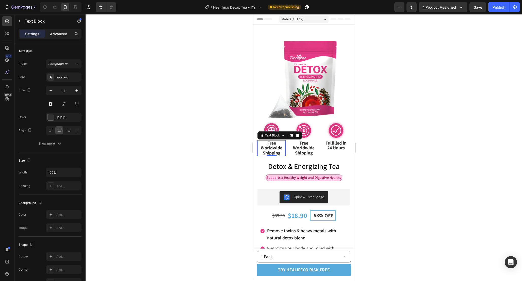
click at [55, 35] on p "Advanced" at bounding box center [58, 33] width 17 height 5
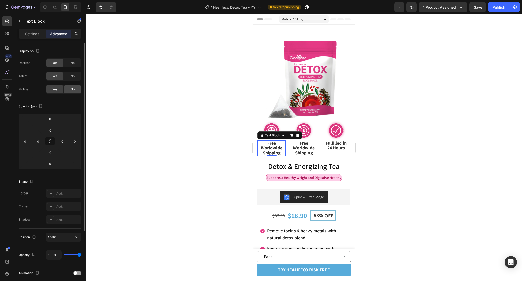
click at [73, 89] on span "No" at bounding box center [73, 89] width 4 height 5
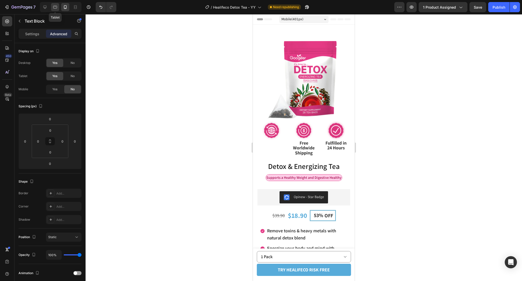
click at [53, 5] on icon at bounding box center [55, 7] width 5 height 5
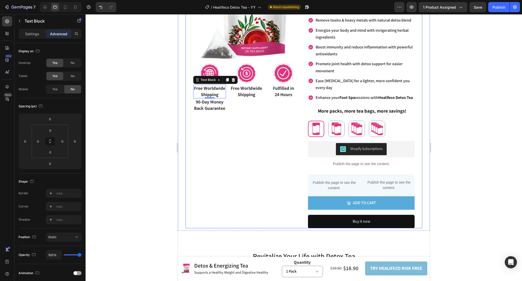
scroll to position [83, 0]
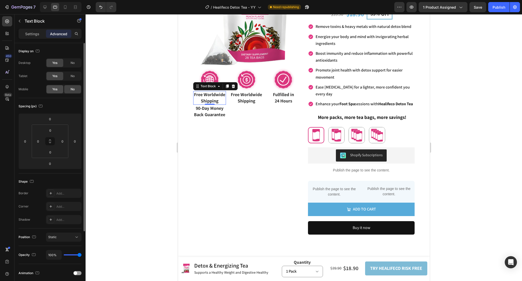
click at [57, 89] on div "Yes" at bounding box center [54, 89] width 17 height 8
click at [73, 78] on div "No" at bounding box center [72, 76] width 17 height 8
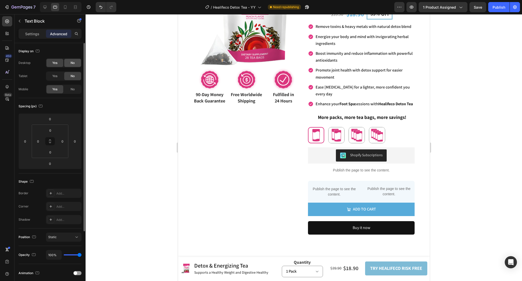
click at [73, 63] on span "No" at bounding box center [73, 63] width 4 height 5
click at [213, 95] on span "90-Day Money" at bounding box center [209, 95] width 28 height 6
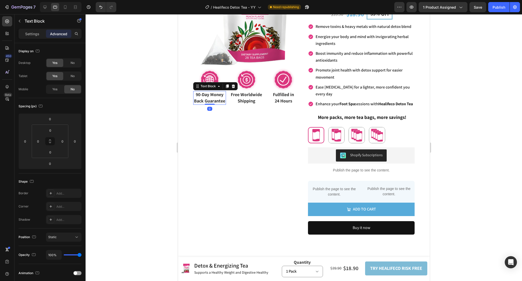
click at [213, 95] on span "90-Day Money" at bounding box center [209, 95] width 28 height 6
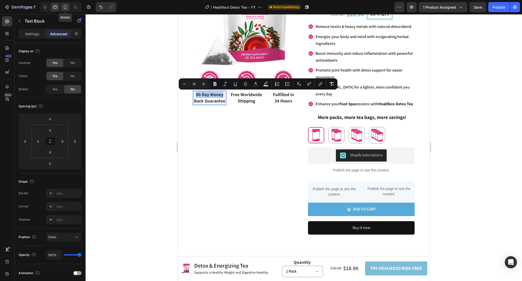
click at [64, 9] on icon at bounding box center [65, 7] width 5 height 5
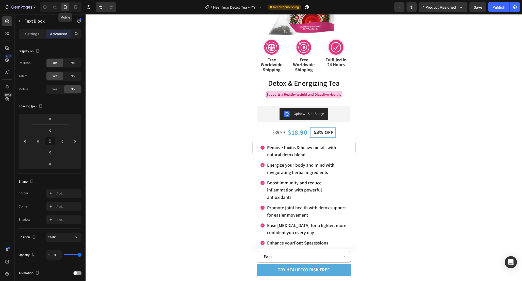
scroll to position [65, 0]
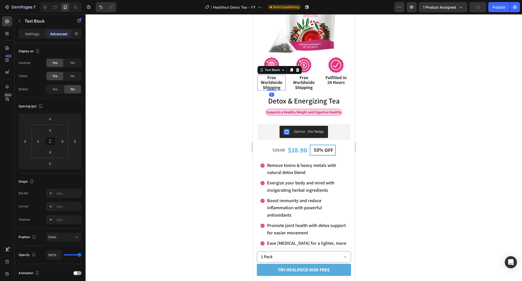
click at [270, 80] on span "Free Worldwide" at bounding box center [272, 80] width 22 height 11
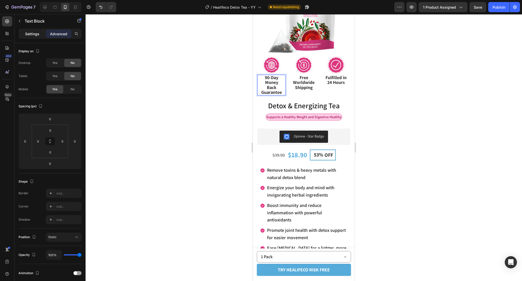
click at [37, 37] on div "Settings" at bounding box center [32, 34] width 25 height 8
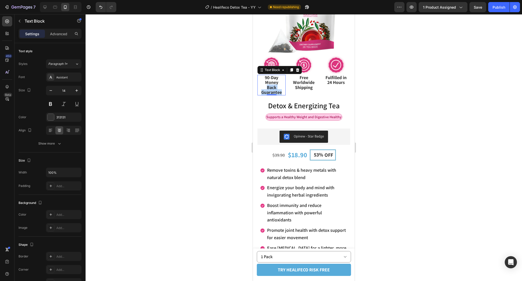
click at [281, 87] on p "Back Guarantee" at bounding box center [271, 90] width 27 height 10
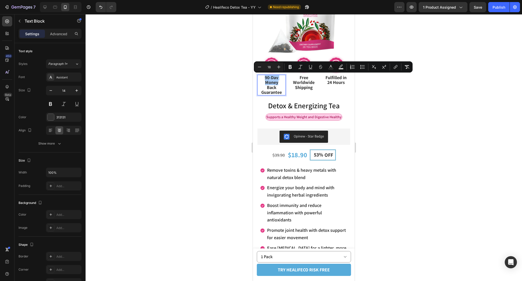
click at [269, 66] on input "18" at bounding box center [269, 67] width 10 height 6
drag, startPoint x: 271, startPoint y: 67, endPoint x: 251, endPoint y: 67, distance: 19.5
click at [254, 67] on div "Minus 18 Plus Bold Italic Underline Strikethrough Text Color Text Background Co…" at bounding box center [333, 66] width 159 height 11
type input "16"
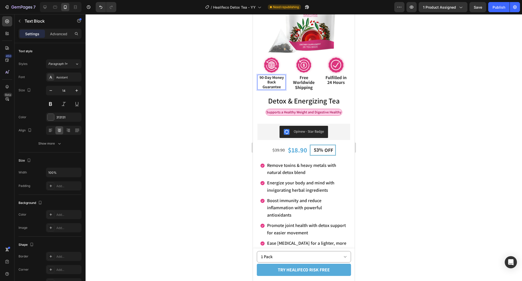
click at [271, 86] on span "Back Guarantee" at bounding box center [271, 84] width 18 height 10
click at [272, 78] on span "90-Day Money" at bounding box center [271, 77] width 24 height 5
click at [305, 87] on span "Shipping" at bounding box center [304, 88] width 18 height 6
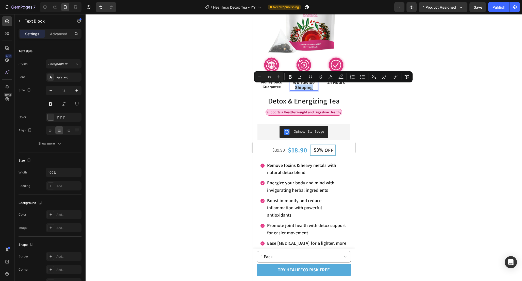
click at [305, 87] on span "Shipping" at bounding box center [304, 88] width 18 height 6
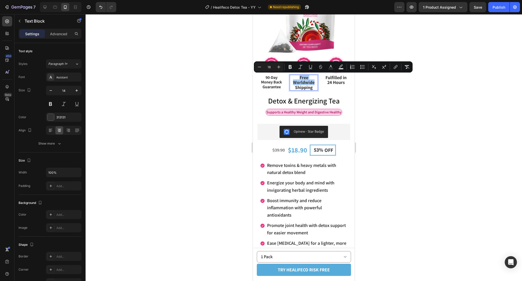
click at [273, 65] on input "18" at bounding box center [269, 67] width 10 height 6
type input "16"
click at [337, 82] on span "24 Hours" at bounding box center [336, 82] width 18 height 6
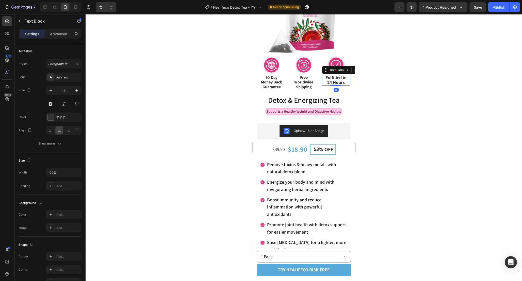
click at [342, 81] on span "24 Hours" at bounding box center [336, 82] width 18 height 6
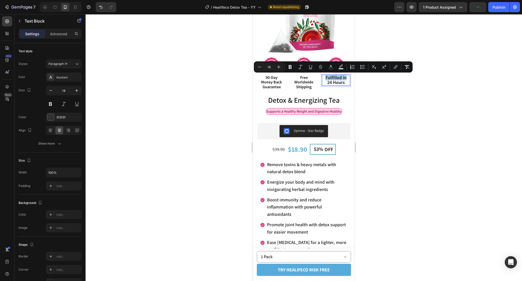
click at [273, 67] on input "18" at bounding box center [269, 67] width 10 height 6
type input "16"
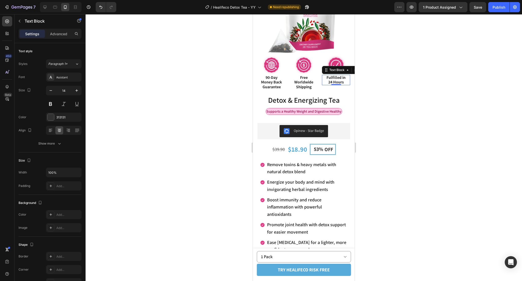
click at [340, 80] on span "24 Hours" at bounding box center [335, 81] width 15 height 5
click at [341, 77] on span "Fulfilled in" at bounding box center [335, 77] width 19 height 5
click at [342, 79] on span "Fulfilled in" at bounding box center [335, 77] width 19 height 5
click at [329, 87] on span "24 Hours" at bounding box center [335, 86] width 15 height 5
click at [336, 83] on span "in 24 Hours" at bounding box center [336, 81] width 20 height 5
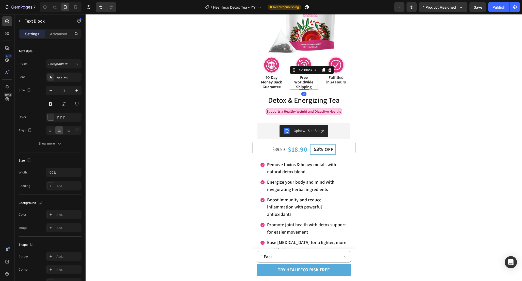
click at [301, 84] on span "Free Worldwide" at bounding box center [303, 80] width 19 height 10
click at [377, 85] on div at bounding box center [304, 147] width 436 height 267
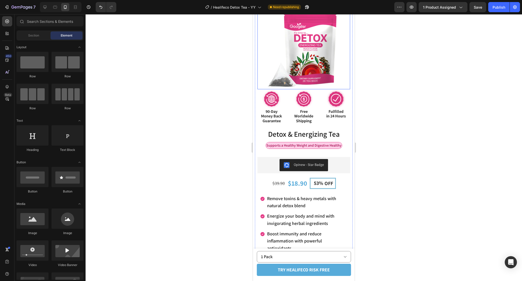
scroll to position [31, 0]
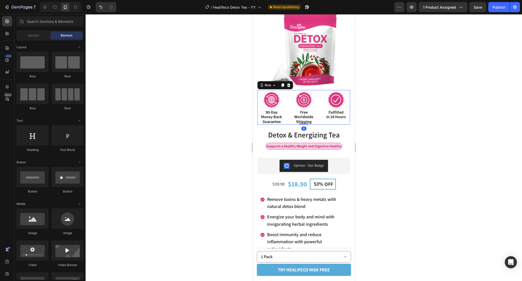
click at [288, 91] on div "Image 90-Day Money Back Guarantee Text Block 90-Day Money Back Guarantee Text B…" at bounding box center [303, 107] width 93 height 35
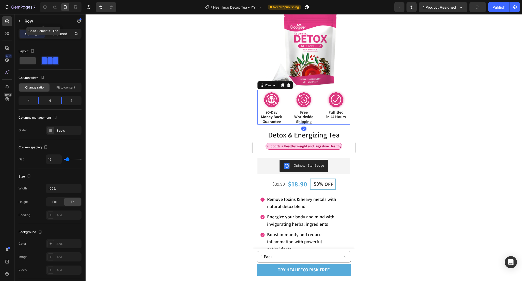
click at [55, 31] on div "Advanced" at bounding box center [58, 34] width 25 height 8
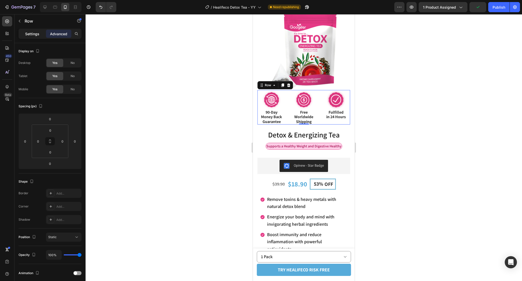
click at [32, 30] on div "Settings" at bounding box center [32, 34] width 25 height 8
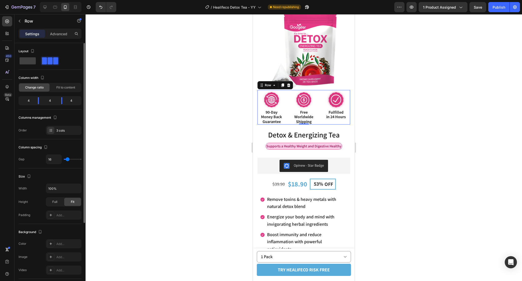
type input "10"
type input "3"
type input "0"
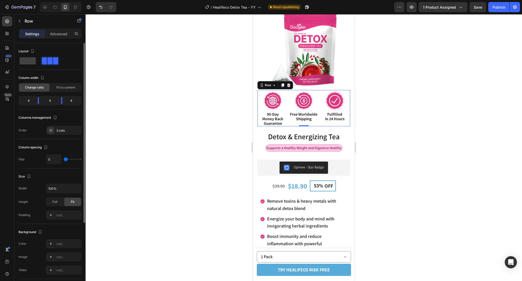
type input "0"
drag, startPoint x: 67, startPoint y: 159, endPoint x: 61, endPoint y: 159, distance: 5.8
click at [61, 159] on div "0" at bounding box center [64, 160] width 36 height 10
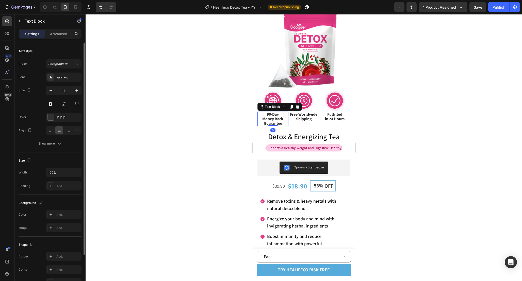
click at [278, 123] on span "Money Back Guarantee" at bounding box center [272, 121] width 21 height 10
click at [263, 121] on span "Money Back Guarantee" at bounding box center [272, 121] width 21 height 10
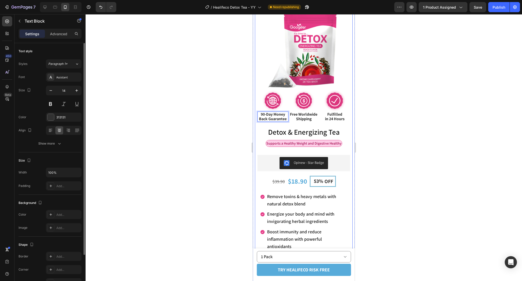
click at [381, 131] on div at bounding box center [304, 147] width 436 height 267
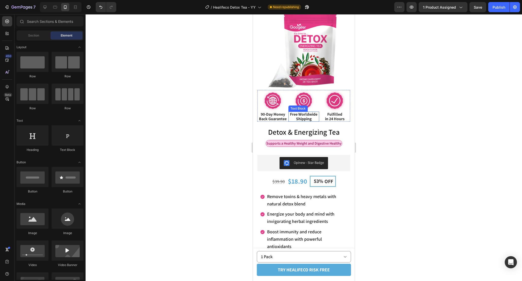
click at [283, 119] on span "90-Day Money Back Guarantee" at bounding box center [273, 117] width 28 height 10
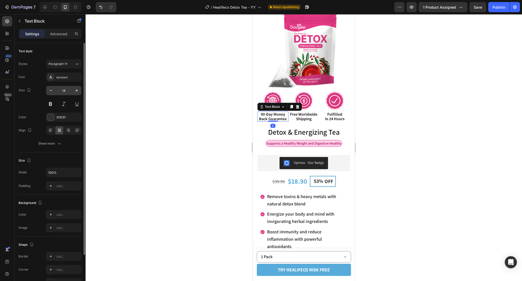
click at [70, 93] on input "14" at bounding box center [63, 90] width 17 height 9
click at [279, 120] on span "90-Day Money Back Guarantee" at bounding box center [273, 117] width 28 height 10
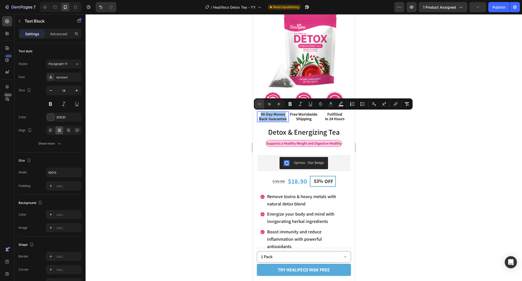
click at [259, 103] on icon "Editor contextual toolbar" at bounding box center [259, 104] width 5 height 5
type input "15"
click at [301, 117] on span "Shipping" at bounding box center [303, 118] width 15 height 5
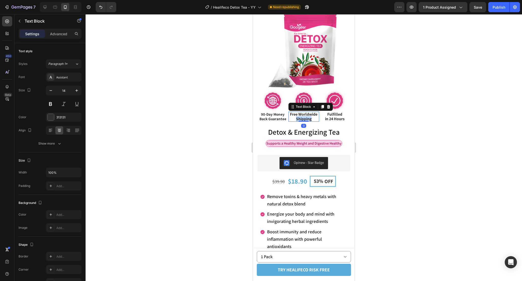
click at [301, 117] on span "Shipping" at bounding box center [303, 118] width 15 height 5
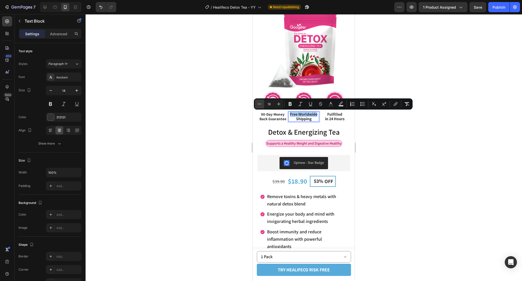
click at [259, 103] on icon "Editor contextual toolbar" at bounding box center [259, 104] width 5 height 5
type input "15"
click at [335, 119] on span "in 24 Hours" at bounding box center [335, 118] width 20 height 5
click at [261, 105] on icon "Editor contextual toolbar" at bounding box center [259, 104] width 5 height 5
type input "15"
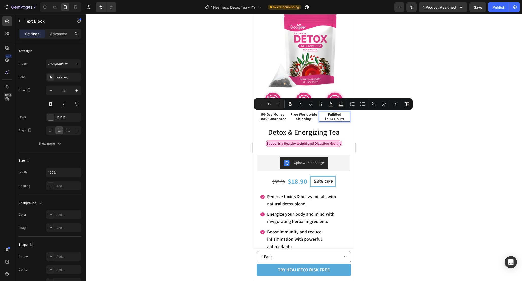
click at [372, 118] on div at bounding box center [304, 147] width 436 height 267
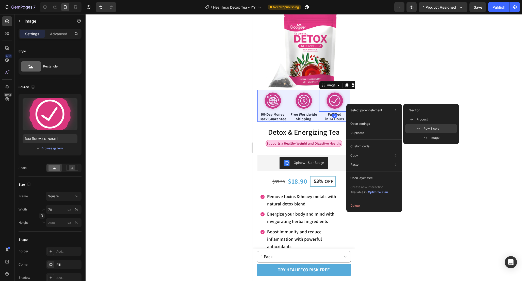
click at [431, 133] on div "Row 3 cols" at bounding box center [431, 137] width 52 height 9
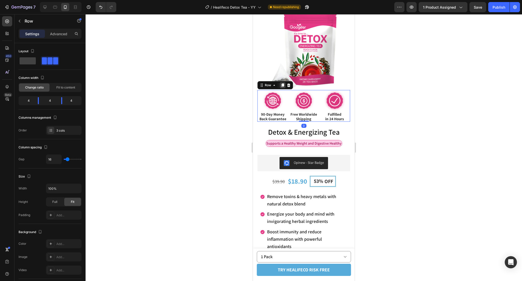
click at [282, 85] on icon at bounding box center [282, 86] width 3 height 4
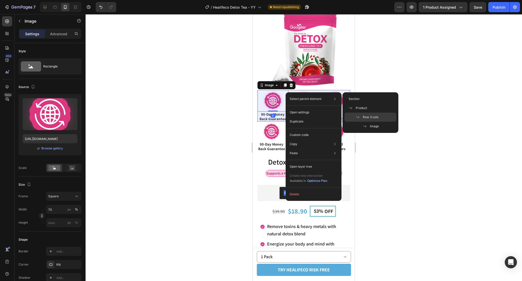
click at [374, 117] on span "Row 3 cols" at bounding box center [370, 117] width 15 height 5
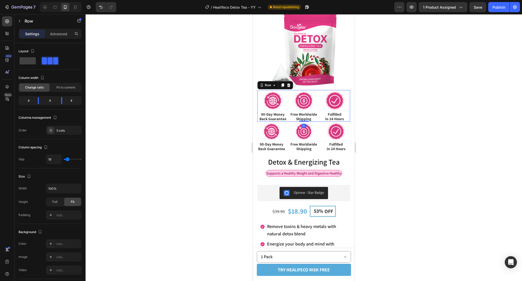
click at [58, 38] on div "Settings Advanced" at bounding box center [50, 34] width 63 height 10
click at [58, 36] on p "Advanced" at bounding box center [58, 33] width 17 height 5
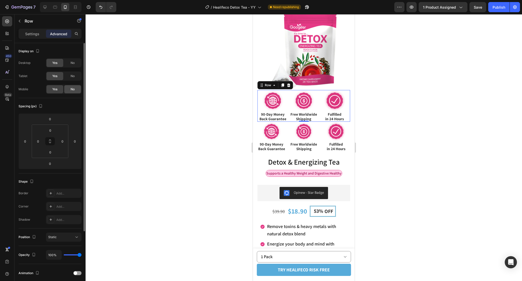
click at [74, 88] on span "No" at bounding box center [73, 89] width 4 height 5
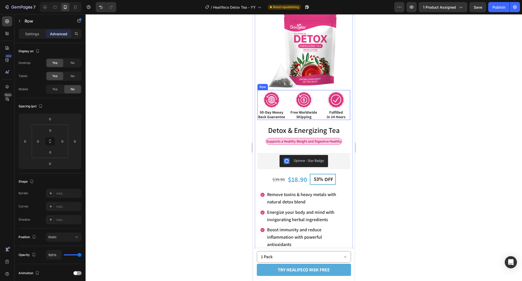
click at [287, 91] on div "Image 90-Day Money Back Guarantee Text Block 90-Day Money Back Guarantee Text B…" at bounding box center [303, 105] width 93 height 30
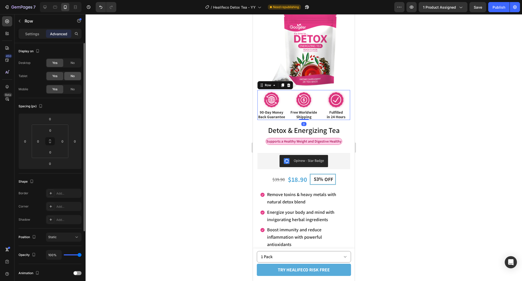
click at [78, 75] on div "No" at bounding box center [72, 76] width 17 height 8
click at [74, 60] on div "No" at bounding box center [72, 63] width 17 height 8
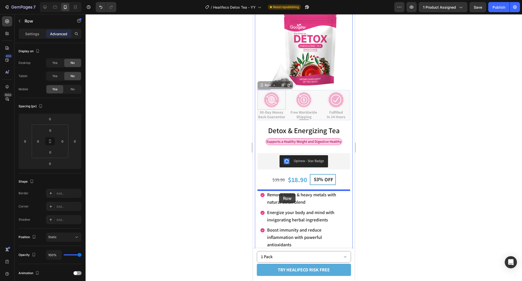
drag, startPoint x: 262, startPoint y: 86, endPoint x: 279, endPoint y: 193, distance: 108.9
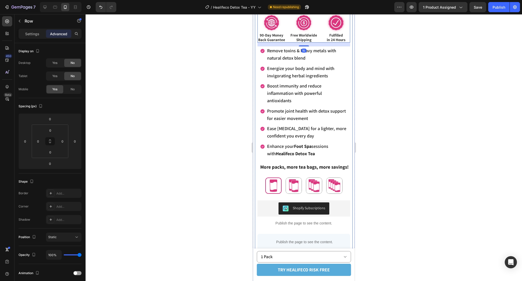
scroll to position [157, 0]
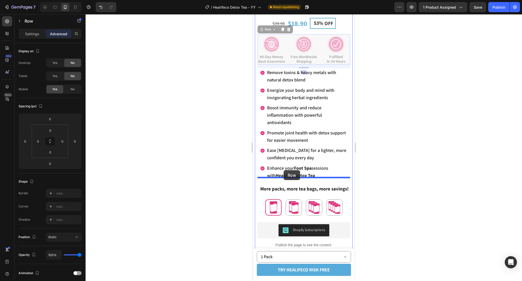
drag, startPoint x: 261, startPoint y: 29, endPoint x: 284, endPoint y: 170, distance: 142.9
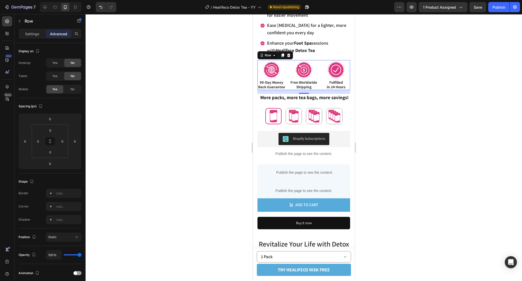
scroll to position [247, 0]
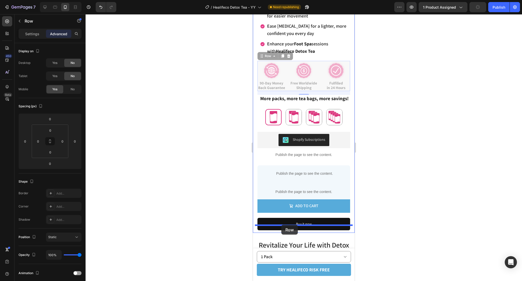
drag, startPoint x: 263, startPoint y: 48, endPoint x: 281, endPoint y: 225, distance: 177.3
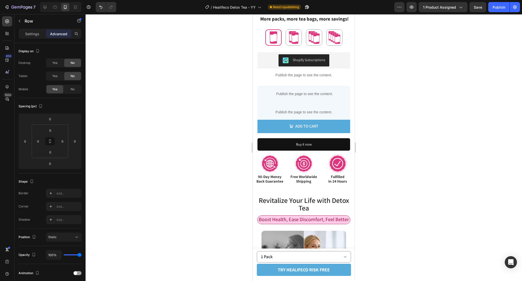
scroll to position [301, 0]
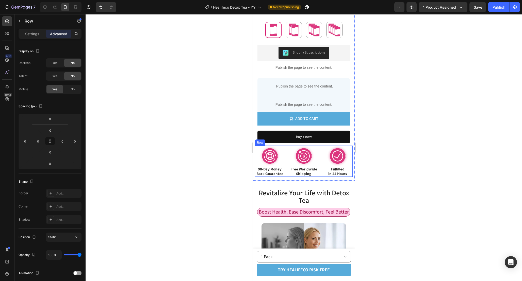
click at [285, 146] on div "Image 90-Day Money Back Guarantee Text Block 90-Day Money Back Guarantee Text B…" at bounding box center [304, 161] width 98 height 31
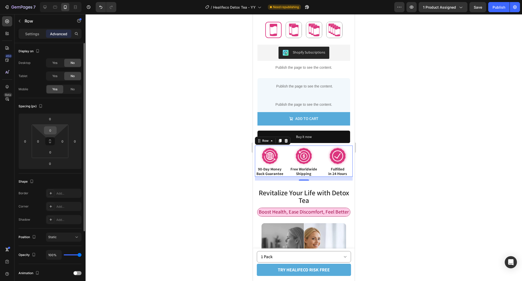
click at [51, 131] on input "0" at bounding box center [50, 131] width 10 height 8
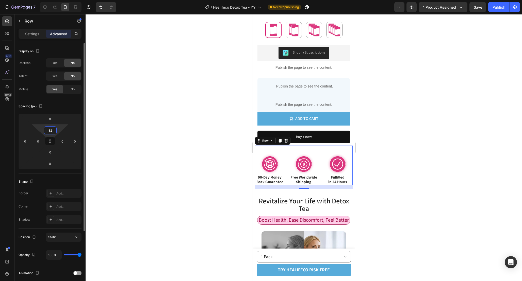
click at [55, 131] on div "32" at bounding box center [50, 130] width 13 height 8
click at [52, 130] on input "32" at bounding box center [50, 131] width 10 height 8
type input "12"
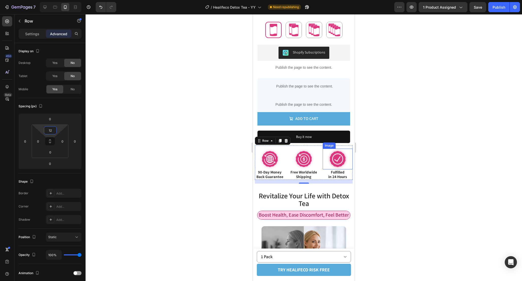
click at [405, 160] on div at bounding box center [304, 147] width 436 height 267
click at [322, 171] on div "Image 90-Day Money Back Guarantee Text Block 90-Day Money Back Guarantee Text B…" at bounding box center [304, 163] width 98 height 34
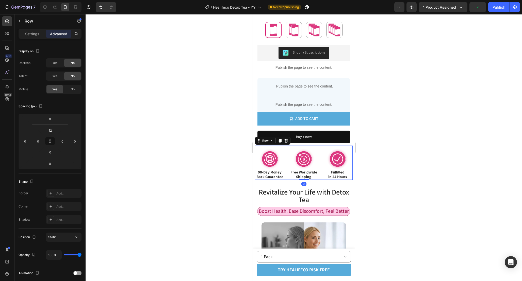
drag, startPoint x: 306, startPoint y: 175, endPoint x: 306, endPoint y: 157, distance: 18.0
click at [306, 159] on div "Image 90-Day Money Back Guarantee Text Block 90-Day Money Back Guarantee Text B…" at bounding box center [304, 163] width 98 height 34
click at [423, 204] on div at bounding box center [304, 147] width 436 height 267
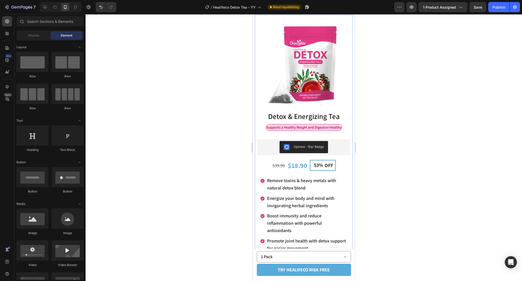
scroll to position [0, 0]
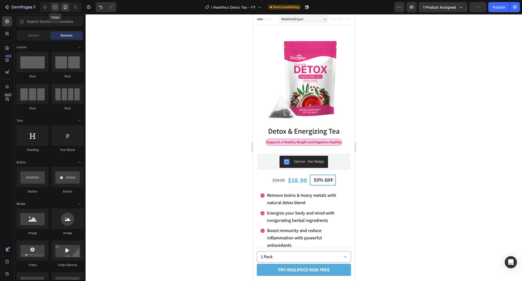
click at [56, 8] on icon at bounding box center [55, 7] width 5 height 5
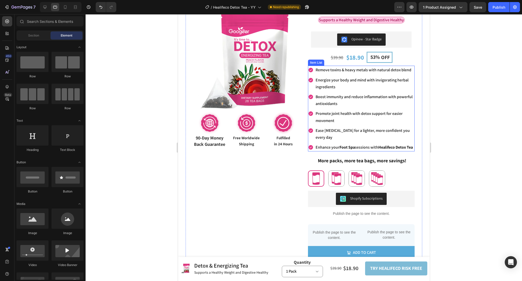
scroll to position [36, 0]
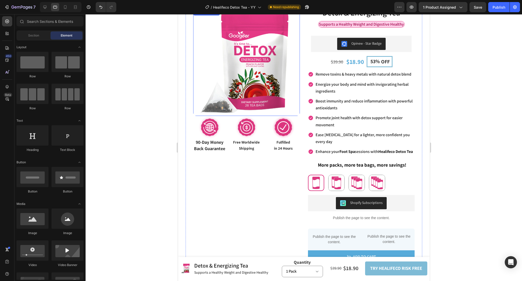
click at [262, 85] on img at bounding box center [246, 62] width 107 height 107
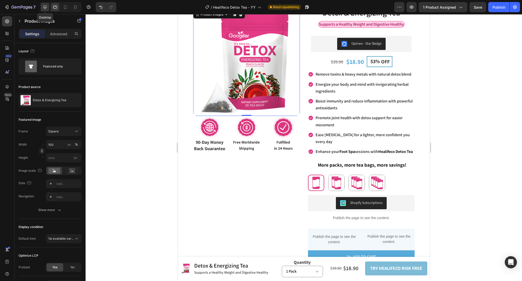
click at [44, 7] on icon at bounding box center [44, 7] width 5 height 5
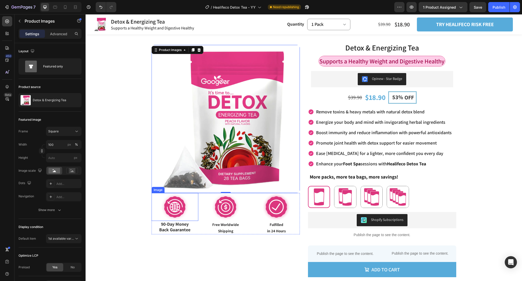
click at [188, 206] on img at bounding box center [175, 207] width 28 height 28
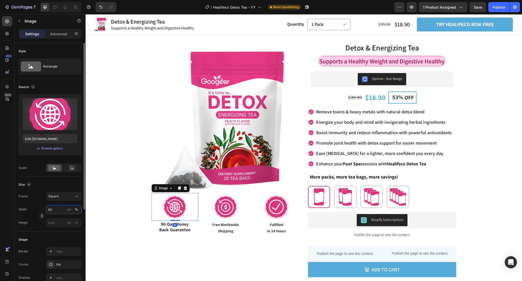
click at [56, 210] on input "60" at bounding box center [64, 209] width 36 height 9
type input "50"
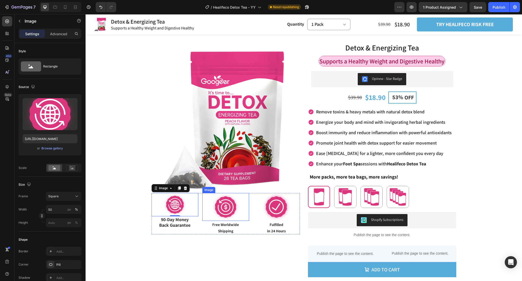
click at [235, 208] on img at bounding box center [225, 207] width 28 height 28
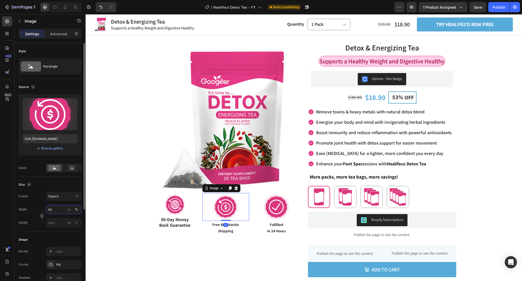
click at [63, 207] on input "60" at bounding box center [64, 209] width 36 height 9
type input "50"
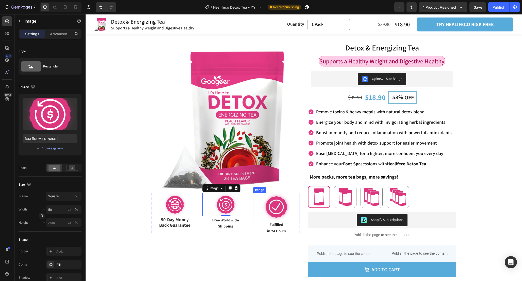
click at [271, 208] on img at bounding box center [276, 207] width 28 height 28
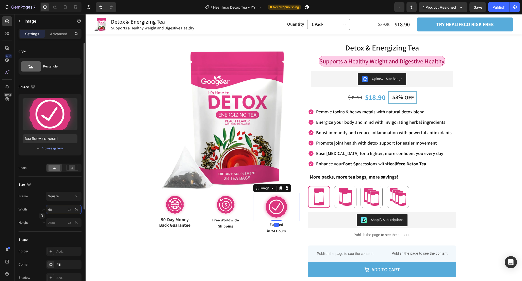
click at [61, 210] on input "60" at bounding box center [64, 209] width 36 height 9
type input "50"
click at [270, 257] on div "Product Images Image 90-Day Money Back Guarantee Text Block 90-Day Money Back G…" at bounding box center [226, 167] width 148 height 260
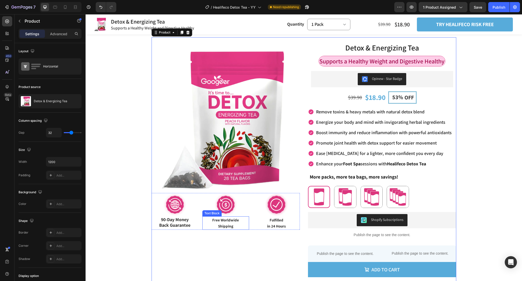
click at [233, 226] on span "Shipping" at bounding box center [225, 226] width 15 height 5
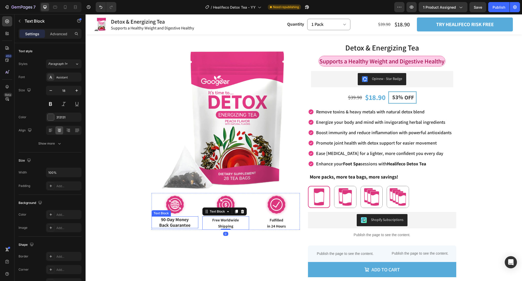
click at [182, 220] on span "90-Day Money" at bounding box center [175, 220] width 28 height 6
click at [188, 226] on span "Back Guarantee" at bounding box center [174, 225] width 31 height 6
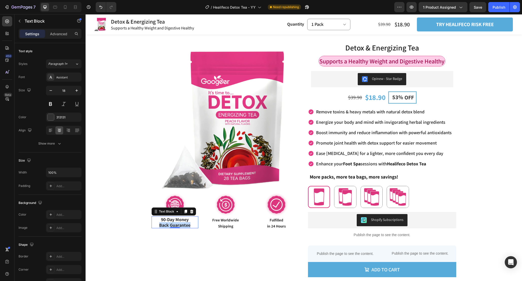
click at [188, 226] on span "Back Guarantee" at bounding box center [174, 225] width 31 height 6
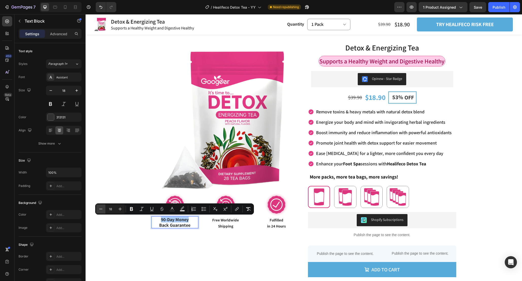
click at [99, 208] on icon "Editor contextual toolbar" at bounding box center [100, 209] width 5 height 5
type input "17"
click at [230, 224] on span "Shipping" at bounding box center [225, 226] width 15 height 5
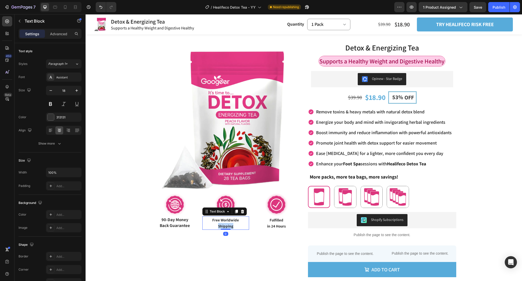
click at [230, 224] on span "Shipping" at bounding box center [225, 226] width 15 height 5
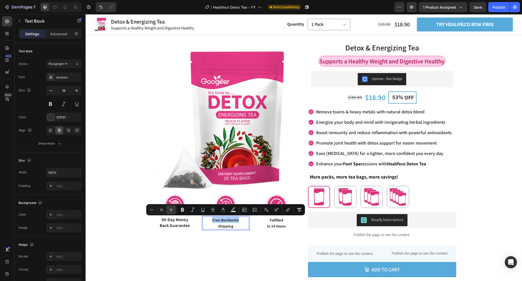
click at [172, 210] on icon "Editor contextual toolbar" at bounding box center [171, 209] width 5 height 5
type input "16"
click at [183, 227] on span "Back Guarantee" at bounding box center [175, 226] width 30 height 6
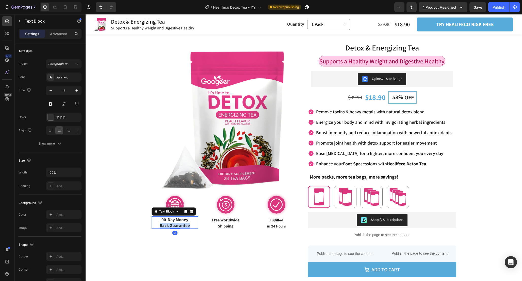
click at [183, 227] on span "Back Guarantee" at bounding box center [175, 226] width 30 height 6
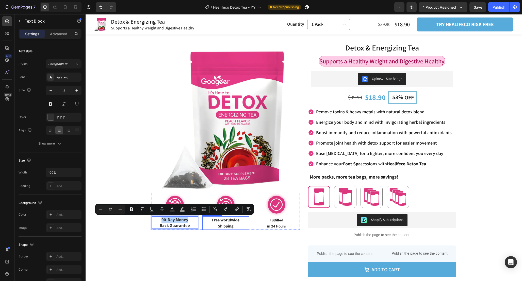
click at [225, 228] on span "Shipping" at bounding box center [225, 226] width 15 height 5
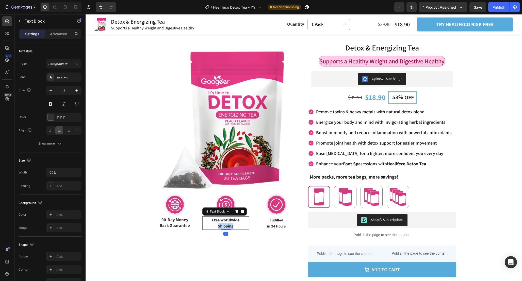
click at [225, 228] on span "Shipping" at bounding box center [225, 226] width 15 height 5
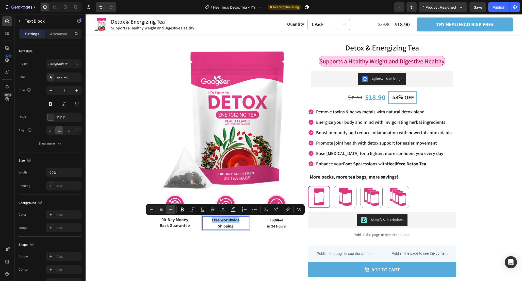
click at [170, 209] on icon "Editor contextual toolbar" at bounding box center [170, 209] width 5 height 5
type input "17"
click at [182, 222] on span "90-Day Money" at bounding box center [174, 220] width 27 height 6
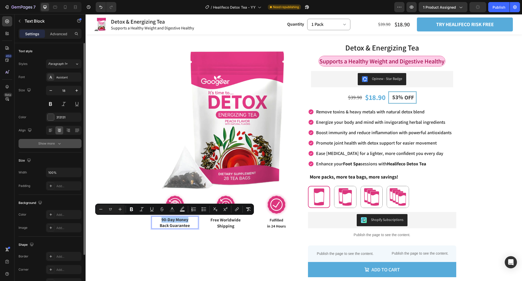
click at [55, 142] on div "Show more" at bounding box center [50, 143] width 24 height 5
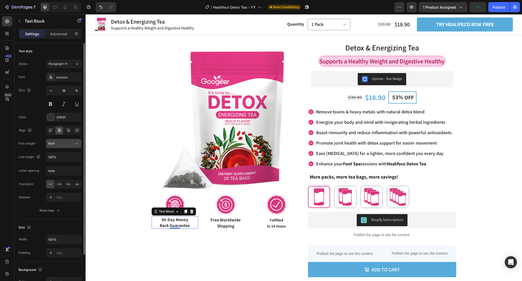
click at [77, 142] on icon at bounding box center [76, 143] width 5 height 5
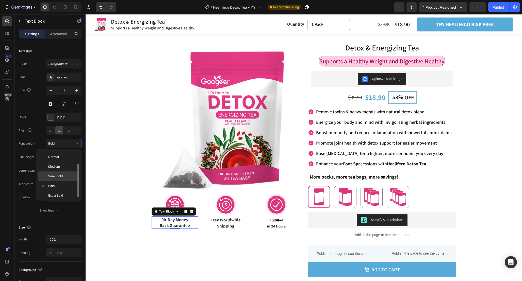
click at [63, 176] on p "Semi Bold" at bounding box center [61, 176] width 27 height 5
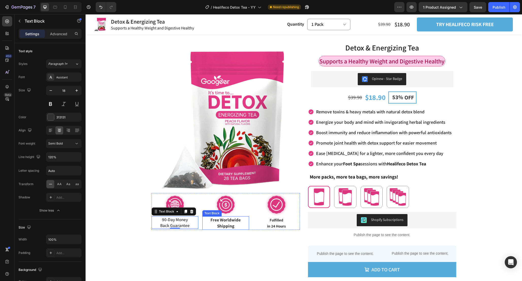
click at [230, 222] on span "Free Worldwide" at bounding box center [225, 220] width 30 height 6
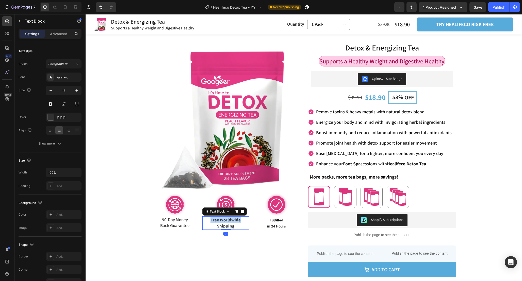
click at [230, 222] on span "Free Worldwide" at bounding box center [225, 220] width 30 height 6
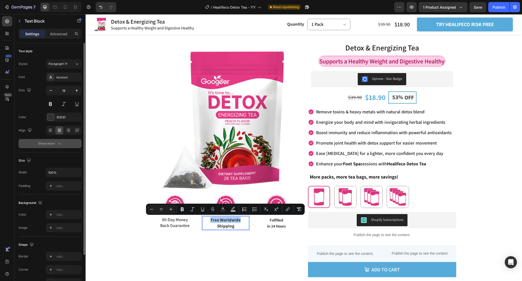
click at [65, 144] on button "Show more" at bounding box center [50, 143] width 63 height 9
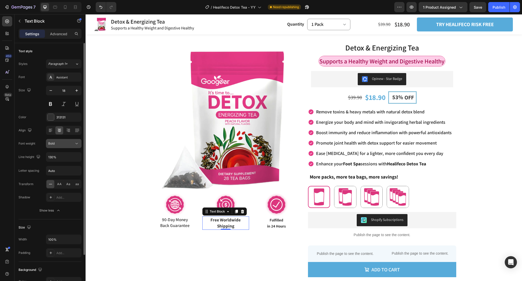
click at [69, 147] on button "Bold" at bounding box center [64, 143] width 36 height 9
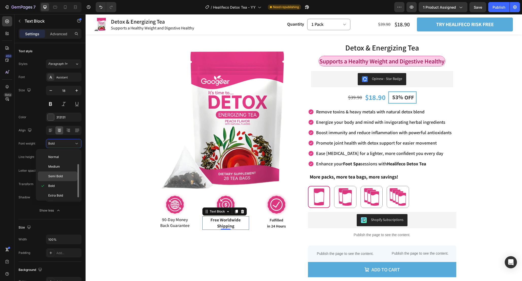
click at [62, 175] on span "Semi Bold" at bounding box center [55, 176] width 14 height 5
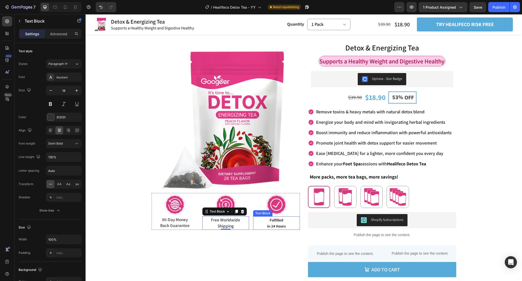
click at [280, 226] on span "in 24 Hours" at bounding box center [276, 226] width 19 height 5
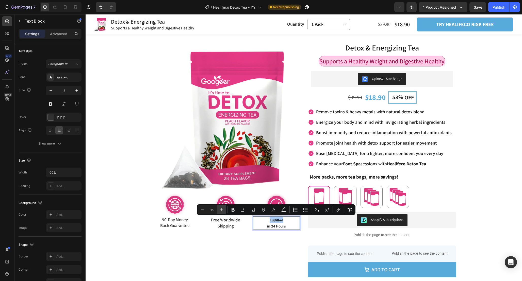
click at [221, 208] on icon "Editor contextual toolbar" at bounding box center [221, 209] width 5 height 5
type input "16"
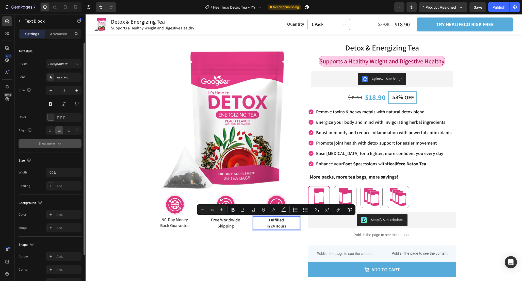
click at [65, 146] on button "Show more" at bounding box center [50, 143] width 63 height 9
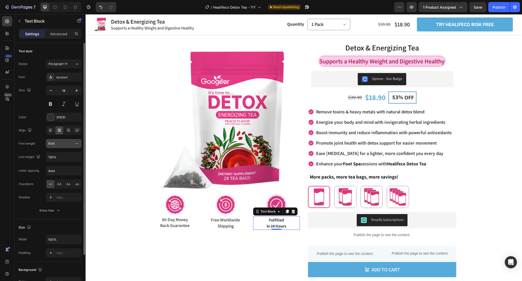
click at [68, 146] on div "Bold" at bounding box center [63, 143] width 31 height 5
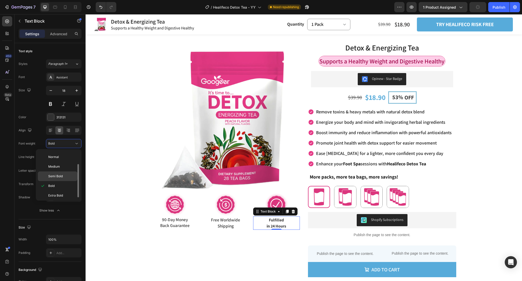
click at [63, 177] on p "Semi Bold" at bounding box center [61, 176] width 27 height 5
click at [262, 239] on div "Product Images Image 90-Day Money Back Guarantee Text Block 90-Day Money Back G…" at bounding box center [226, 167] width 148 height 260
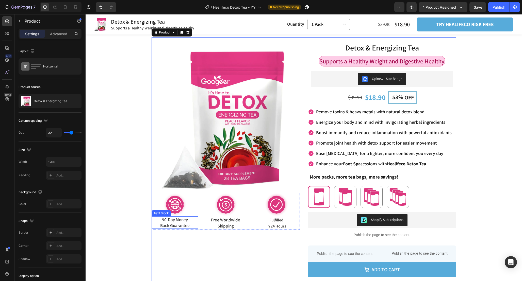
click at [186, 223] on span "Back Guarantee" at bounding box center [174, 226] width 29 height 6
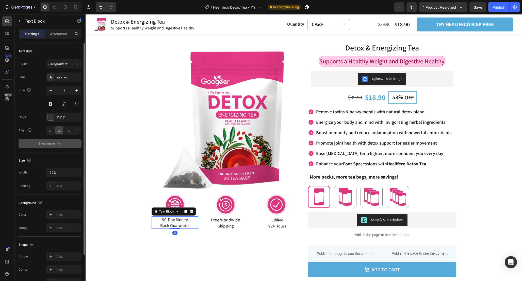
click at [55, 144] on div "Show more" at bounding box center [50, 143] width 24 height 5
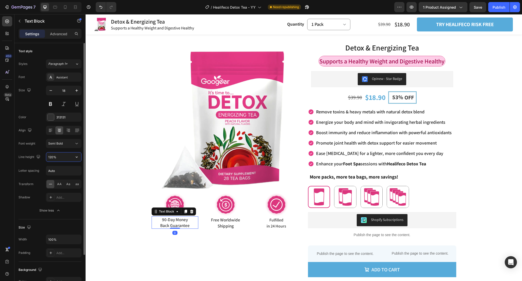
click at [72, 159] on input "120%" at bounding box center [63, 157] width 35 height 9
click at [76, 160] on button "button" at bounding box center [76, 157] width 9 height 9
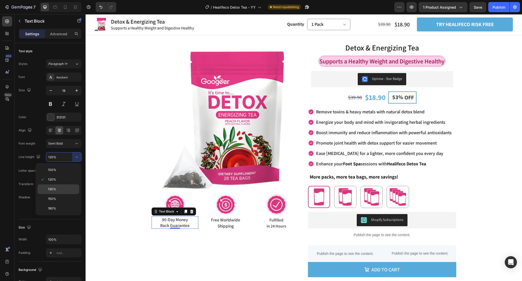
click at [68, 188] on p "130%" at bounding box center [62, 189] width 29 height 5
type input "130%"
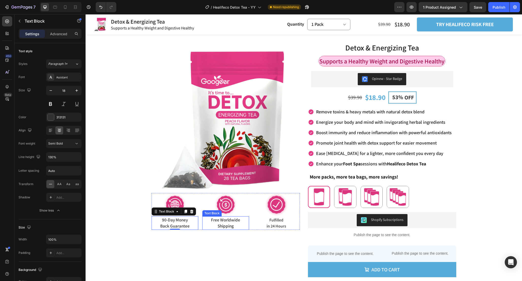
click at [225, 227] on span "Shipping" at bounding box center [226, 226] width 16 height 6
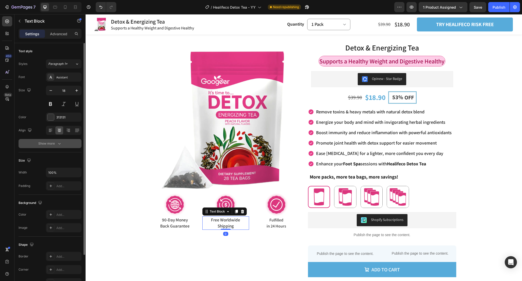
click at [68, 147] on button "Show more" at bounding box center [50, 143] width 63 height 9
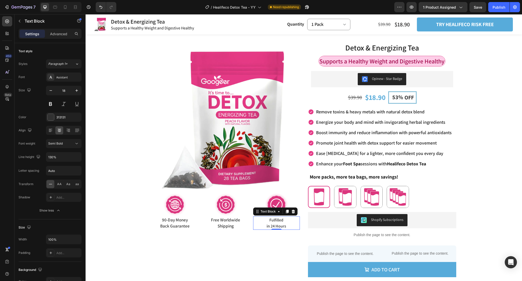
click at [278, 227] on span "in 24 Hours" at bounding box center [276, 226] width 20 height 5
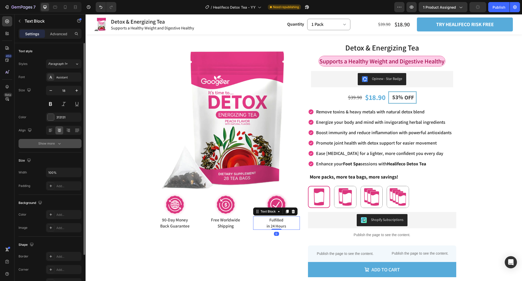
click at [71, 142] on button "Show more" at bounding box center [50, 143] width 63 height 9
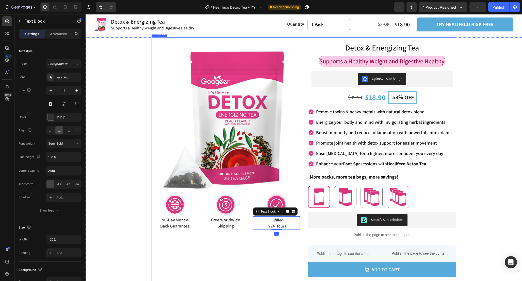
click at [226, 234] on div "Product Images Image 90-Day Money Back Guarantee Text Block 90-Day Money Back G…" at bounding box center [226, 167] width 148 height 260
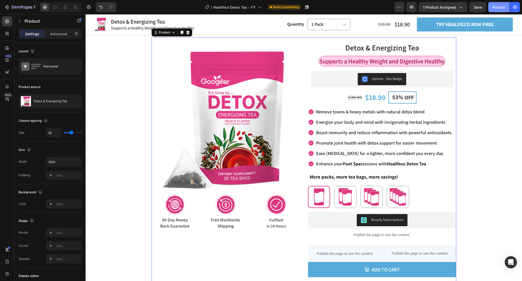
click at [503, 10] on button "Publish" at bounding box center [498, 7] width 21 height 10
click at [172, 226] on span "Back Guarantee" at bounding box center [174, 226] width 29 height 6
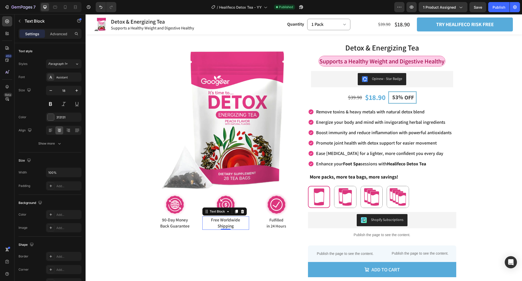
click at [219, 224] on span "Shipping" at bounding box center [226, 226] width 16 height 6
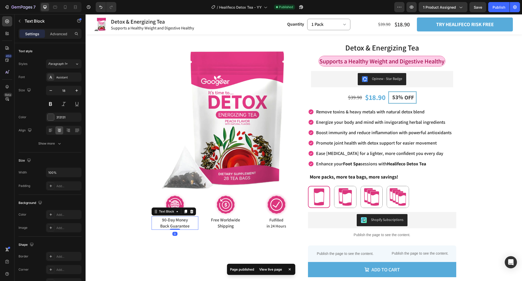
click at [191, 224] on p "Back Guarantee" at bounding box center [175, 226] width 46 height 6
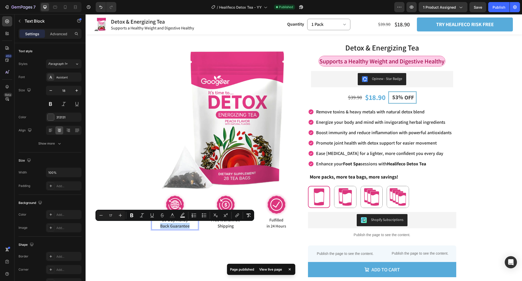
click at [219, 227] on span "Shipping" at bounding box center [226, 226] width 16 height 6
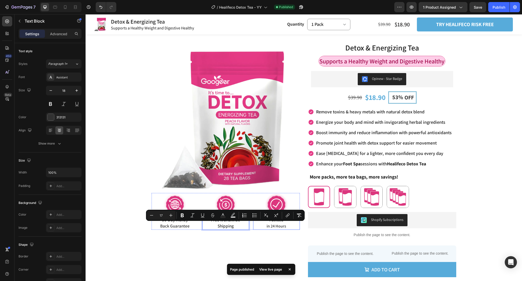
click at [267, 229] on div "Fulfilled in 24 Hours" at bounding box center [276, 222] width 47 height 13
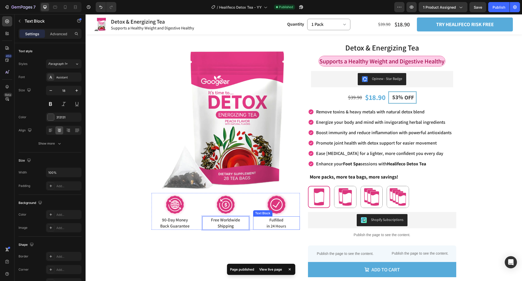
click at [267, 229] on div "Fulfilled in 24 Hours" at bounding box center [276, 222] width 47 height 13
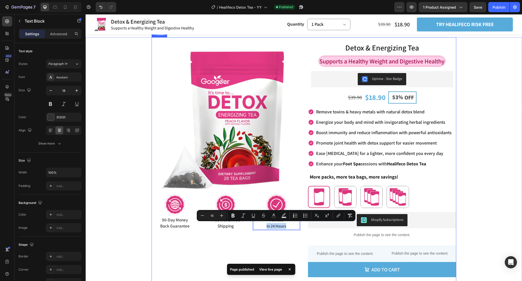
click at [197, 235] on div "Product Images Image 90-Day Money Back Guarantee Text Block 90-Day Money Back G…" at bounding box center [226, 167] width 148 height 260
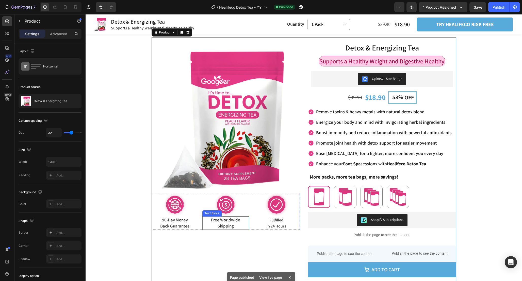
click at [222, 225] on span "Shipping" at bounding box center [226, 226] width 16 height 6
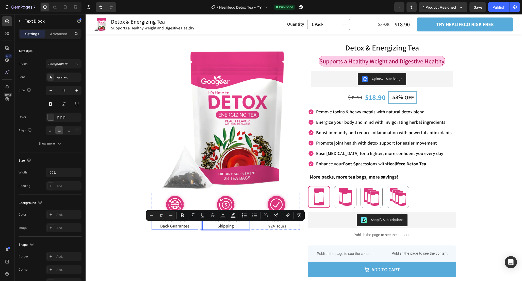
click at [182, 224] on span "Back Guarantee" at bounding box center [174, 226] width 29 height 6
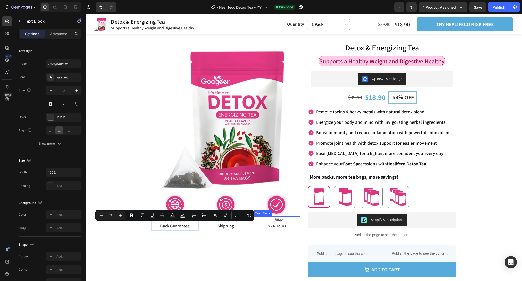
click at [282, 224] on span "in 24 Hours" at bounding box center [276, 226] width 20 height 5
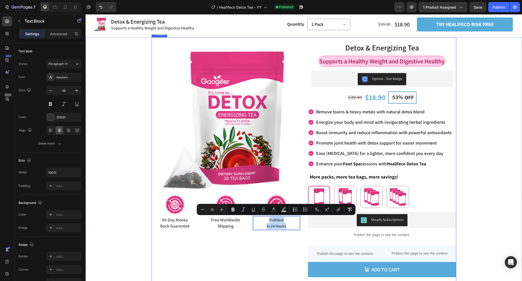
drag, startPoint x: 268, startPoint y: 220, endPoint x: 292, endPoint y: 232, distance: 27.5
click at [292, 232] on div "Product Images Image 90-Day Money Back Guarantee Text Block 90-Day Money Back G…" at bounding box center [226, 167] width 148 height 260
click at [224, 208] on button "Plus" at bounding box center [221, 209] width 9 height 9
type input "17"
click at [256, 235] on div "Product Images Image 90-Day Money Back Guarantee Text Block 90-Day Money Back G…" at bounding box center [226, 167] width 148 height 260
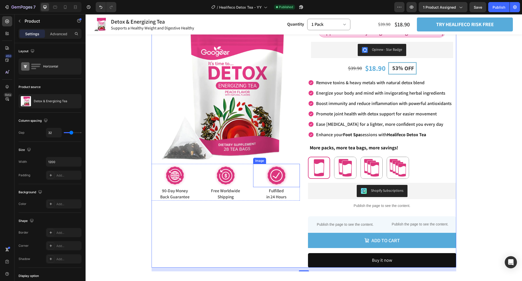
scroll to position [21, 0]
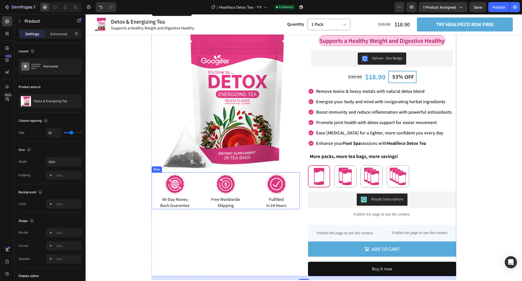
click at [252, 173] on div "Image 90-Day Money Back Guarantee Text Block 90-Day Money Back Guarantee Text B…" at bounding box center [226, 191] width 148 height 37
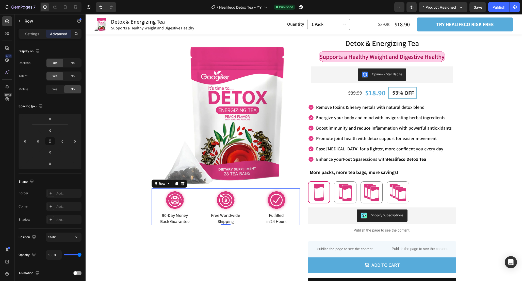
scroll to position [0, 0]
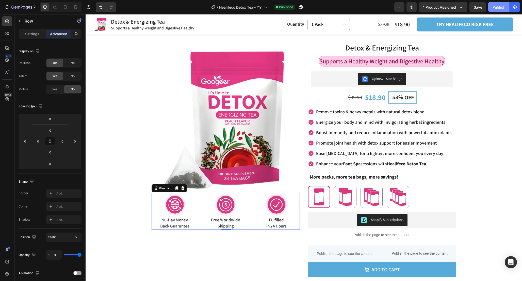
click at [499, 7] on div "Publish" at bounding box center [498, 7] width 13 height 5
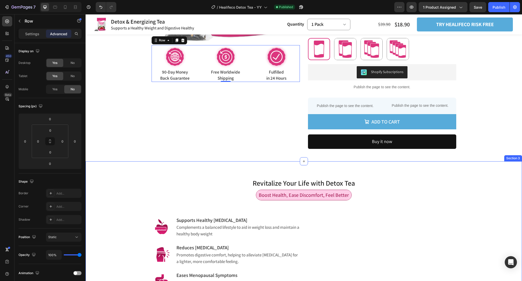
scroll to position [148, 0]
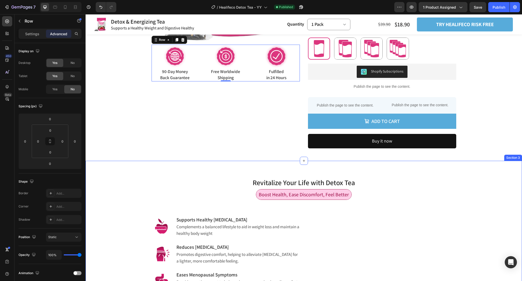
click at [324, 168] on div "Revitalize Your Life with Detox Tea Heading Row Boost Health, Ease Discomfort, …" at bounding box center [304, 264] width 436 height 207
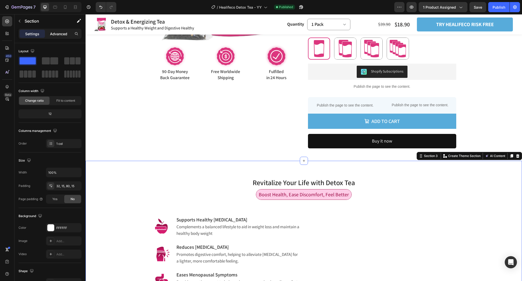
click at [64, 38] on div "Advanced" at bounding box center [58, 34] width 25 height 8
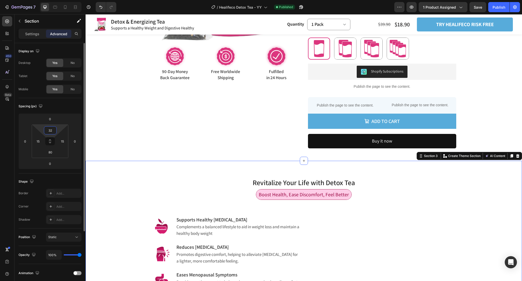
click at [53, 131] on input "32" at bounding box center [50, 131] width 10 height 8
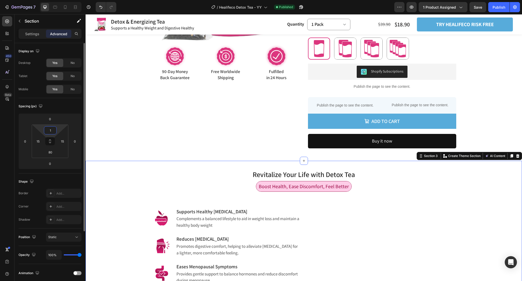
type input "12"
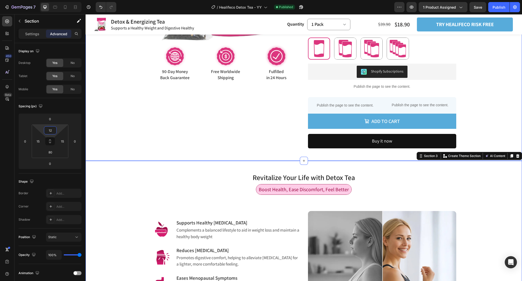
click at [291, 152] on div "Product Images Image 90-Day Money Back Guarantee Text Block 90-Day Money Back G…" at bounding box center [303, 20] width 411 height 263
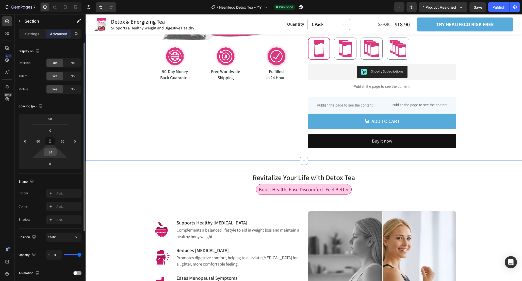
click at [54, 153] on input "34" at bounding box center [50, 152] width 10 height 8
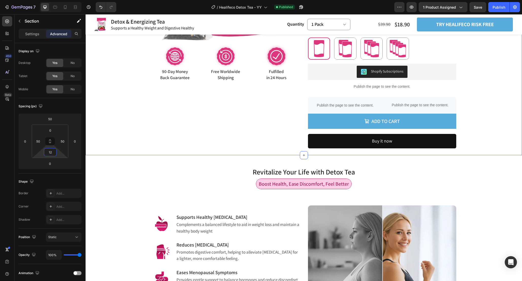
type input "12"
click at [503, 112] on div "Product Images Image 90-Day Money Back Guarantee Text Block 90-Day Money Back G…" at bounding box center [303, 20] width 411 height 263
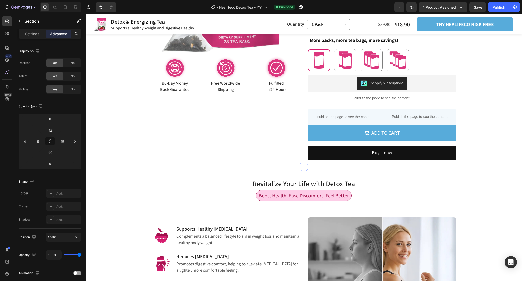
click at [517, 189] on div "Revitalize Your Life with Detox Tea Heading Row Boost Health, Ease Discomfort, …" at bounding box center [303, 267] width 429 height 195
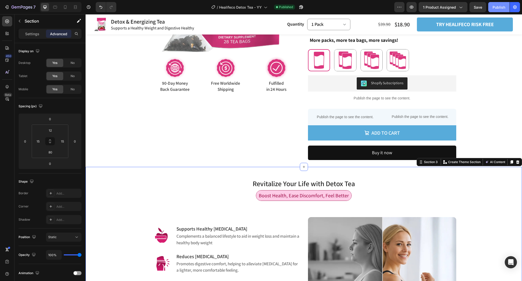
click at [501, 7] on div "Publish" at bounding box center [498, 7] width 13 height 5
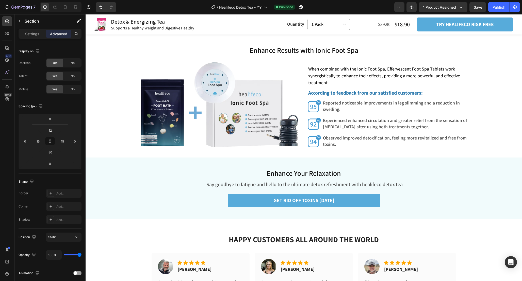
scroll to position [1388, 0]
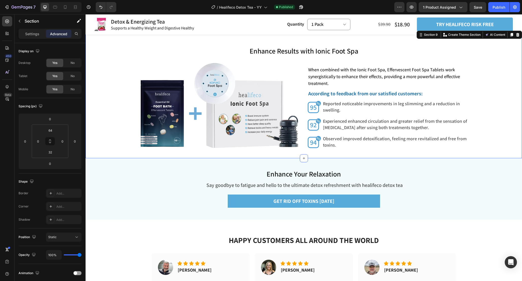
click at [298, 151] on div "Enhance Results with Ionic Foot Spa Heading Enhance Results with Ionic Foot Spa…" at bounding box center [304, 94] width 436 height 129
click at [50, 153] on input "32" at bounding box center [50, 152] width 10 height 8
type input "64"
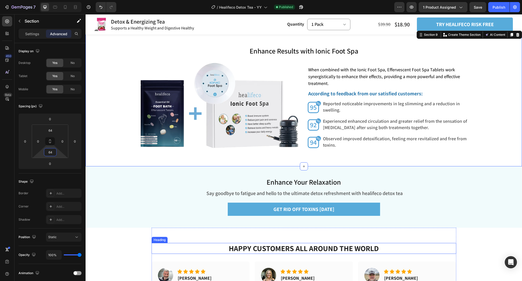
click at [432, 247] on h2 "HAPPY CUSTOMERS ALL AROUND THE WORLD" at bounding box center [304, 248] width 305 height 11
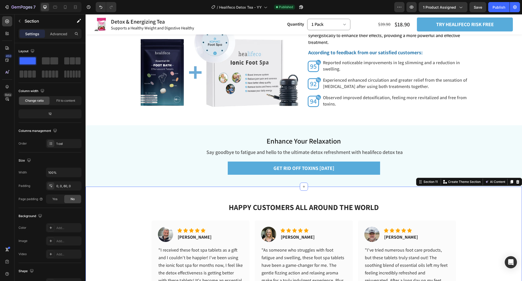
scroll to position [1434, 0]
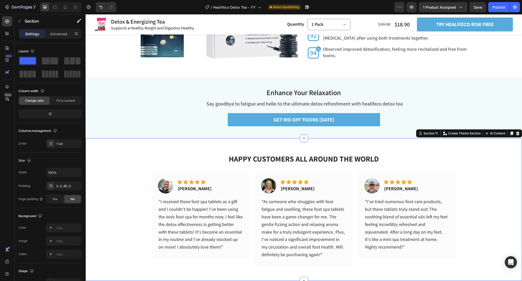
click at [480, 166] on div "HAPPY CUSTOMERS ALL AROUND THE WORLD Heading Image Icon Icon Icon Icon Icon Ico…" at bounding box center [304, 201] width 436 height 127
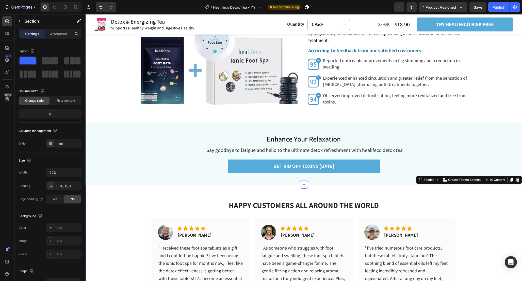
scroll to position [1430, 0]
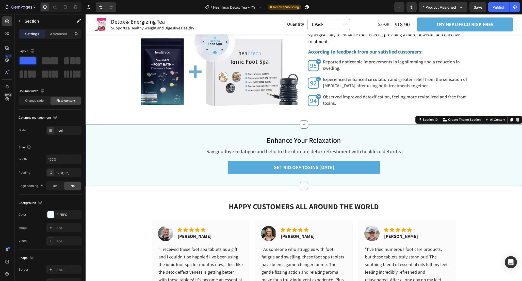
click at [463, 126] on div "Enhance Your Relaxation Heading Say goodbye to fatigue and hello to the ultimat…" at bounding box center [304, 155] width 436 height 61
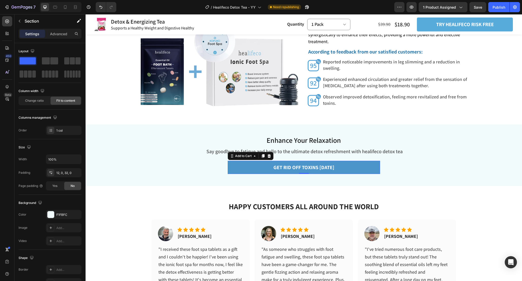
click at [373, 172] on button "GET RID OFF TOXINS [DATE]" at bounding box center [304, 167] width 152 height 13
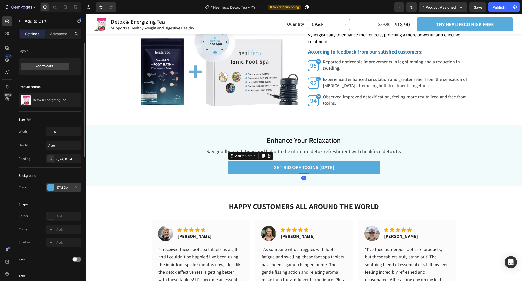
click at [64, 187] on div "57ABDA" at bounding box center [63, 188] width 15 height 5
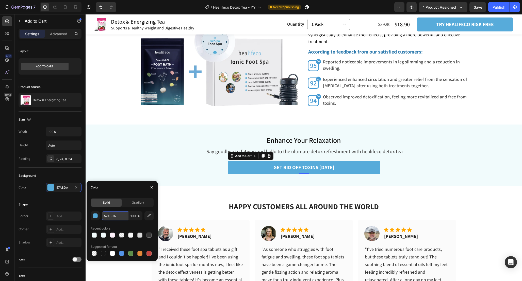
click at [111, 216] on input "57ABDA" at bounding box center [115, 215] width 26 height 9
click at [137, 129] on div "Enhance Your Relaxation Heading Say goodbye to fatigue and hello to the ultimat…" at bounding box center [304, 155] width 436 height 61
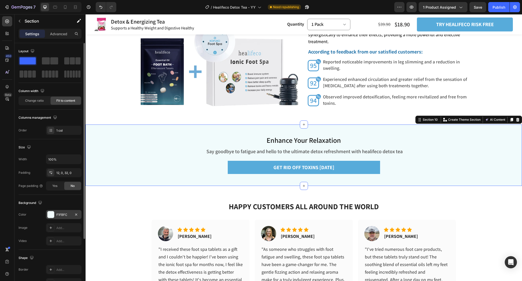
click at [62, 216] on div "F1FBFC" at bounding box center [63, 215] width 15 height 5
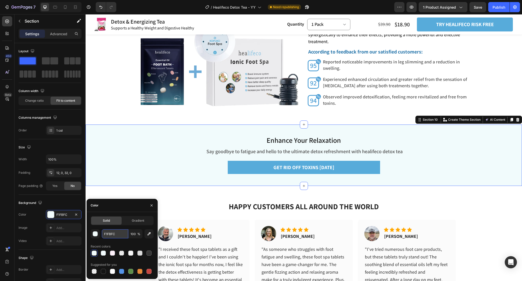
click at [115, 237] on input "F1FBFC" at bounding box center [115, 233] width 26 height 9
paste input "#f2f8fd"
type input "#f2f8fd"
click at [177, 205] on h2 "HAPPY CUSTOMERS ALL AROUND THE WORLD" at bounding box center [304, 206] width 305 height 11
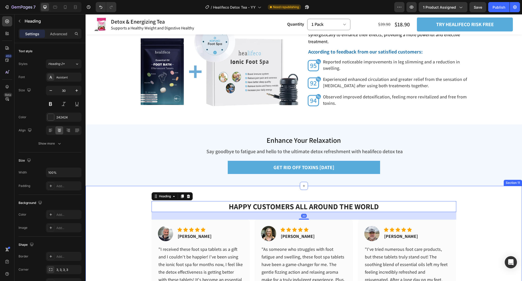
click at [492, 217] on div "HAPPY CUSTOMERS ALL AROUND THE WORLD Heading 30 Image Icon Icon Icon Icon Icon …" at bounding box center [304, 249] width 436 height 127
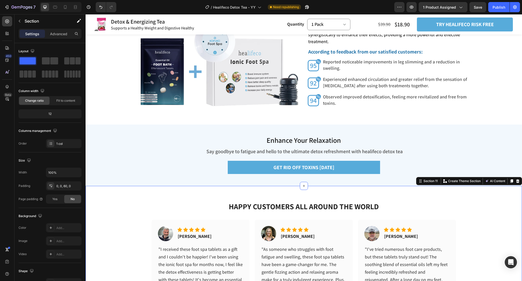
scroll to position [1504, 0]
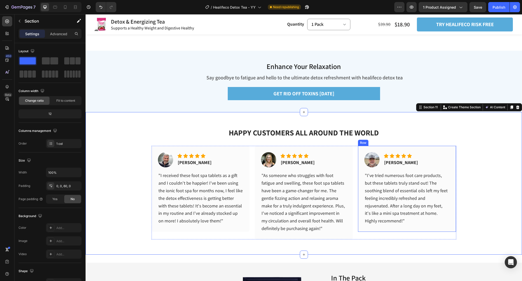
click at [455, 152] on div "Image Icon Icon Icon Icon Icon Icon List Bart W. Text block Row "I've tried num…" at bounding box center [407, 189] width 98 height 86
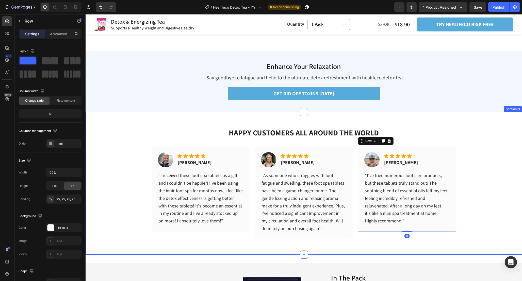
click at [481, 174] on div "HAPPY CUSTOMERS ALL AROUND THE WORLD Heading Image Icon Icon Icon Icon Icon Ico…" at bounding box center [304, 175] width 436 height 127
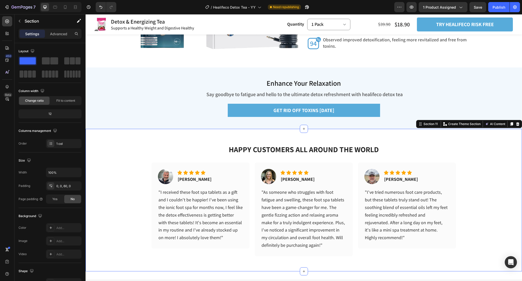
scroll to position [1490, 0]
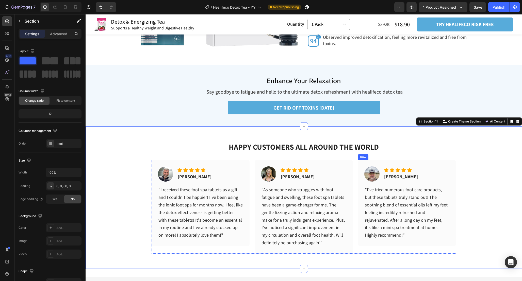
click at [455, 164] on div "Image Icon Icon Icon Icon Icon Icon List Bart W. Text block Row "I've tried num…" at bounding box center [407, 203] width 98 height 86
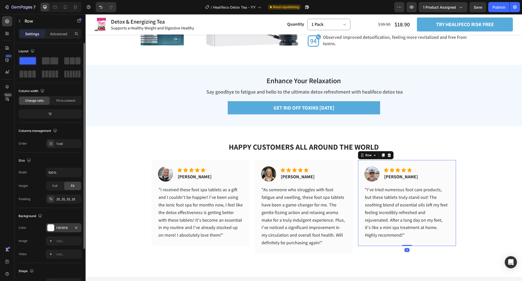
click at [67, 228] on div "FBFBFB" at bounding box center [63, 228] width 15 height 5
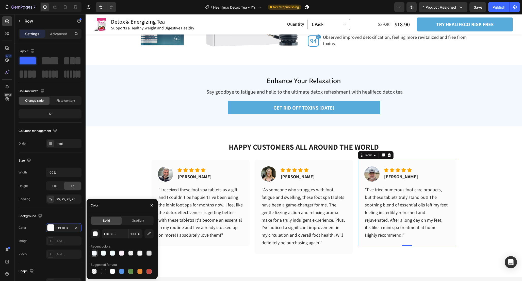
click at [97, 253] on div at bounding box center [94, 253] width 6 height 6
type input "F2F8FD"
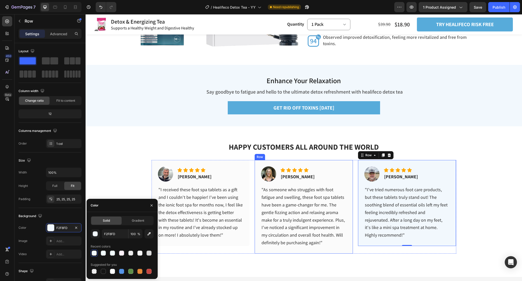
click at [349, 160] on div "Image Icon Icon Icon Icon Icon Icon List Janice U. Text block Row "As someone w…" at bounding box center [304, 206] width 98 height 93
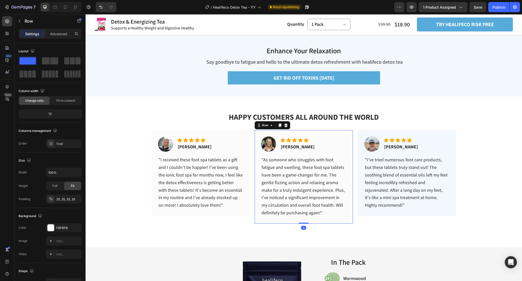
scroll to position [1519, 0]
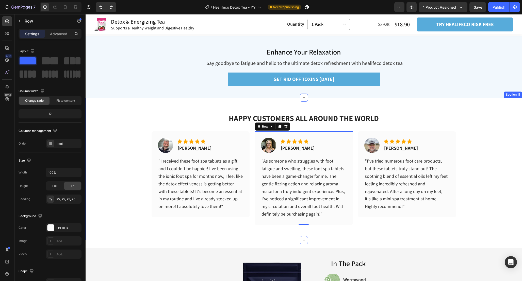
click at [488, 131] on div "HAPPY CUSTOMERS ALL AROUND THE WORLD Heading Image Icon Icon Icon Icon Icon Ico…" at bounding box center [304, 161] width 436 height 127
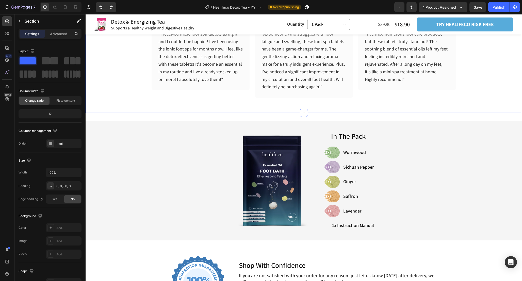
scroll to position [1645, 0]
click at [276, 179] on img at bounding box center [272, 180] width 80 height 91
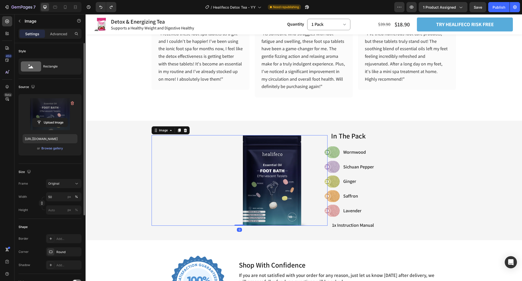
click at [44, 105] on label at bounding box center [50, 114] width 55 height 32
click at [44, 118] on input "file" at bounding box center [49, 122] width 35 height 9
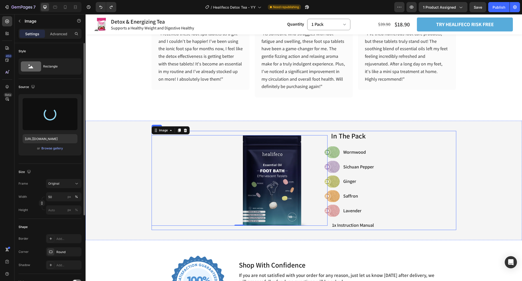
type input "https://cdn.shopify.com/s/files/1/0665/9355/4687/files/gempages_464015395364275…"
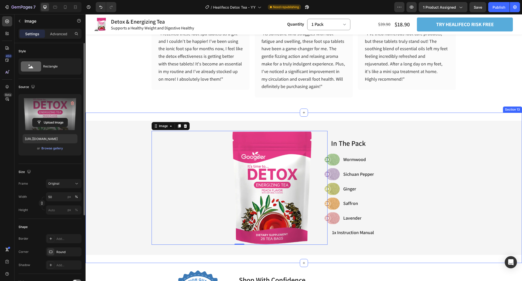
click at [369, 259] on div "Image 0 In The Pack Heading Image Wormwood Item List Row Image Sichuan Pepper I…" at bounding box center [304, 188] width 436 height 151
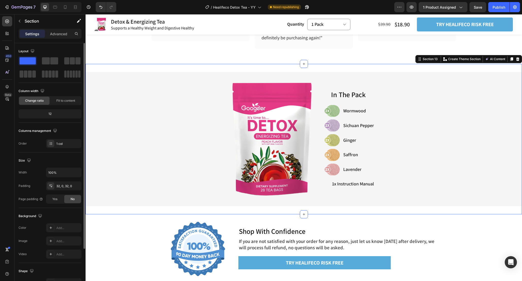
scroll to position [1699, 0]
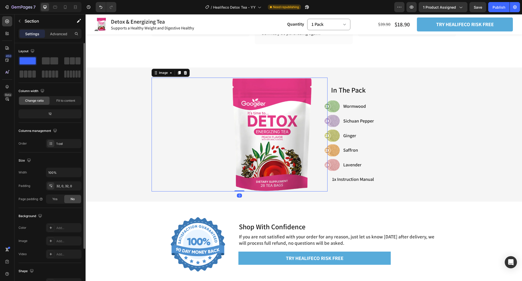
click at [259, 141] on img at bounding box center [272, 135] width 80 height 114
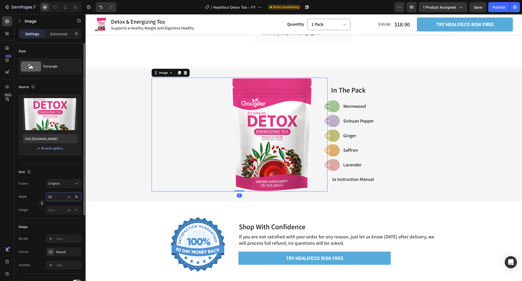
click at [59, 197] on input "50" at bounding box center [64, 196] width 36 height 9
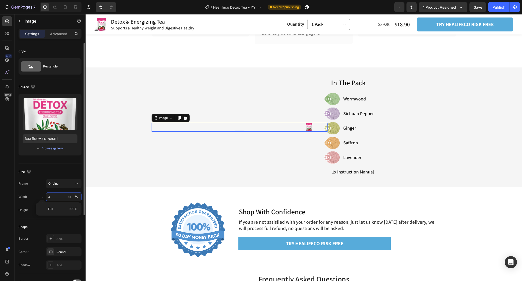
type input "45"
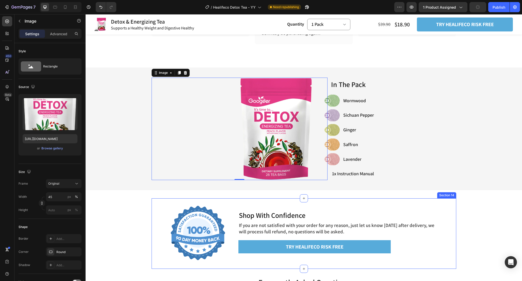
click at [444, 208] on div "Shop With Confidence Heading If you are not satisfied with your order for any r…" at bounding box center [344, 234] width 223 height 54
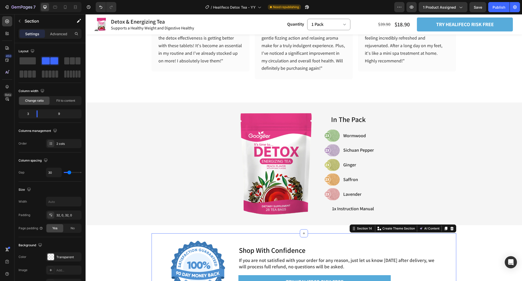
scroll to position [1656, 0]
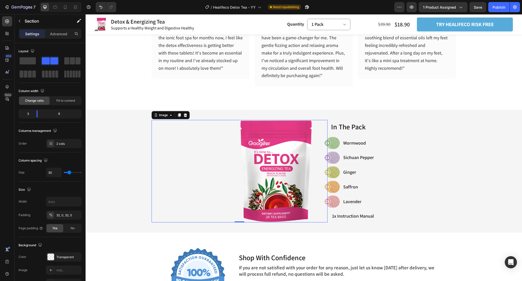
click at [280, 172] on img at bounding box center [276, 171] width 72 height 103
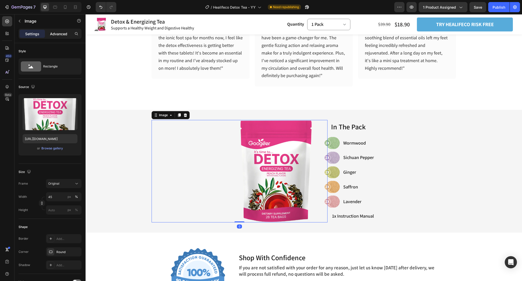
click at [61, 33] on p "Advanced" at bounding box center [58, 33] width 17 height 5
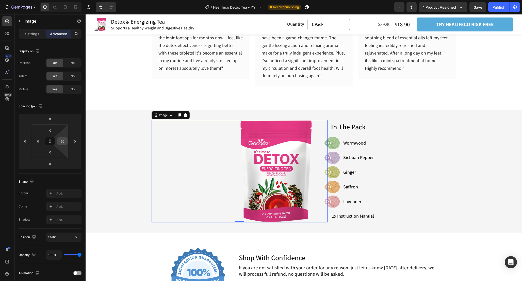
click at [66, 142] on input "60" at bounding box center [63, 142] width 8 height 8
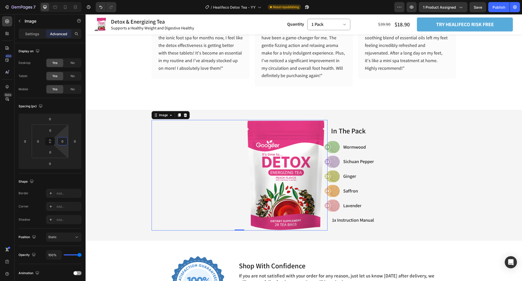
type input "90"
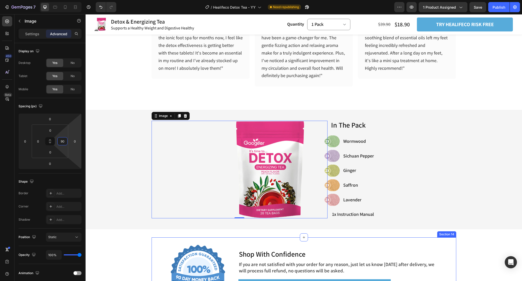
click at [431, 247] on div "Shop With Confidence Heading If you are not satisfied with your order for any r…" at bounding box center [344, 273] width 223 height 54
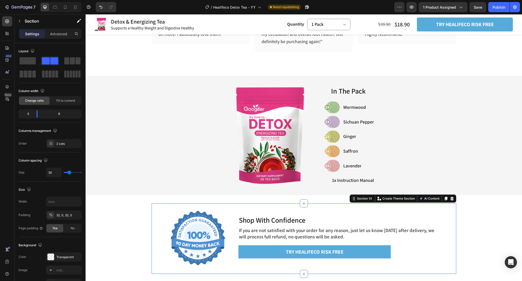
scroll to position [1695, 0]
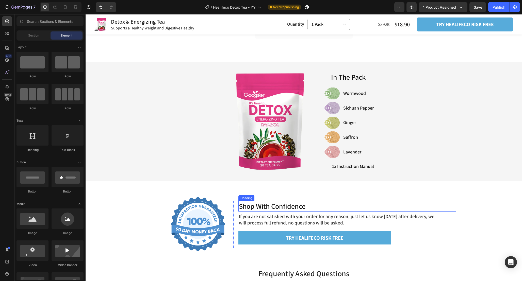
scroll to position [1703, 0]
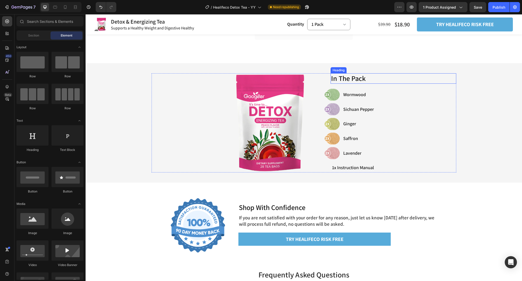
click at [344, 79] on span "In The Pack" at bounding box center [348, 78] width 35 height 9
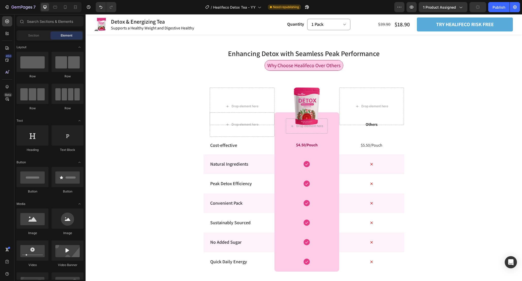
scroll to position [876, 0]
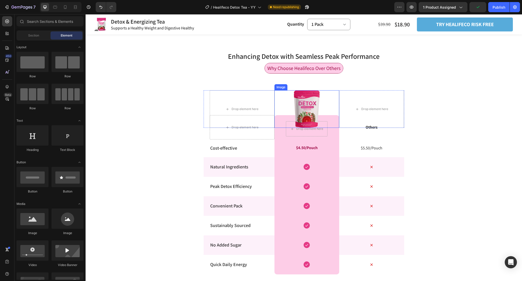
click at [305, 107] on img at bounding box center [307, 109] width 26 height 38
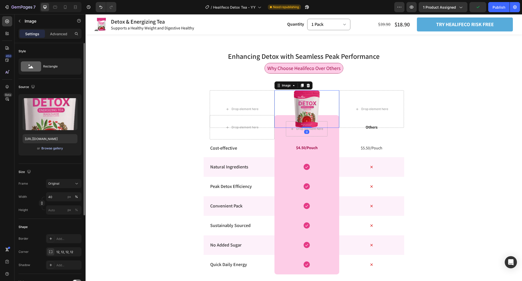
click at [52, 147] on div "Browse gallery" at bounding box center [52, 148] width 22 height 5
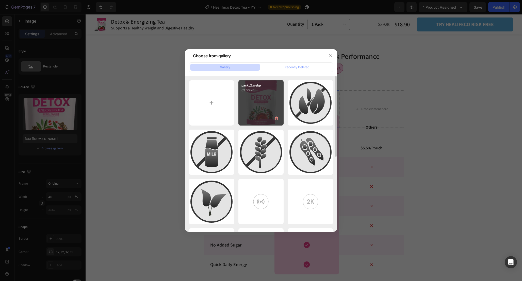
click at [261, 103] on div "pack_2.webp 63.00 kb" at bounding box center [260, 102] width 45 height 45
type input "https://cdn.shopify.com/s/files/1/0665/9355/4687/files/gempages_464015395364275…"
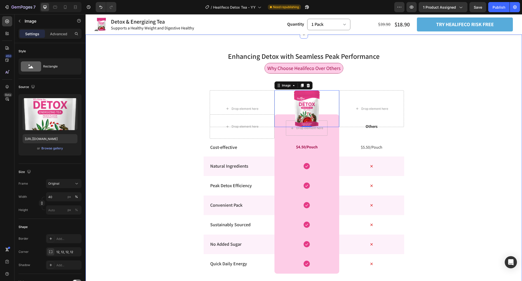
click at [452, 110] on div "Enhancing Detox with Seamless Peak Performance Heading Row Why Choose Healifeco…" at bounding box center [304, 177] width 436 height 269
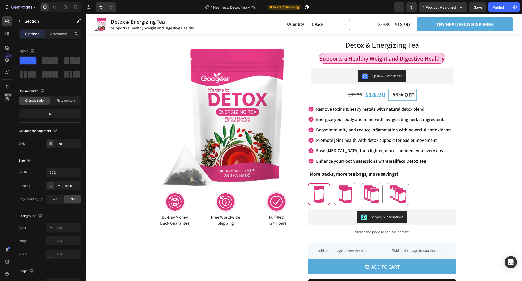
scroll to position [0, 0]
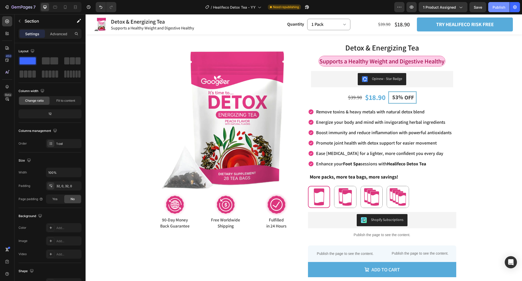
click at [507, 2] on button "Publish" at bounding box center [498, 7] width 21 height 10
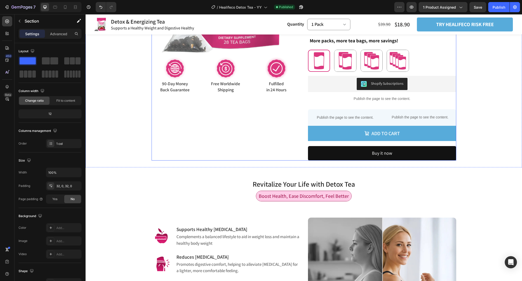
scroll to position [137, 0]
